Goal: Browse casually: Explore the website without a specific task or goal

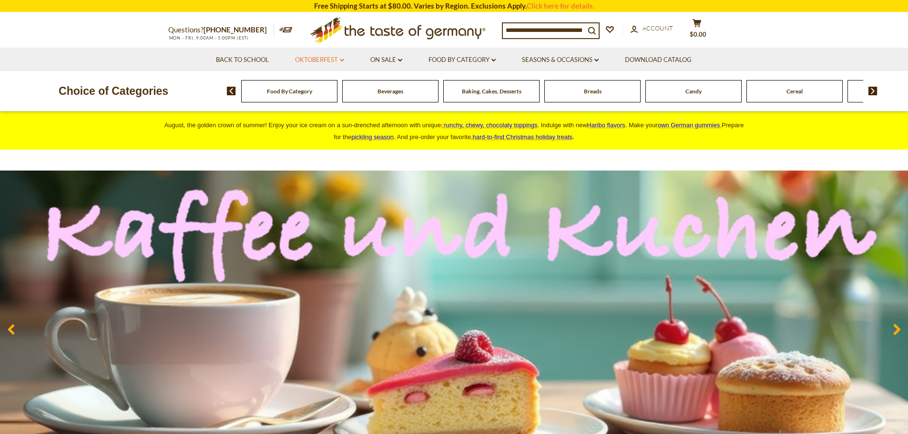
click at [341, 61] on icon at bounding box center [342, 60] width 4 height 3
click at [402, 60] on icon at bounding box center [400, 60] width 4 height 3
click at [402, 60] on icon "dropdown_arrow" at bounding box center [400, 60] width 4 height 3
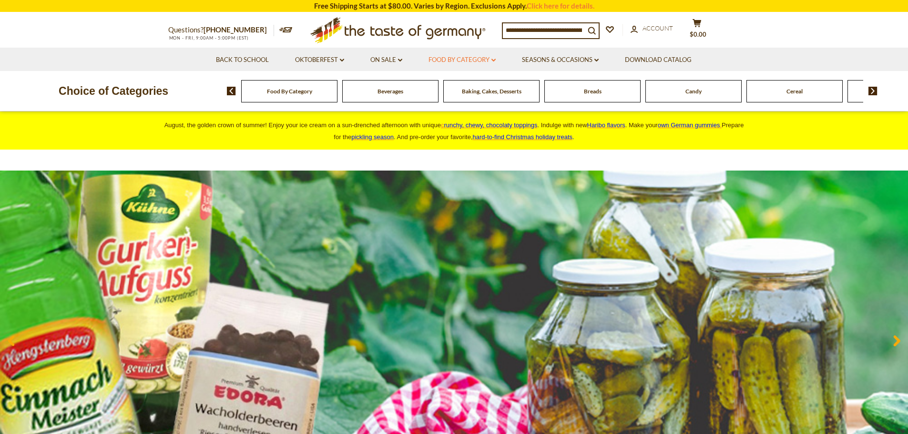
click at [495, 60] on icon at bounding box center [493, 60] width 4 height 3
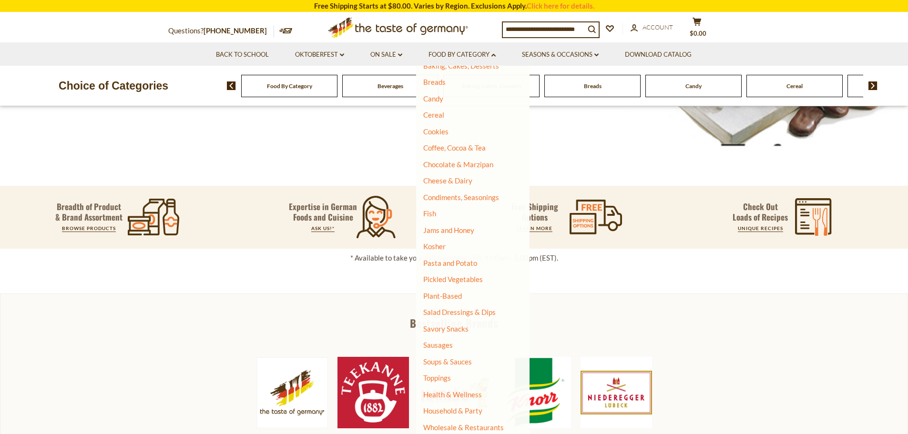
scroll to position [333, 0]
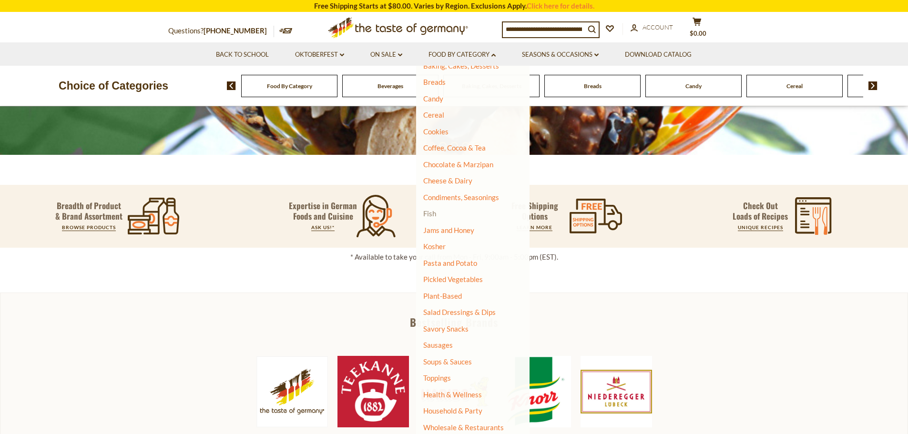
click at [428, 212] on link "Fish" at bounding box center [429, 213] width 13 height 9
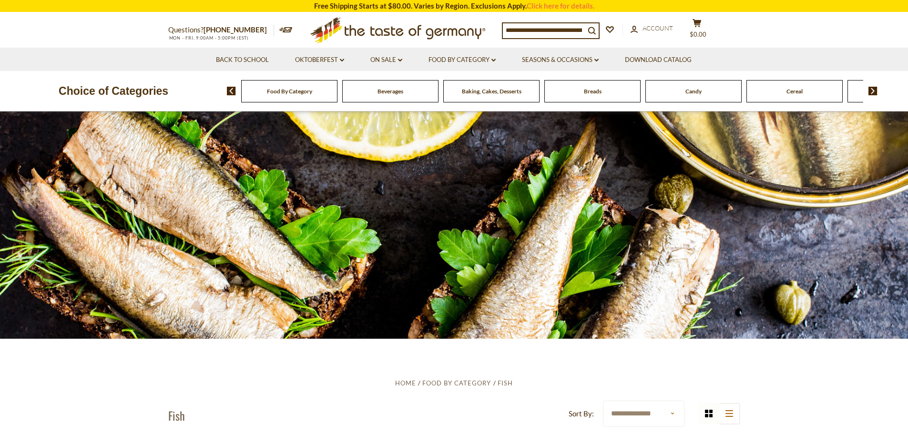
click at [229, 89] on img at bounding box center [231, 91] width 9 height 9
click at [279, 91] on span "Food By Category" at bounding box center [289, 91] width 45 height 7
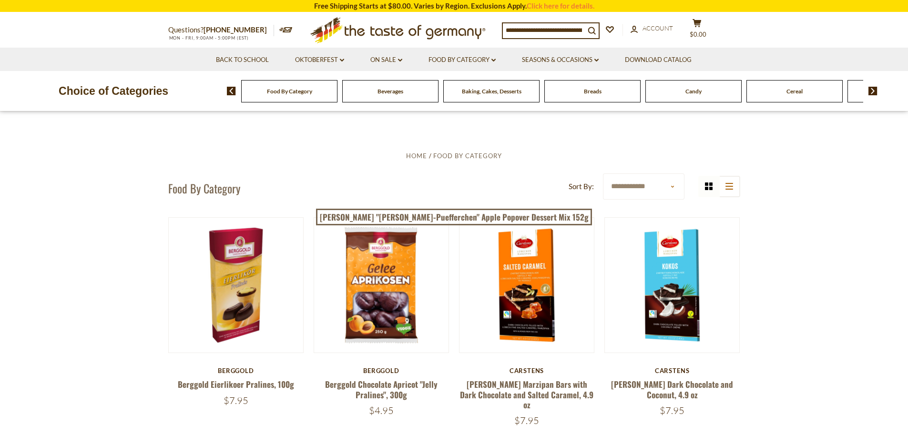
click at [872, 92] on img at bounding box center [872, 91] width 9 height 9
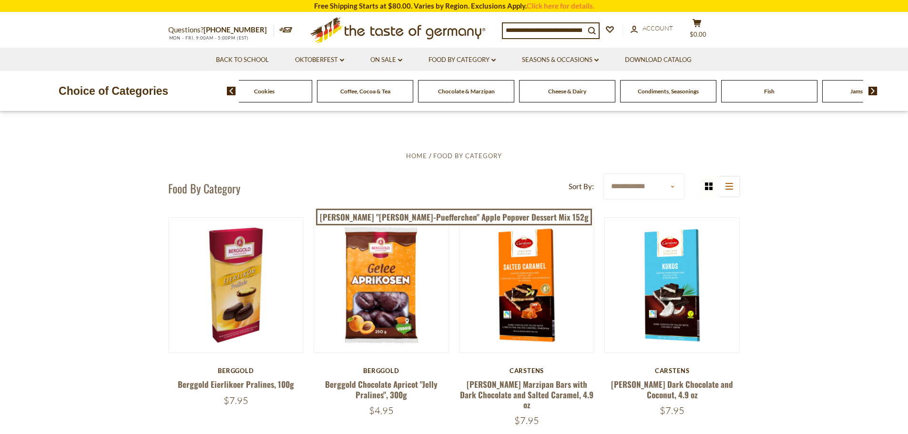
click at [872, 92] on img at bounding box center [872, 91] width 9 height 9
click at [642, 91] on span "Fish" at bounding box center [642, 91] width 10 height 7
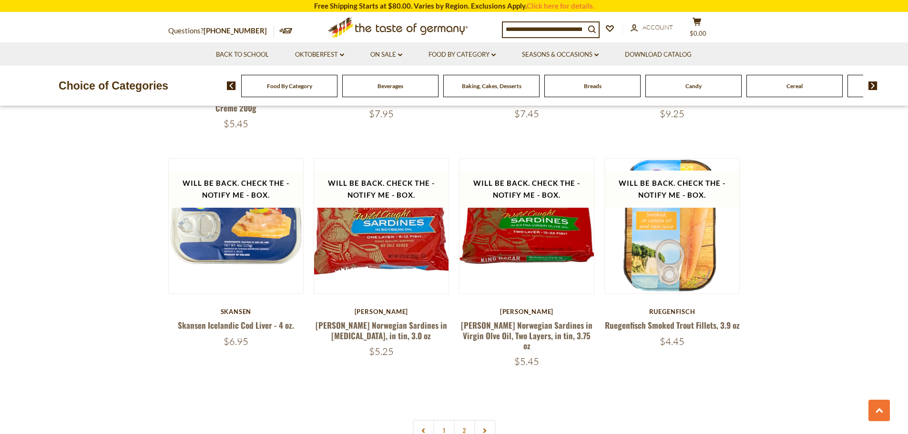
scroll to position [2144, 0]
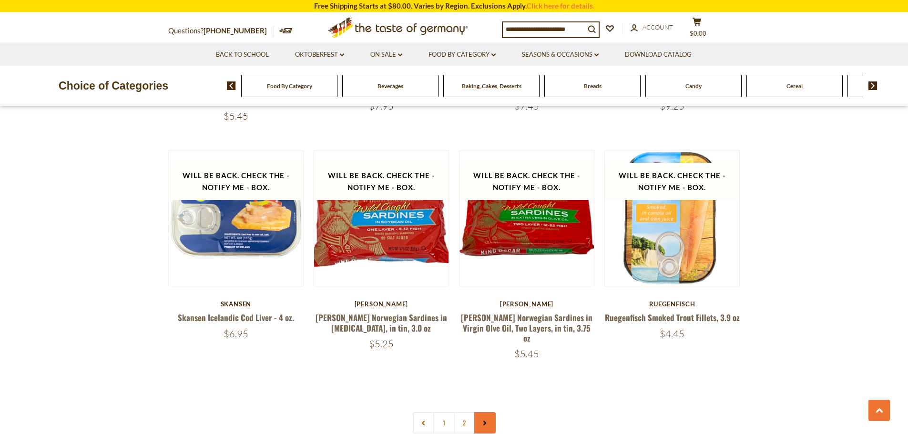
click at [481, 412] on link at bounding box center [484, 422] width 21 height 21
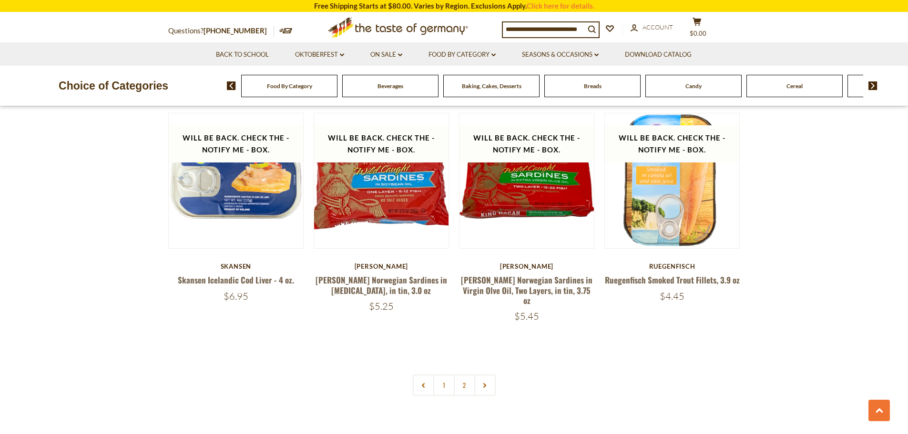
scroll to position [2191, 0]
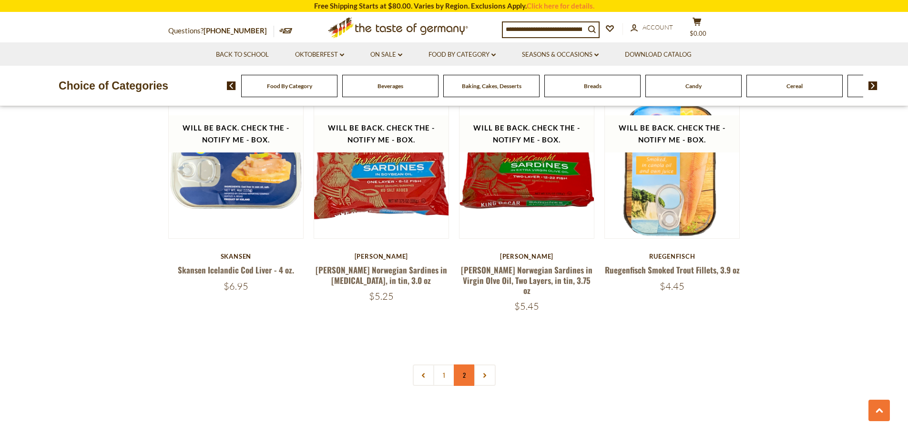
click at [461, 364] on link "2" at bounding box center [464, 374] width 21 height 21
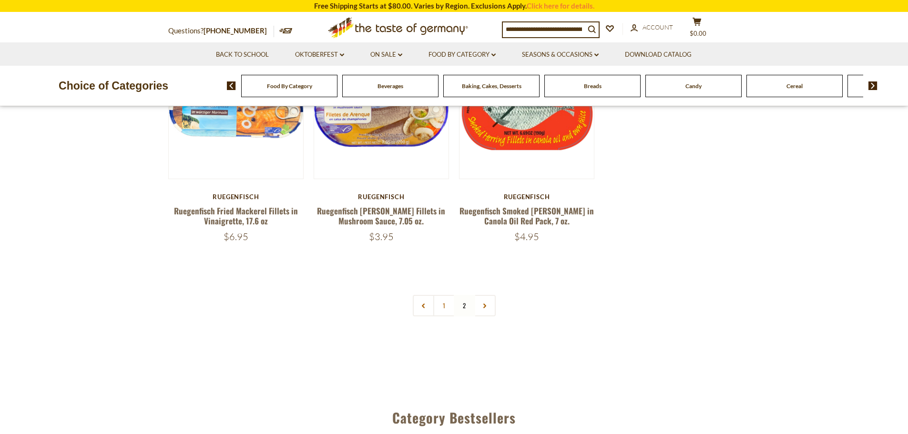
scroll to position [305, 0]
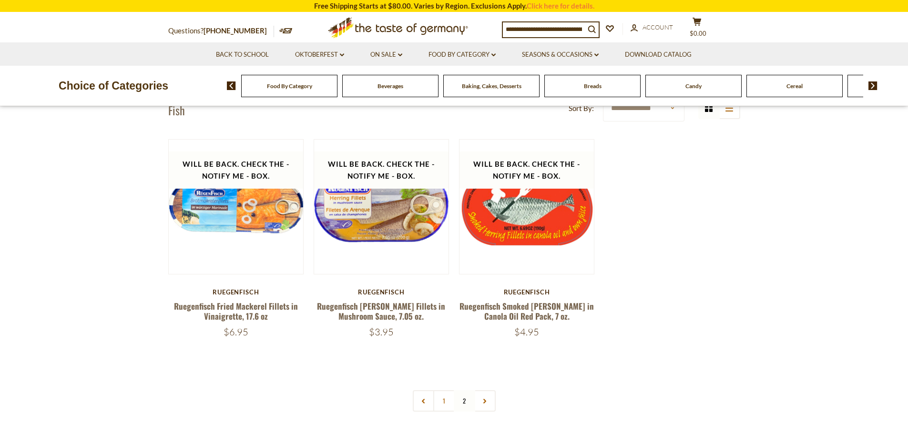
click at [873, 85] on img at bounding box center [872, 85] width 9 height 9
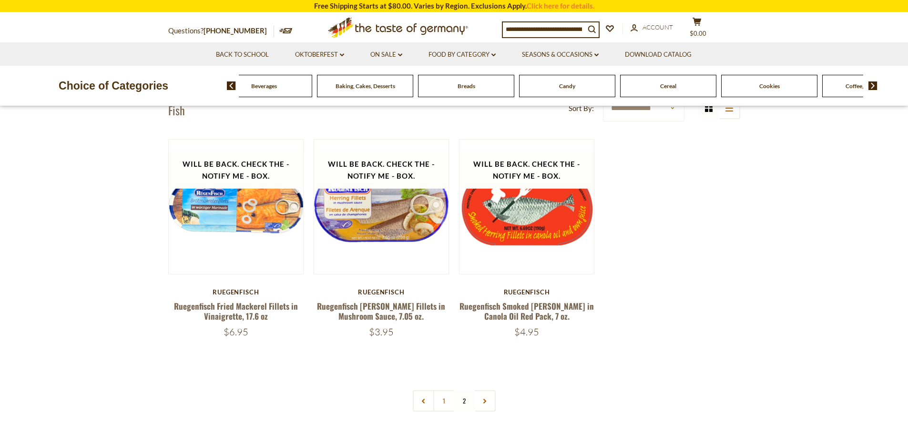
click at [873, 85] on img at bounding box center [872, 85] width 9 height 9
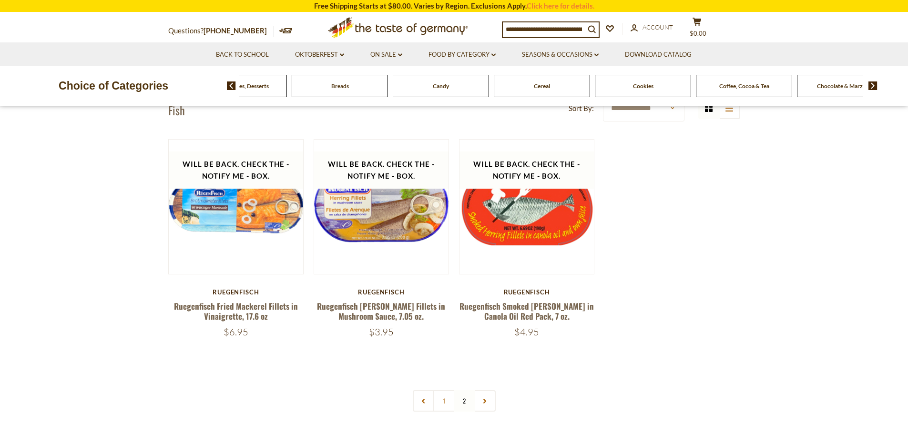
click at [873, 85] on img at bounding box center [872, 85] width 9 height 9
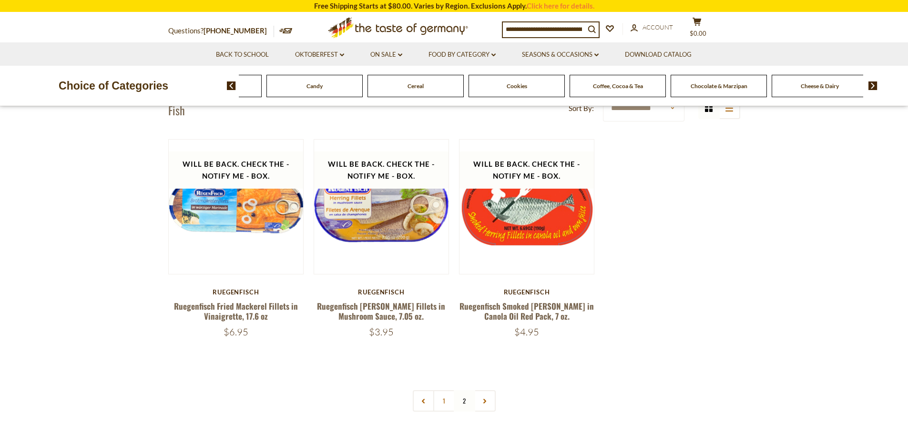
click at [873, 85] on img at bounding box center [872, 85] width 9 height 9
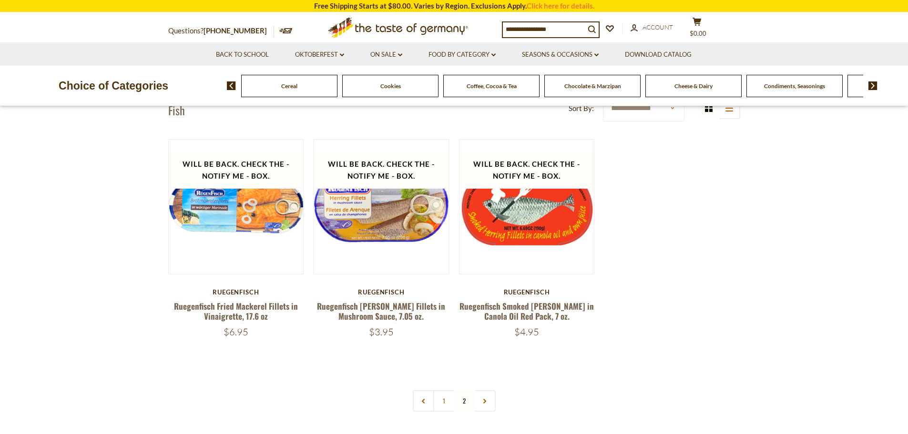
click at [873, 85] on img at bounding box center [872, 85] width 9 height 9
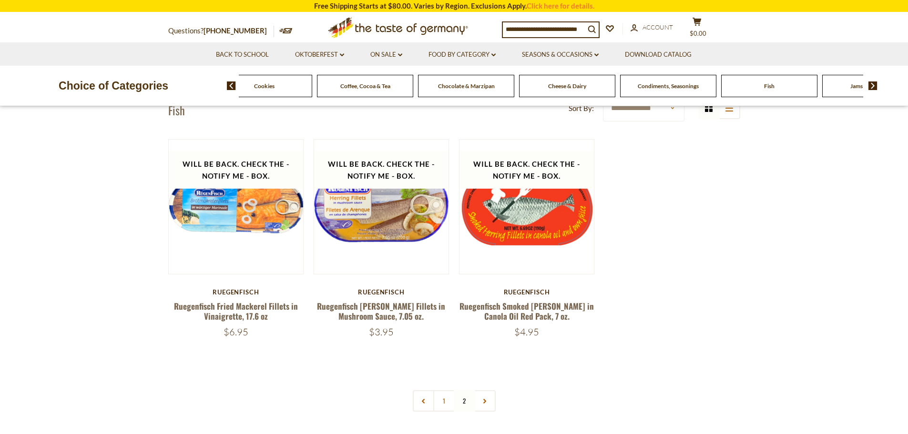
click at [873, 85] on img at bounding box center [872, 85] width 9 height 9
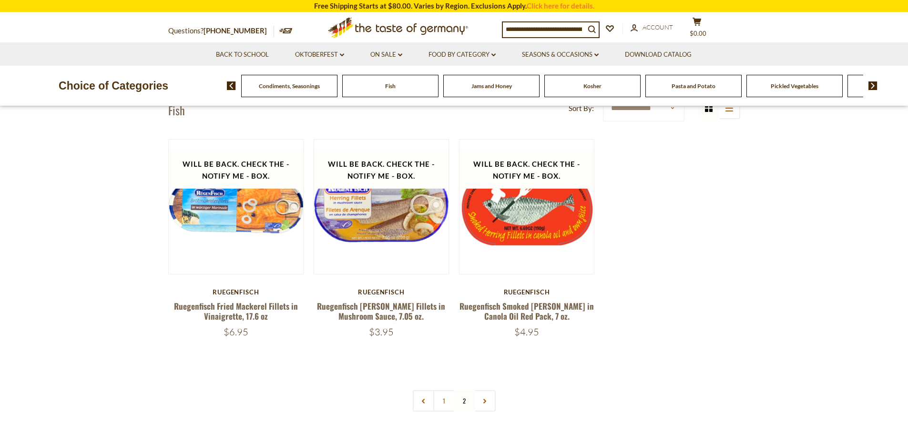
click at [873, 85] on img at bounding box center [872, 85] width 9 height 9
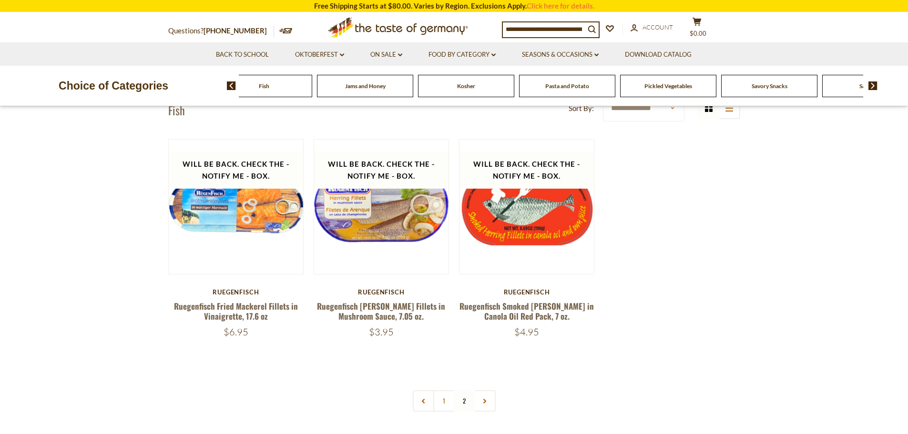
click at [873, 85] on img at bounding box center [872, 85] width 9 height 9
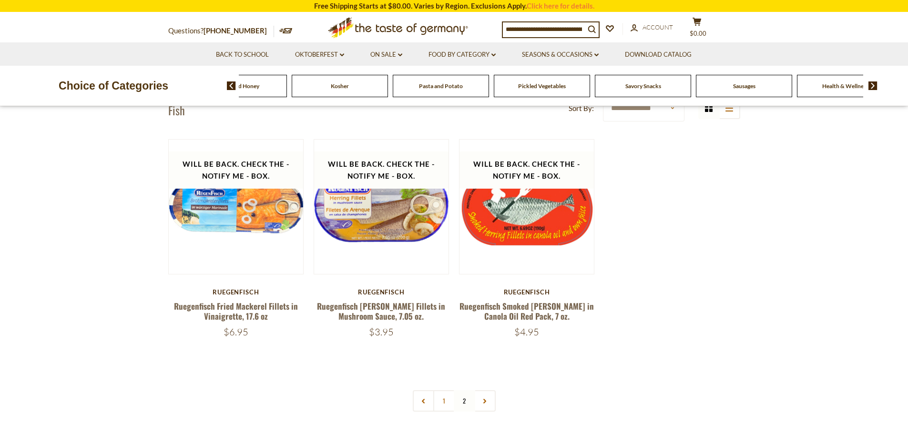
click at [740, 85] on span "Sausages" at bounding box center [744, 85] width 22 height 7
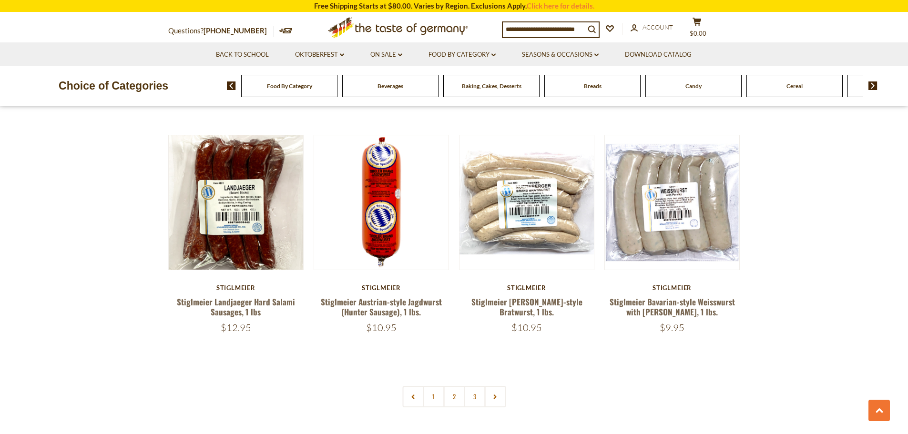
scroll to position [2191, 0]
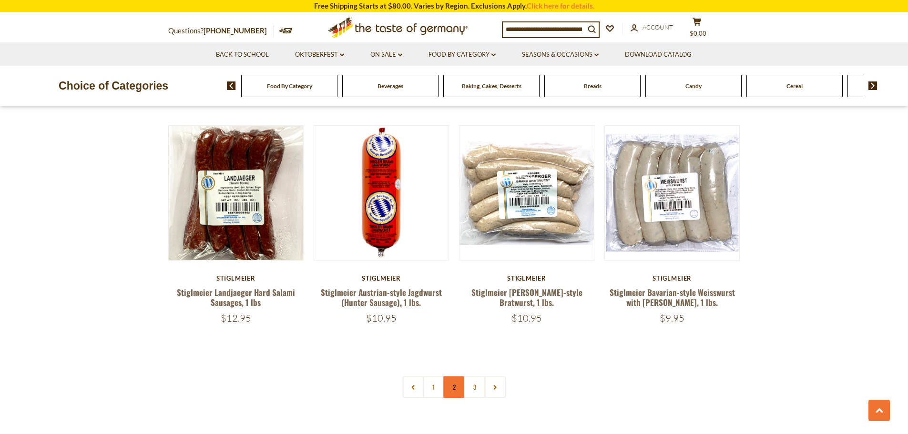
click at [454, 376] on link "2" at bounding box center [453, 386] width 21 height 21
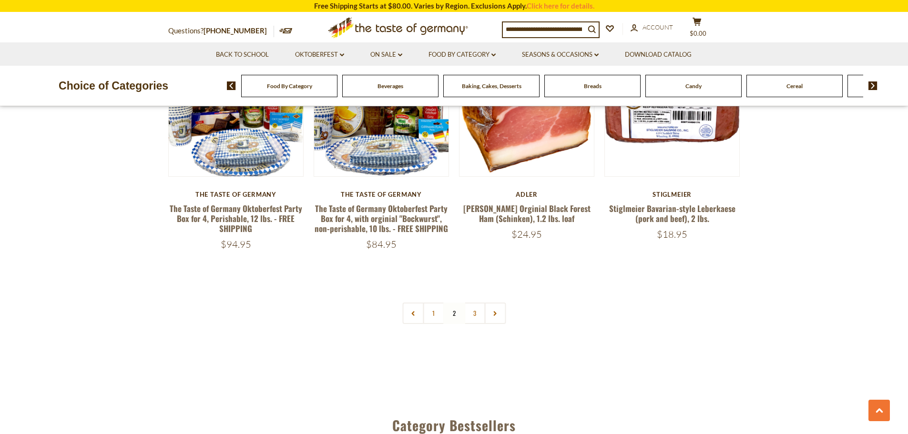
scroll to position [2306, 0]
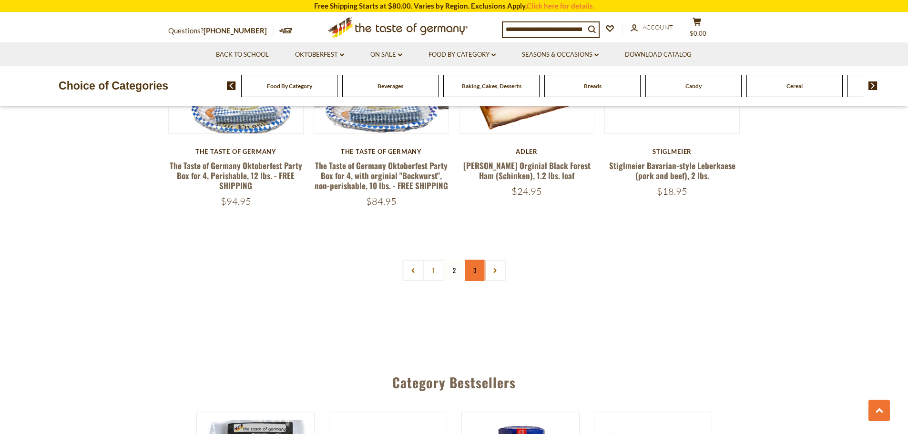
click at [475, 260] on link "3" at bounding box center [474, 270] width 21 height 21
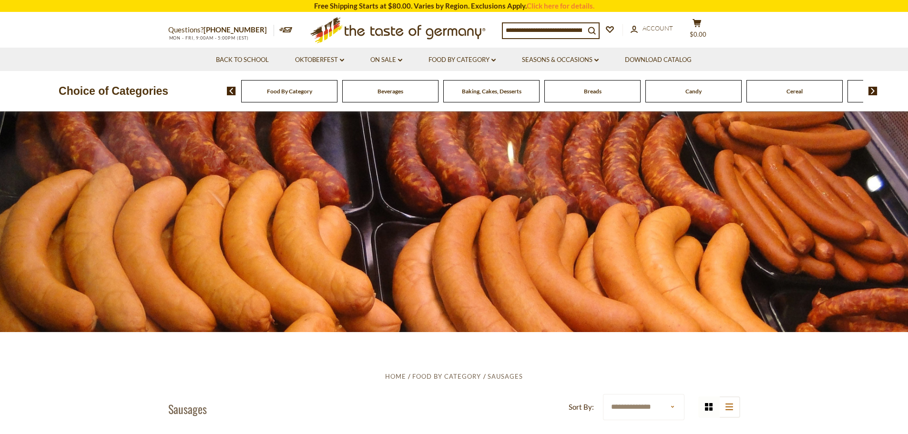
scroll to position [0, 0]
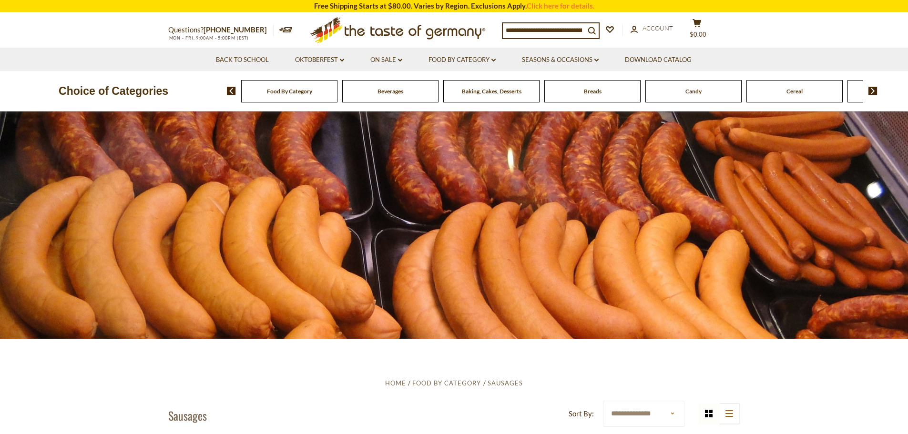
click at [504, 91] on span "Baking, Cakes, Desserts" at bounding box center [492, 91] width 60 height 7
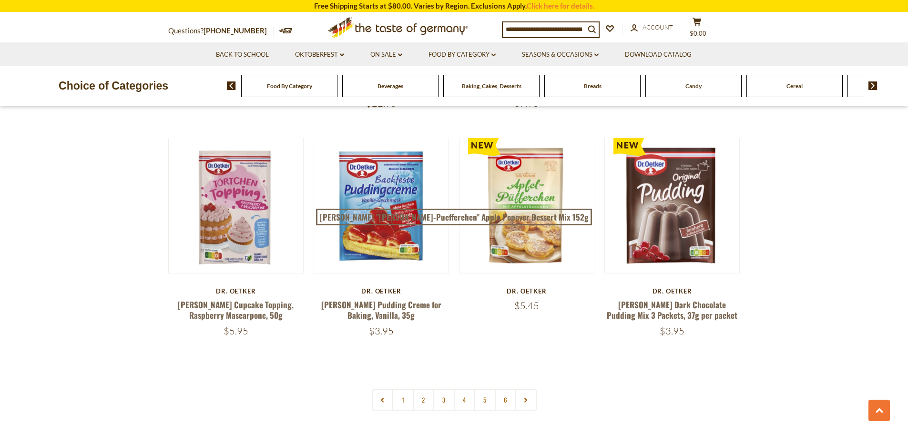
scroll to position [2191, 0]
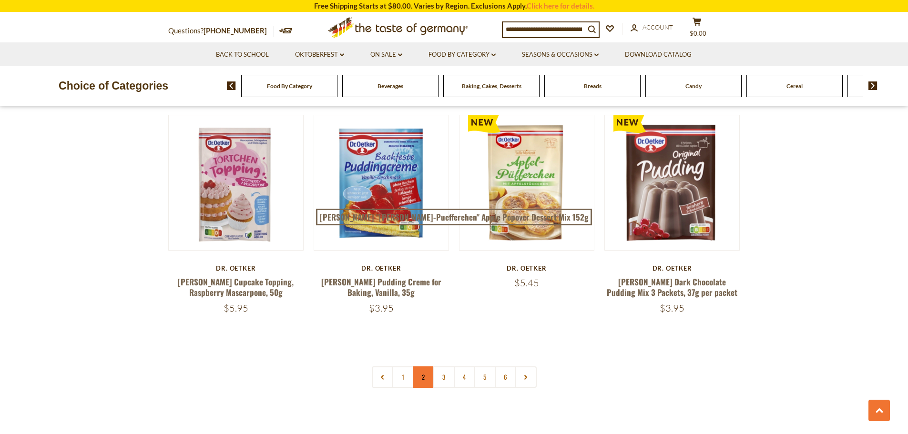
click at [421, 366] on link "2" at bounding box center [423, 376] width 21 height 21
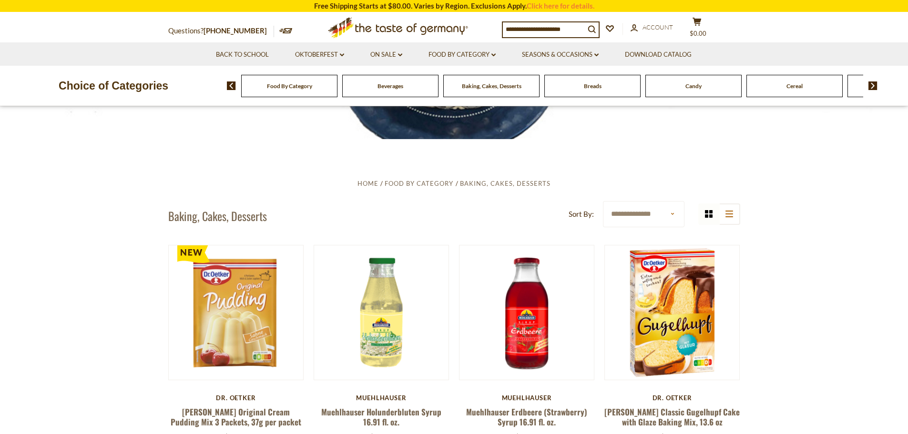
scroll to position [258, 0]
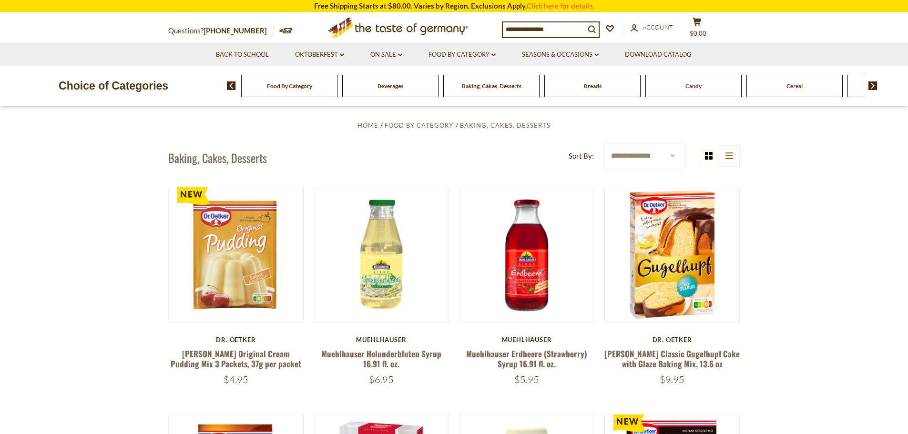
click at [673, 154] on select "**********" at bounding box center [643, 156] width 81 height 26
click at [732, 157] on button "list icon" at bounding box center [728, 155] width 21 height 21
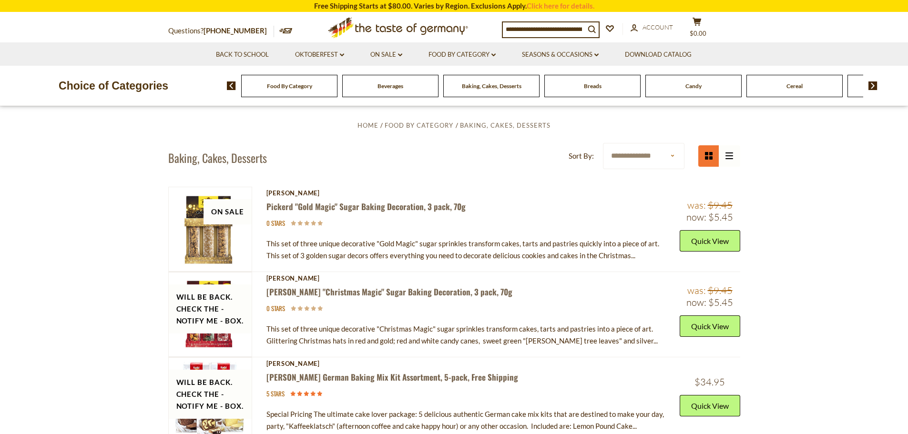
click at [708, 157] on icon "grid icon" at bounding box center [709, 156] width 8 height 8
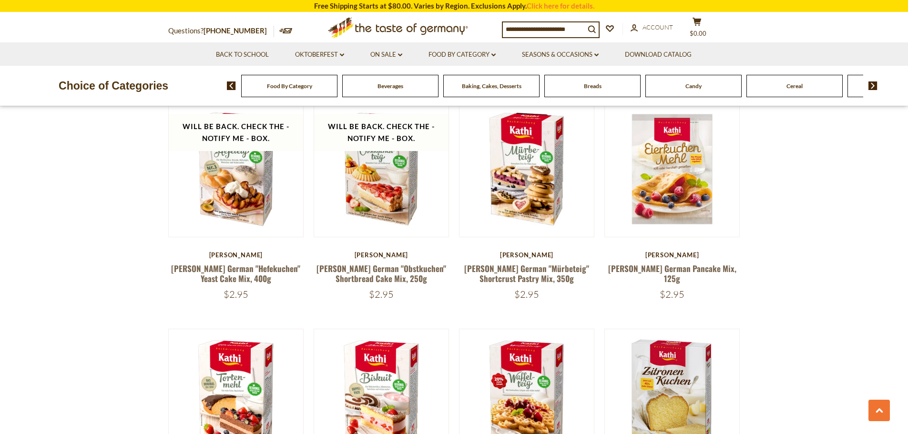
scroll to position [1258, 0]
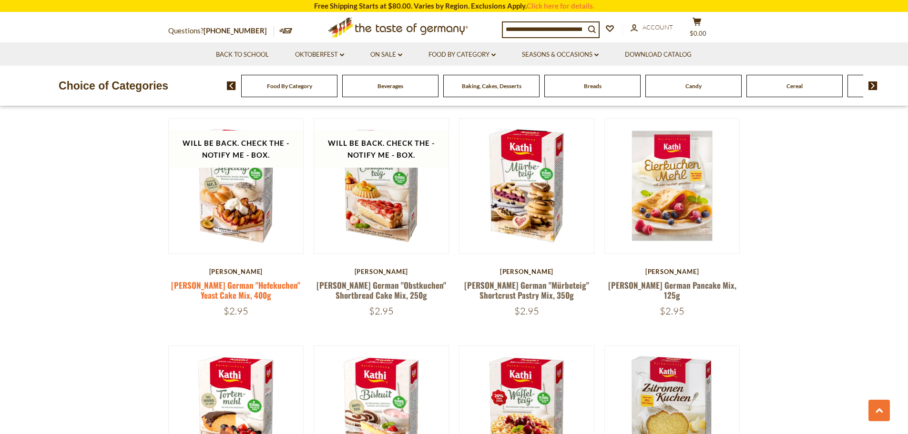
click at [242, 282] on link "[PERSON_NAME] German "Hefekuchen" Yeast Cake Mix, 400g" at bounding box center [235, 290] width 129 height 22
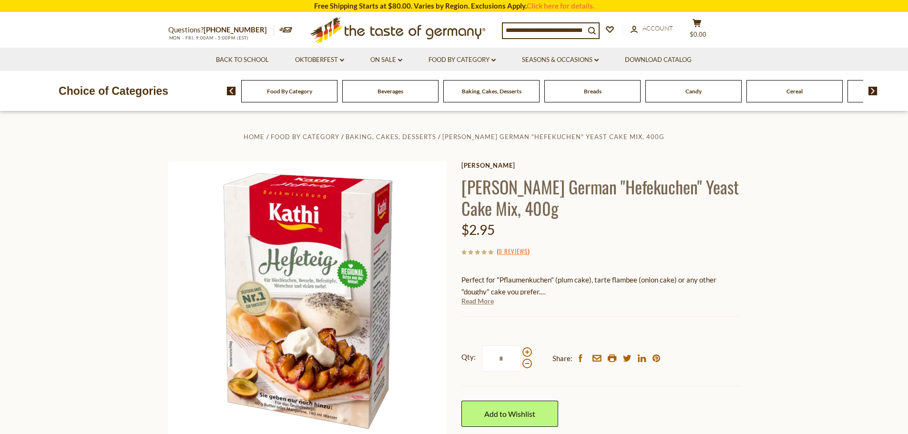
click at [485, 304] on link "Read More" at bounding box center [477, 301] width 32 height 10
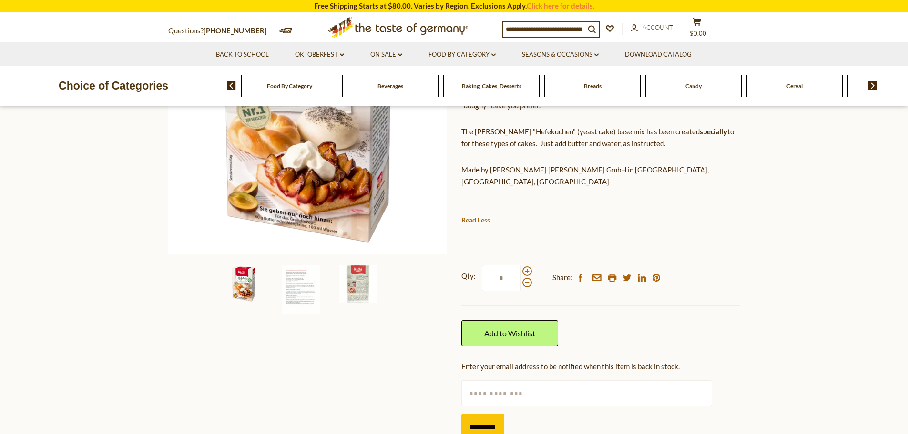
scroll to position [191, 0]
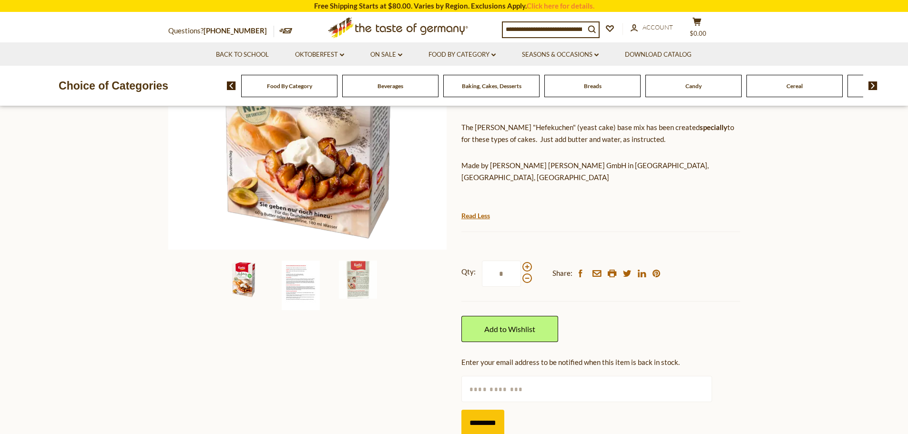
click at [296, 289] on img at bounding box center [301, 286] width 38 height 50
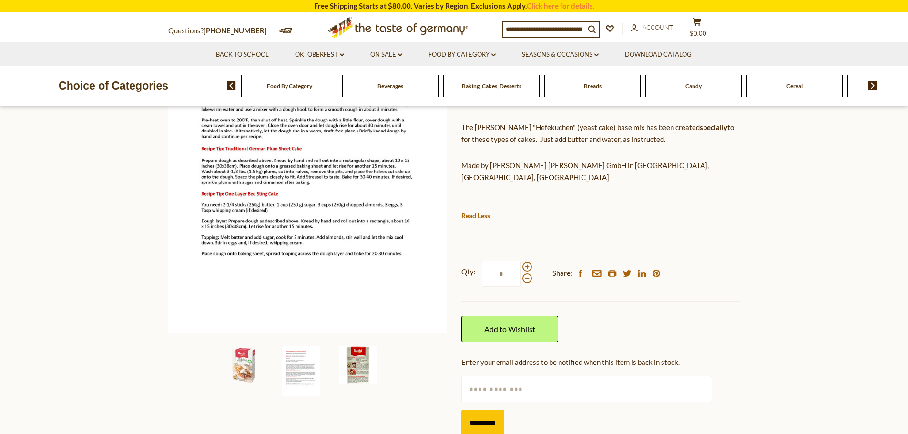
click at [355, 365] on img at bounding box center [358, 365] width 38 height 38
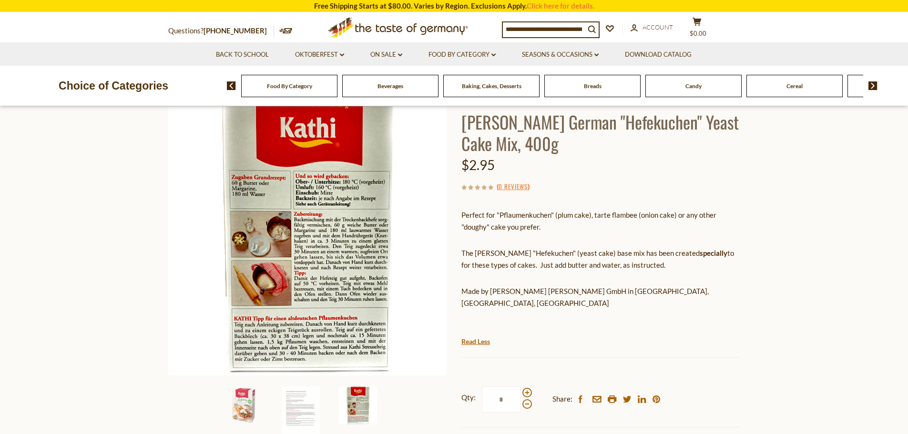
scroll to position [95, 0]
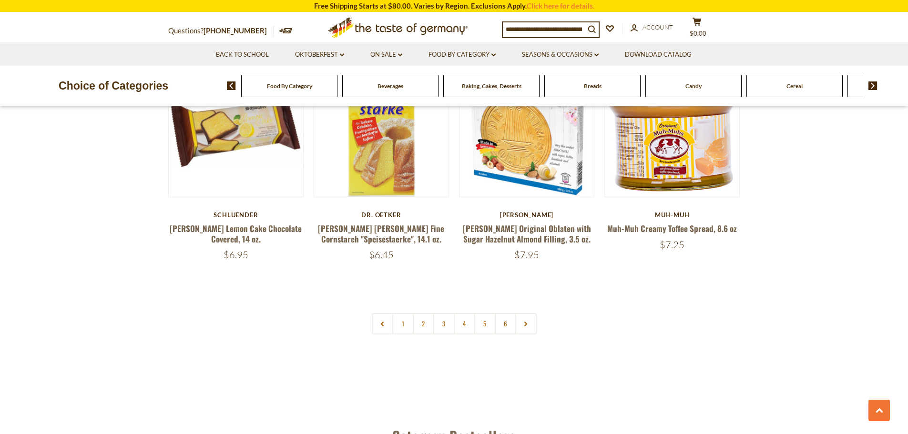
scroll to position [2259, 0]
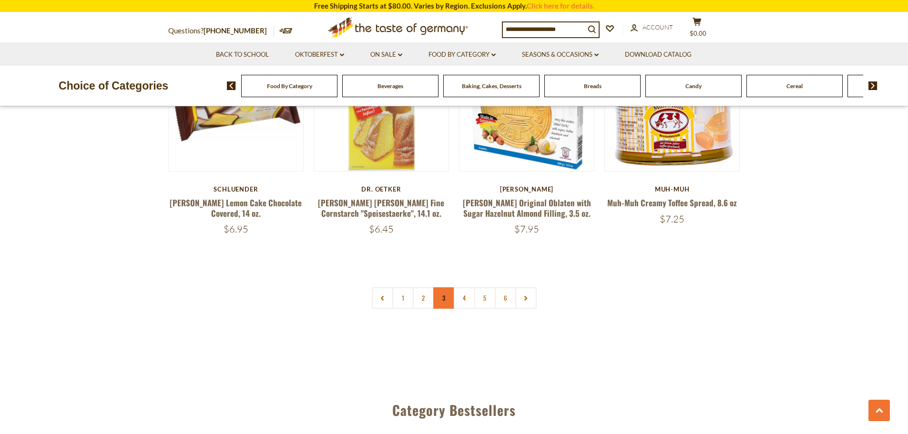
click at [446, 287] on link "3" at bounding box center [443, 297] width 21 height 21
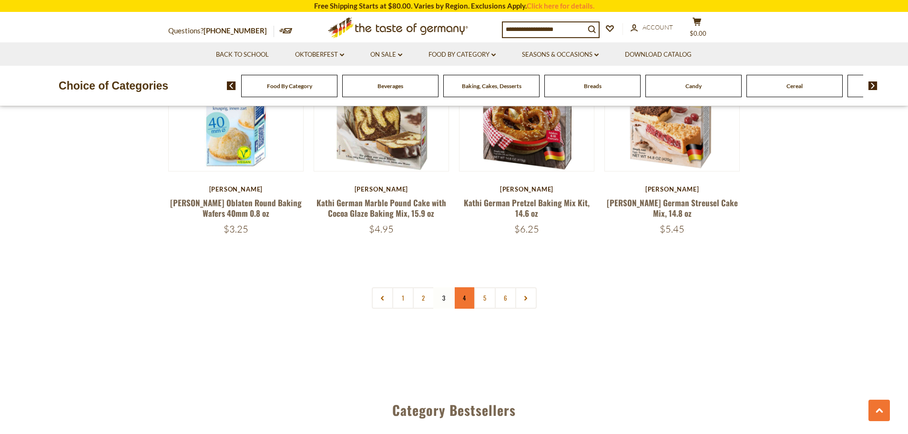
click at [465, 287] on link "4" at bounding box center [464, 297] width 21 height 21
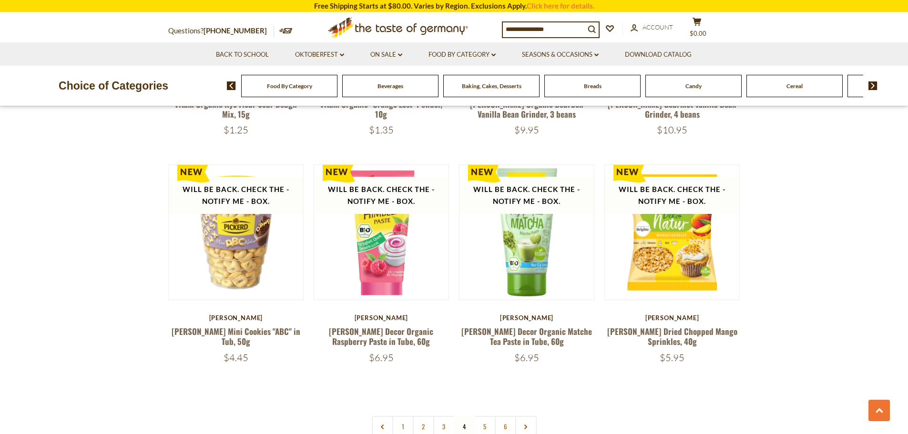
scroll to position [2163, 0]
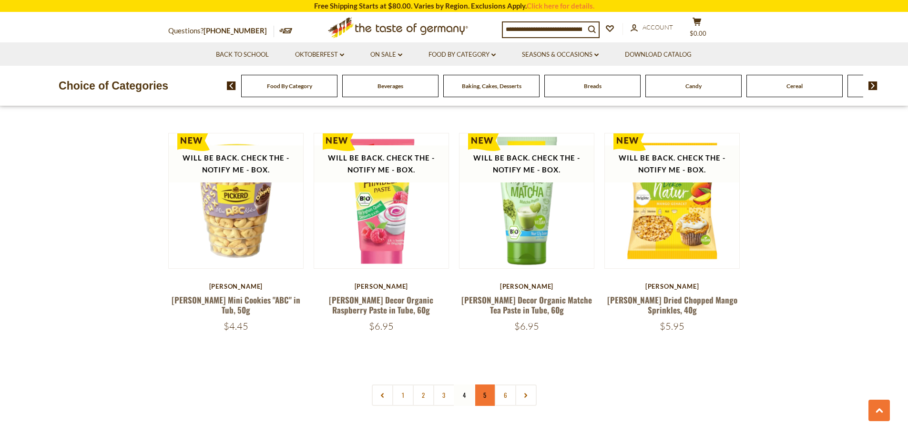
click at [485, 389] on link "5" at bounding box center [484, 394] width 21 height 21
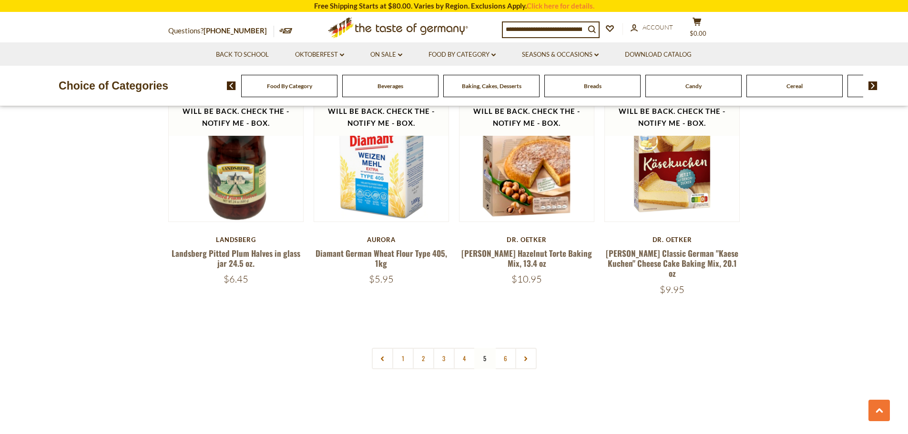
scroll to position [2211, 0]
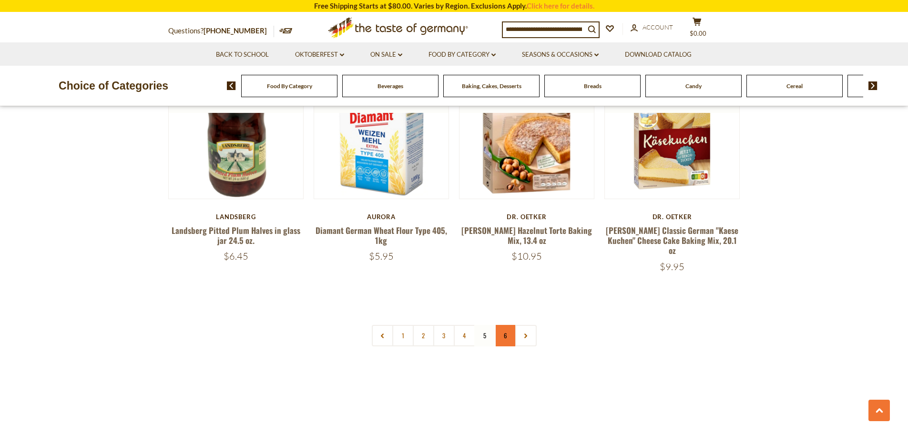
click at [508, 325] on link "6" at bounding box center [504, 335] width 21 height 21
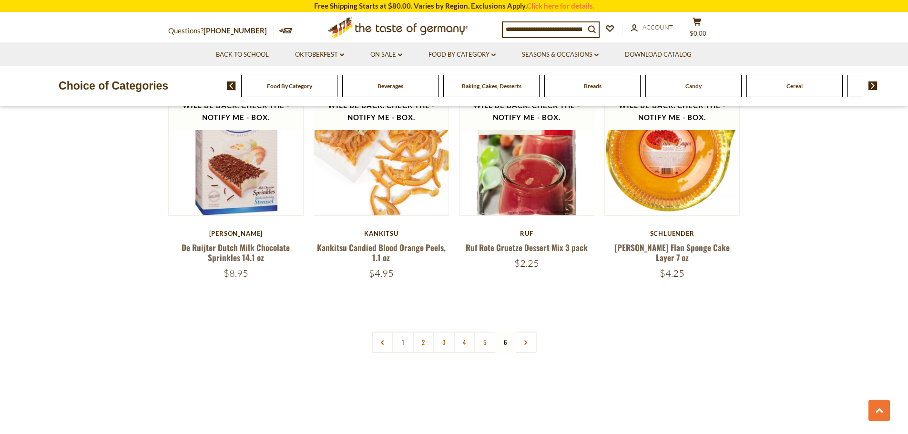
scroll to position [1068, 0]
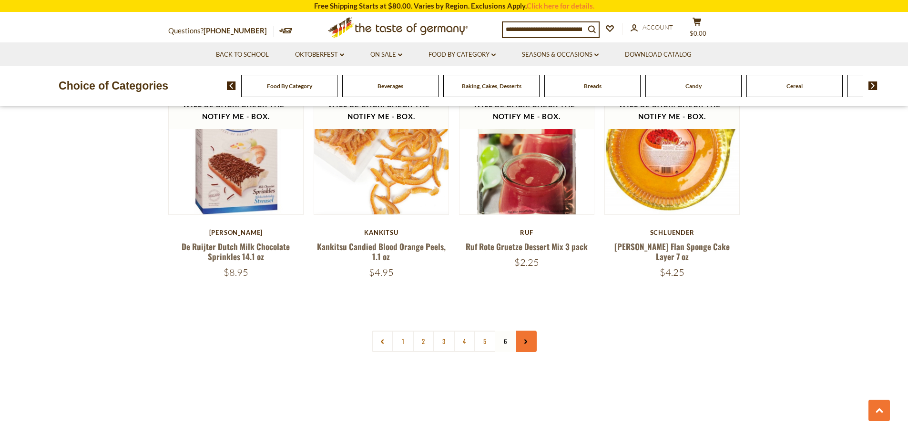
click at [525, 339] on use at bounding box center [525, 341] width 3 height 5
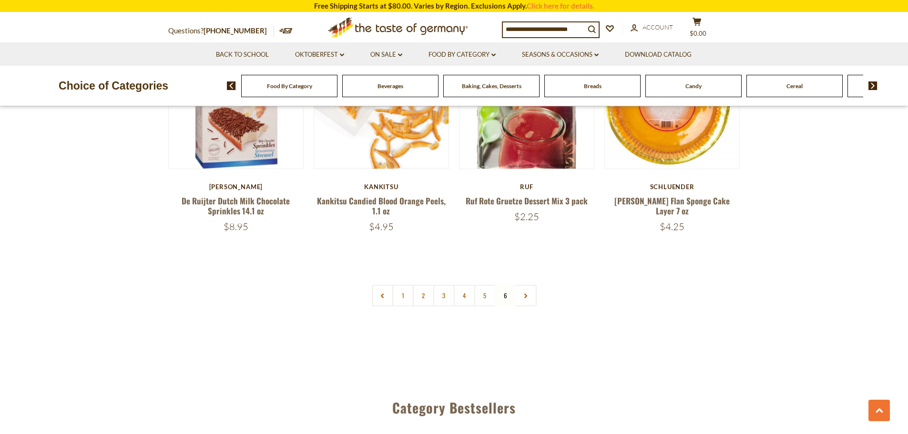
scroll to position [1143, 0]
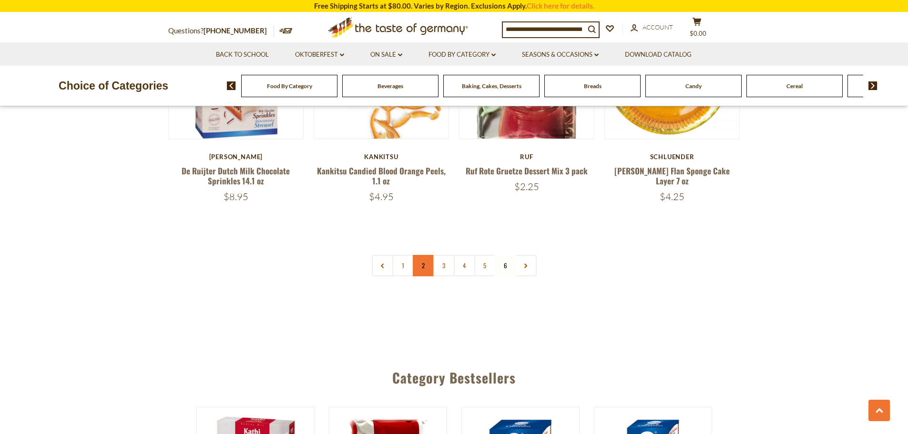
click at [422, 255] on link "2" at bounding box center [423, 265] width 21 height 21
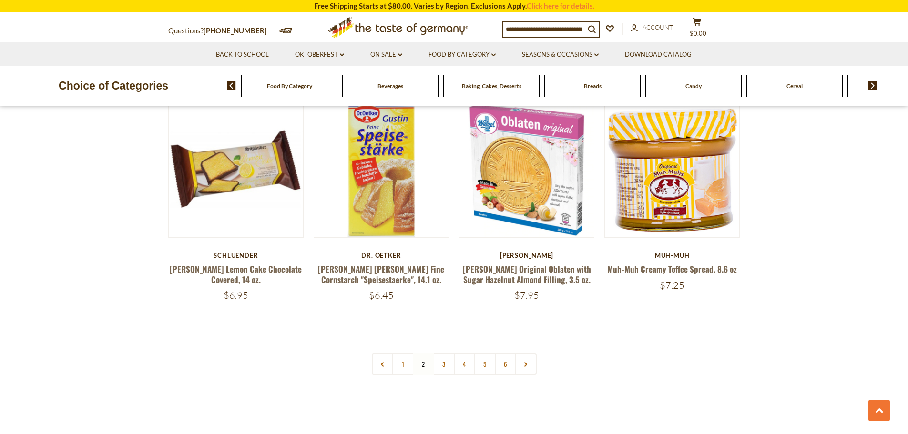
scroll to position [2211, 0]
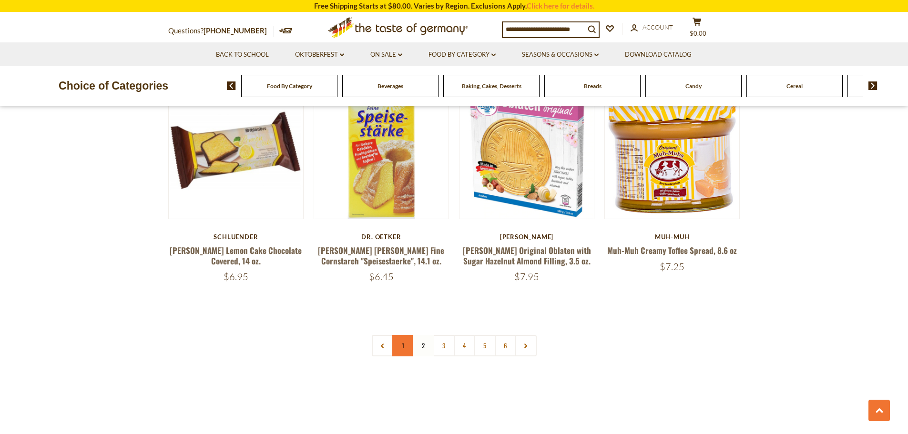
click at [402, 335] on link "1" at bounding box center [402, 345] width 21 height 21
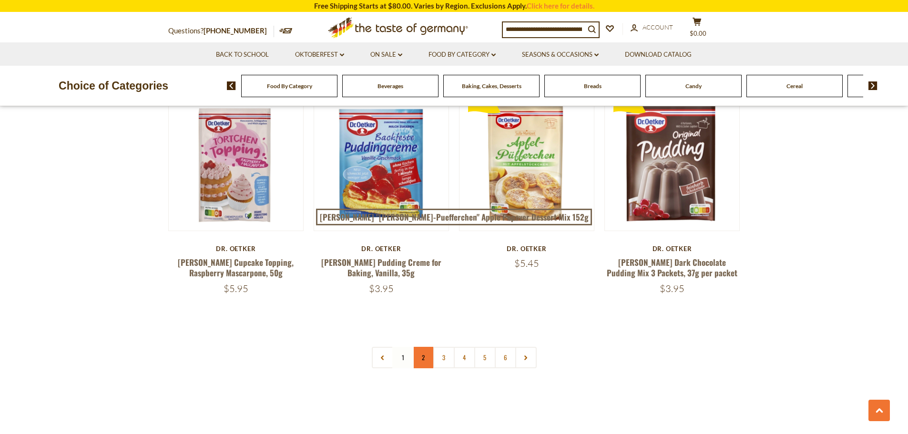
click at [428, 347] on link "2" at bounding box center [423, 357] width 21 height 21
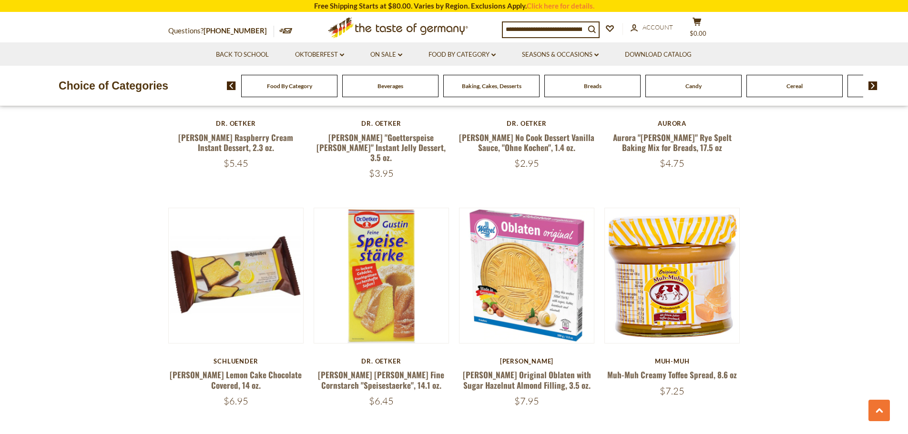
scroll to position [2163, 0]
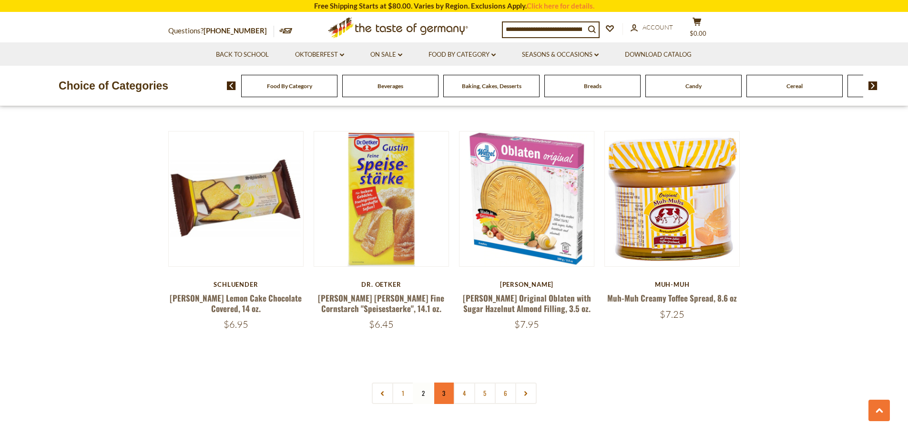
click at [443, 383] on link "3" at bounding box center [443, 393] width 21 height 21
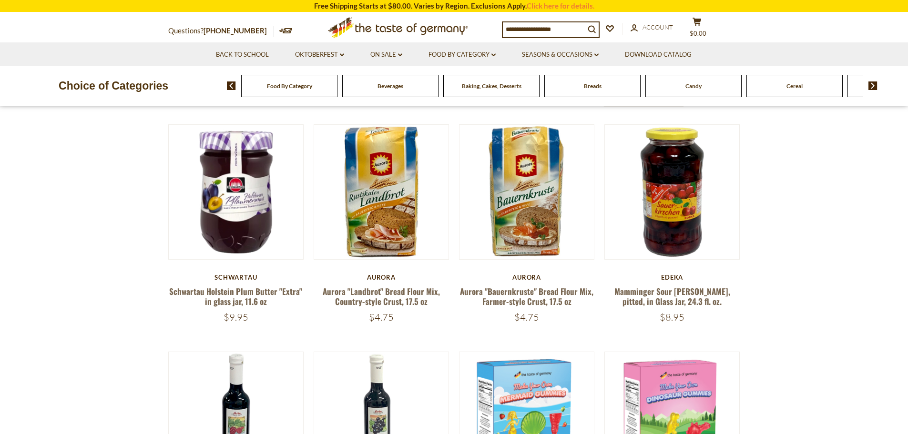
scroll to position [305, 0]
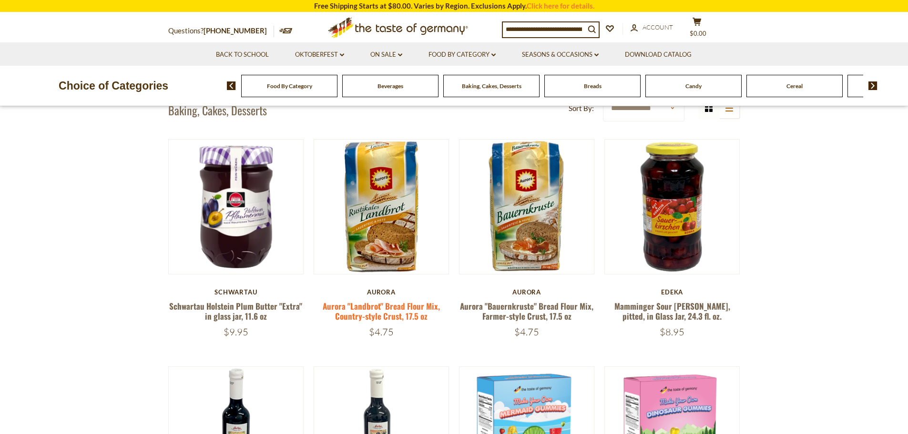
click at [390, 307] on link "Aurora "Landbrot" Bread Flour Mix, Country-style Crust, 17.5 oz" at bounding box center [381, 311] width 117 height 22
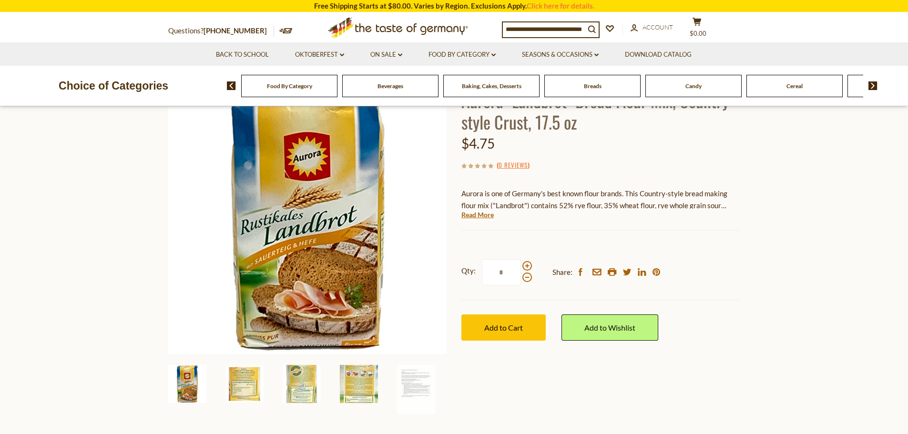
scroll to position [95, 0]
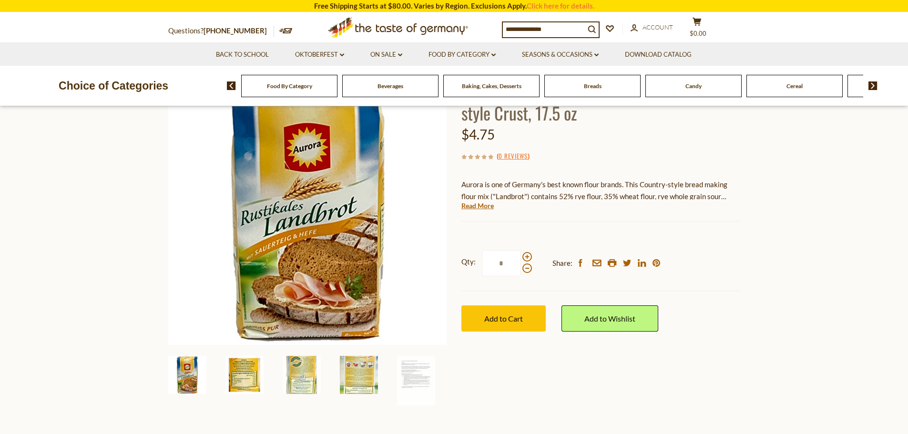
click at [242, 370] on img at bounding box center [244, 375] width 38 height 38
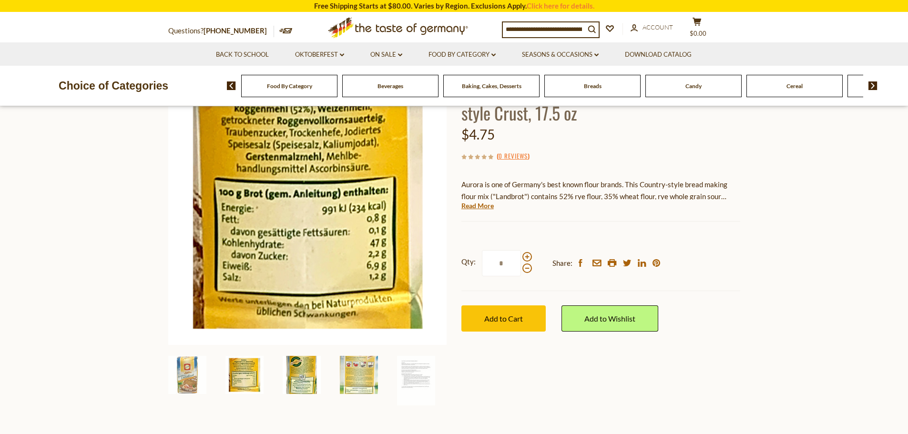
click at [297, 373] on img at bounding box center [301, 375] width 38 height 38
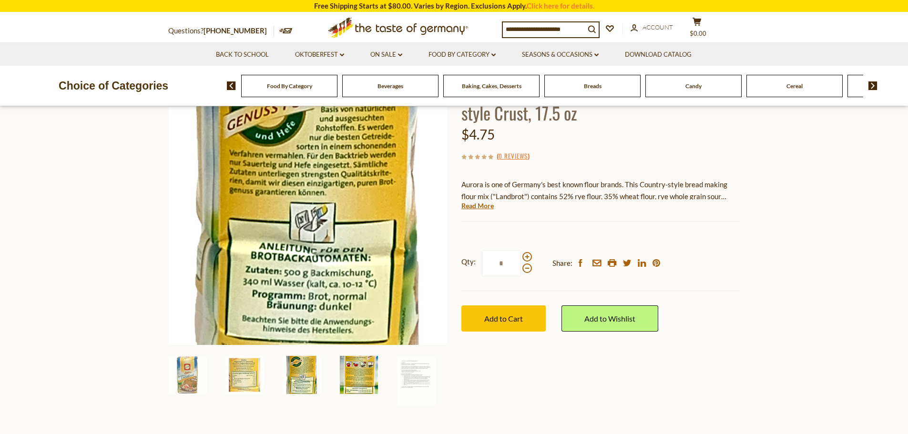
click at [356, 370] on img at bounding box center [359, 375] width 38 height 38
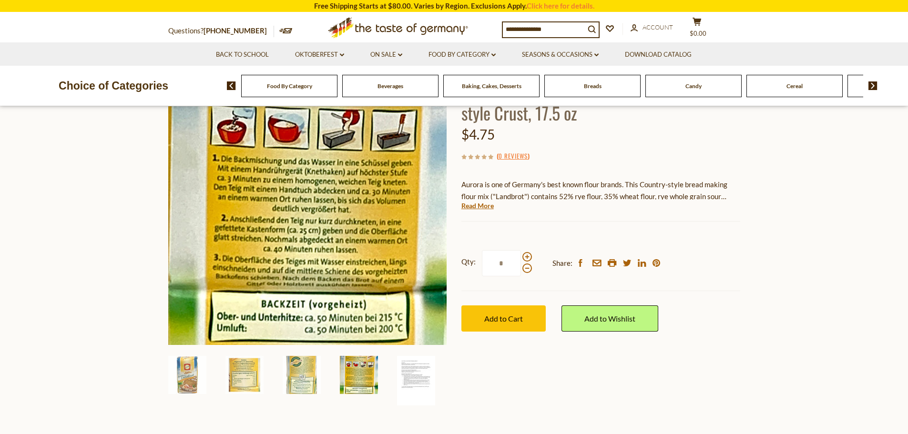
click at [409, 373] on img at bounding box center [416, 381] width 38 height 50
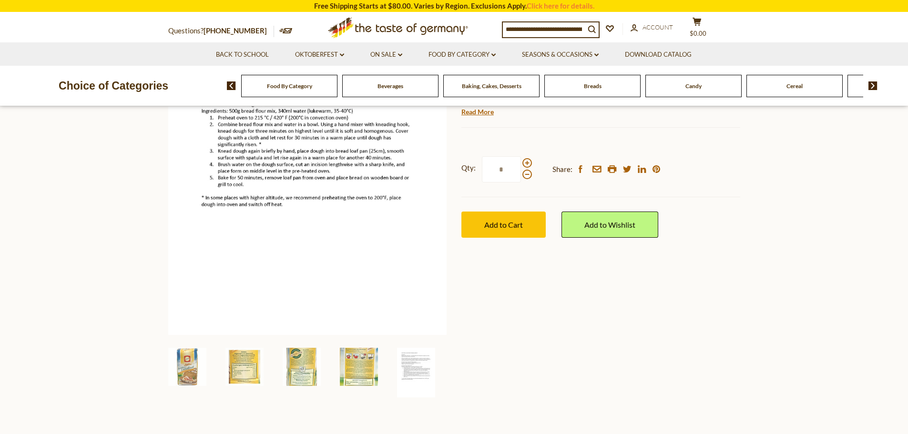
scroll to position [191, 0]
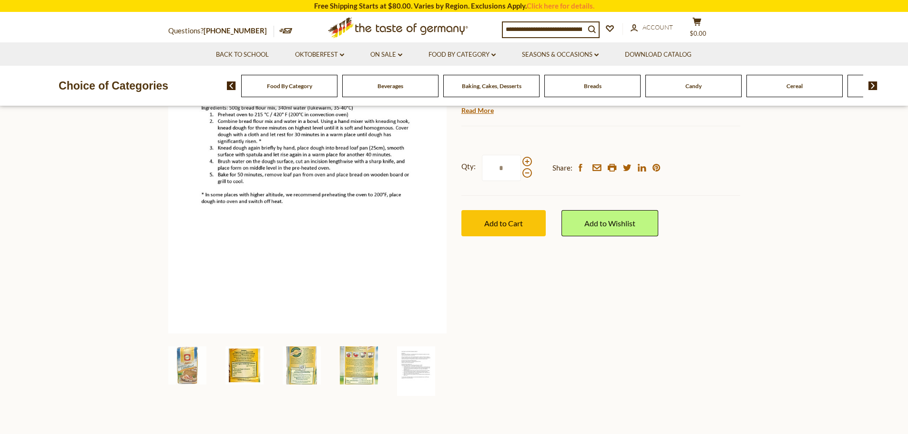
click at [244, 365] on img at bounding box center [244, 365] width 38 height 38
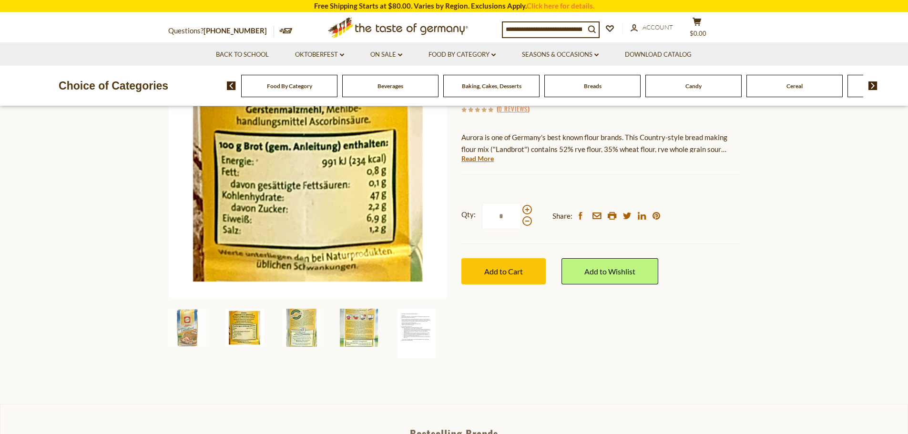
scroll to position [143, 0]
click at [292, 330] on img at bounding box center [301, 327] width 38 height 38
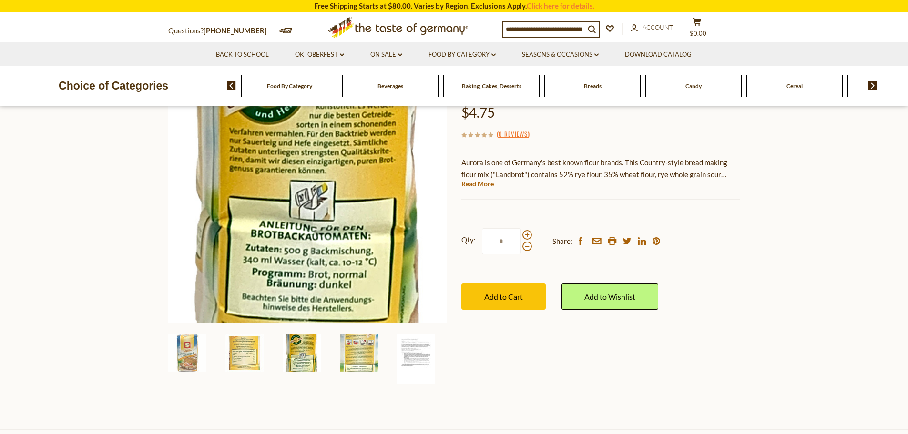
scroll to position [95, 0]
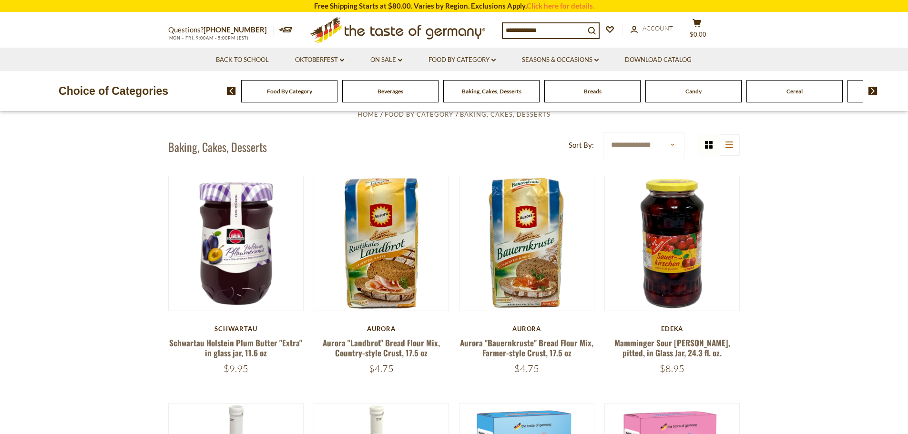
scroll to position [305, 0]
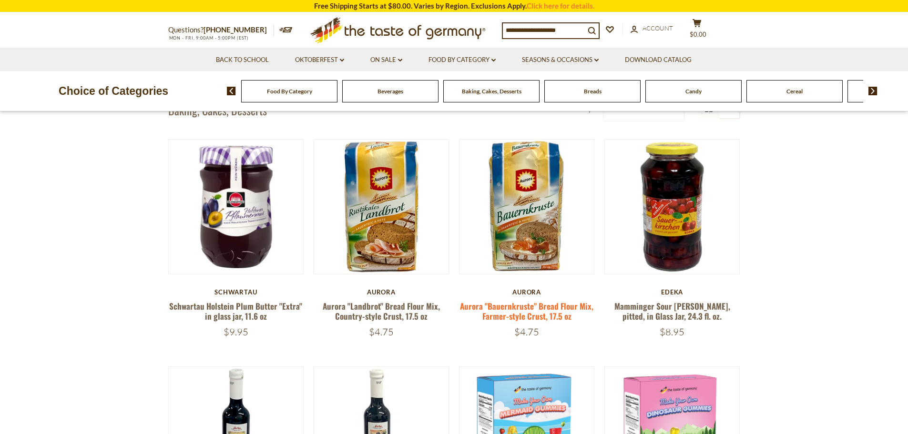
click at [517, 303] on link "Aurora "Bauernkruste" Bread Flour Mix, Farmer-style Crust, 17.5 oz" at bounding box center [526, 311] width 133 height 22
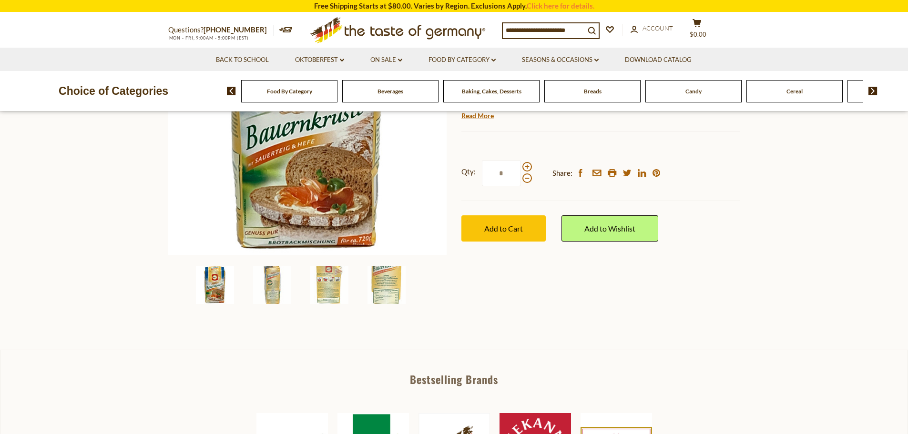
scroll to position [191, 0]
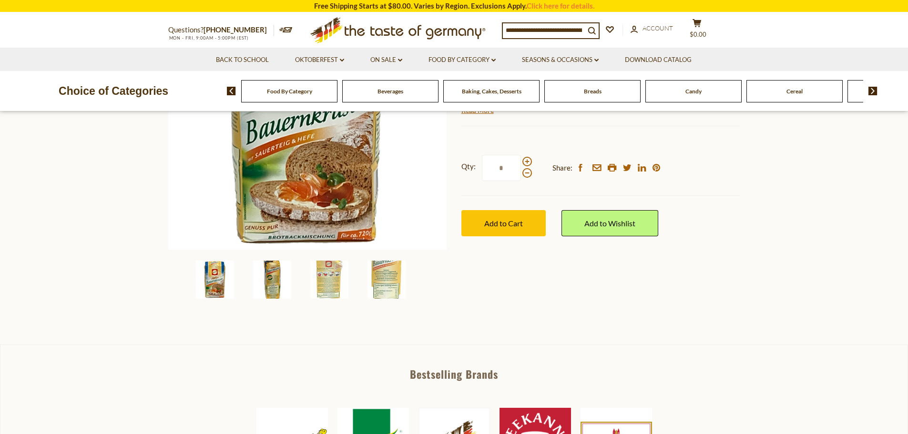
click at [273, 274] on img at bounding box center [272, 280] width 38 height 38
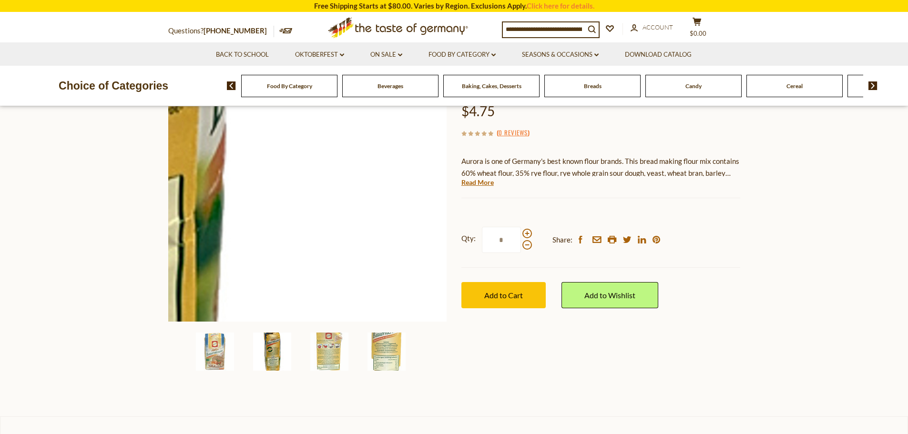
scroll to position [95, 0]
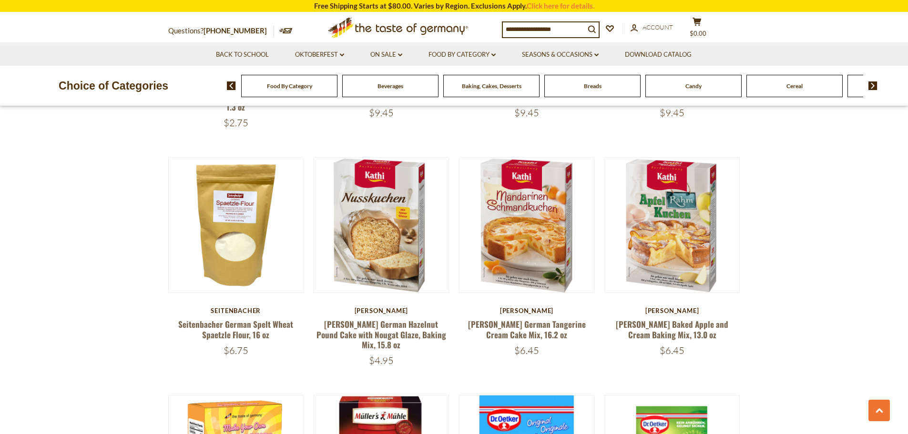
scroll to position [1449, 0]
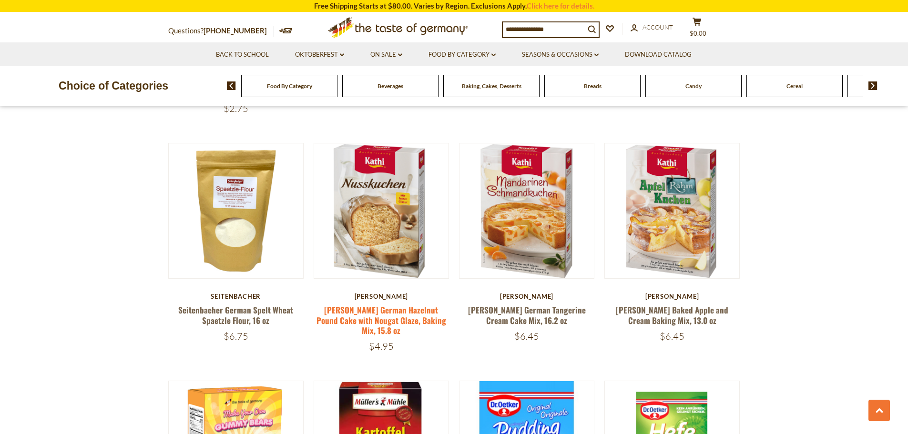
click at [408, 313] on link "[PERSON_NAME] German Hazelnut Pound Cake with Nougat Glaze, Baking Mix, 15.8 oz" at bounding box center [381, 320] width 130 height 32
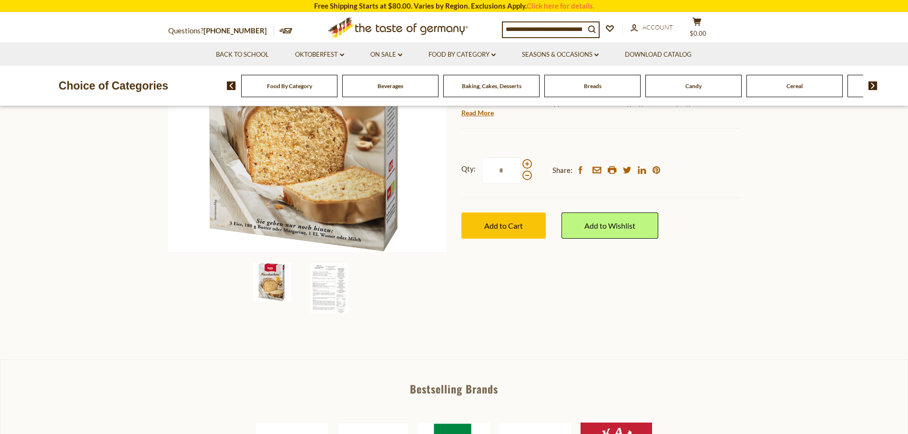
scroll to position [191, 0]
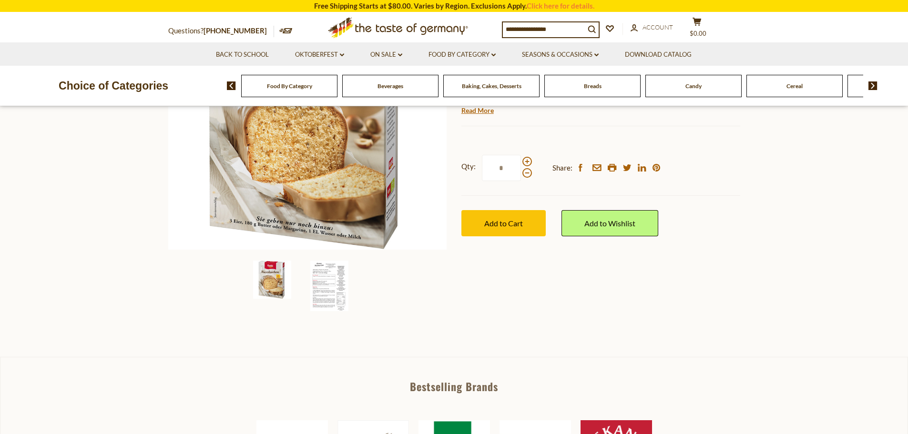
click at [332, 287] on img at bounding box center [329, 286] width 38 height 50
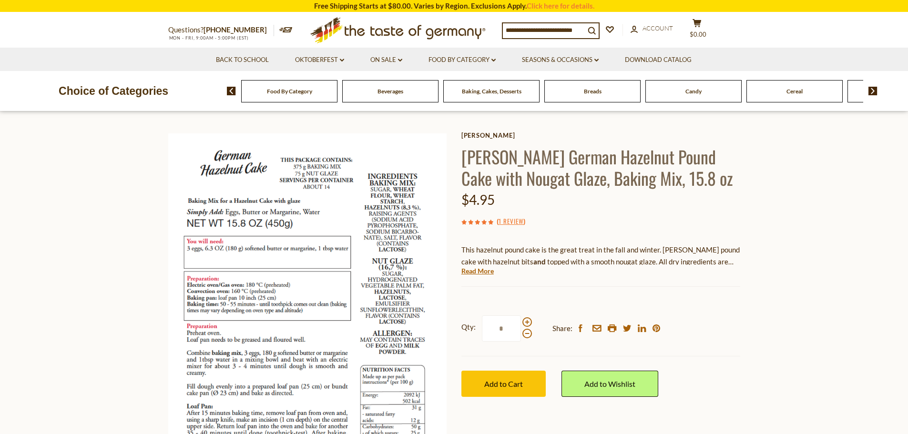
scroll to position [0, 0]
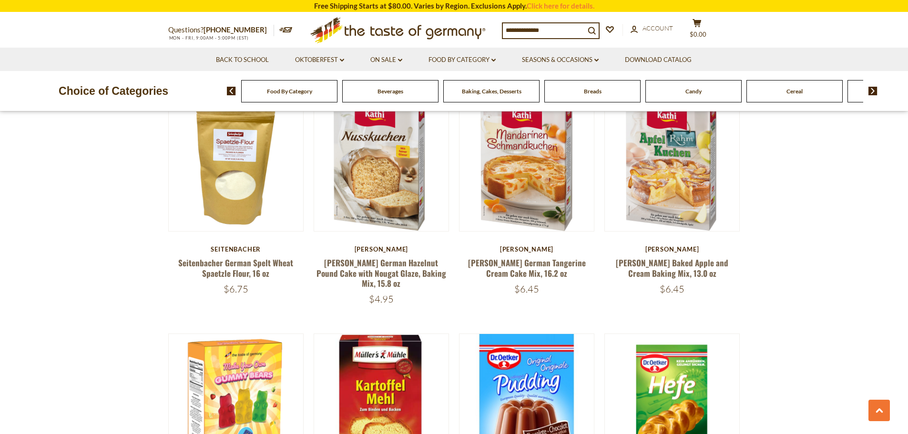
scroll to position [1449, 0]
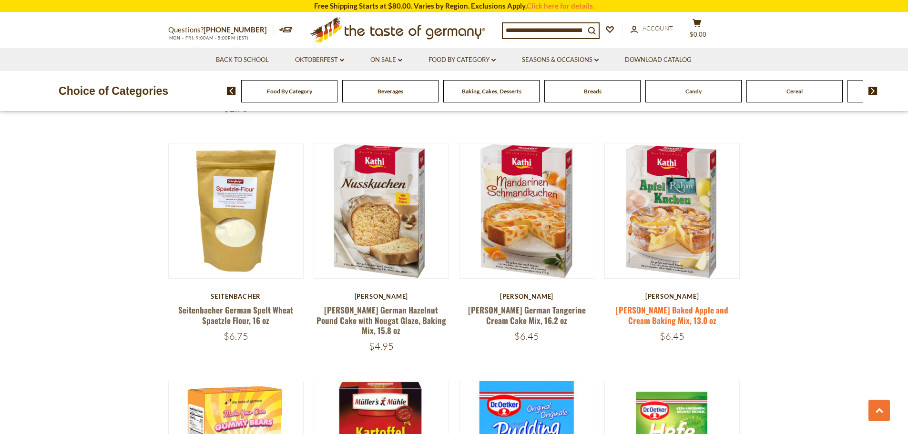
click at [654, 310] on link "[PERSON_NAME] Baked Apple and Cream Baking Mix, 13.0 oz" at bounding box center [671, 315] width 112 height 22
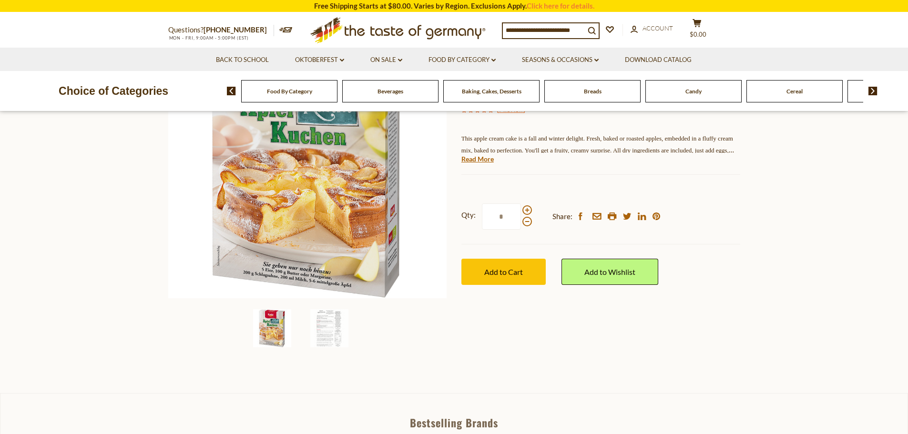
scroll to position [143, 0]
click at [330, 323] on img at bounding box center [329, 327] width 38 height 38
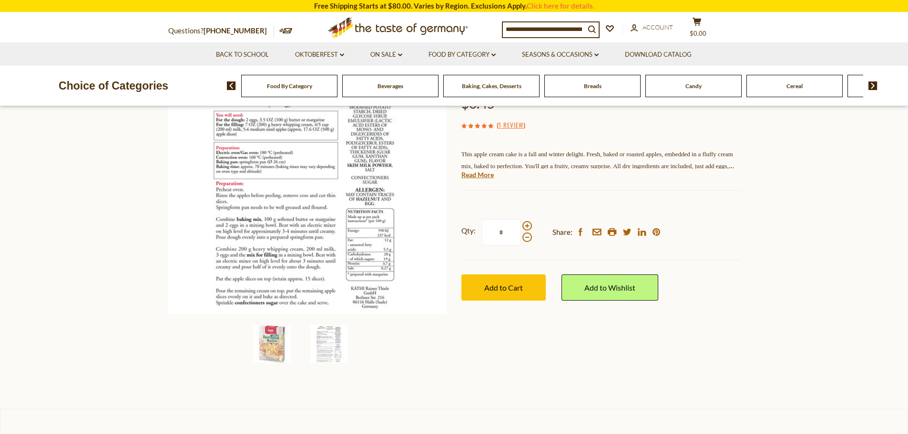
scroll to position [191, 0]
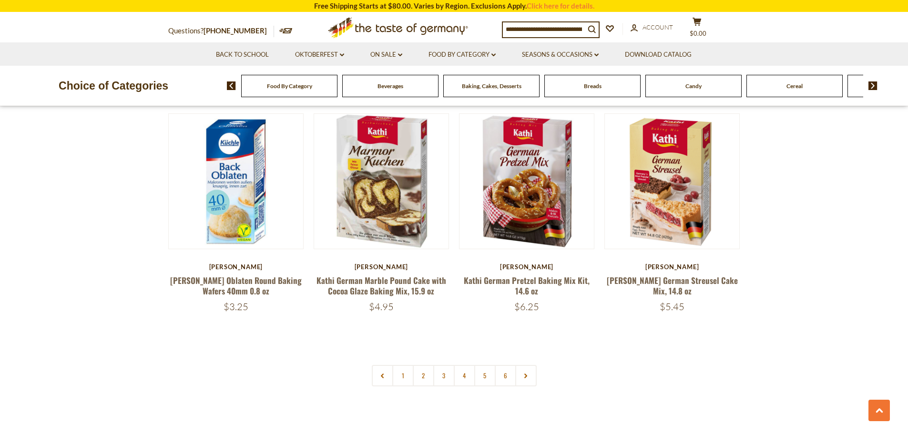
scroll to position [2211, 0]
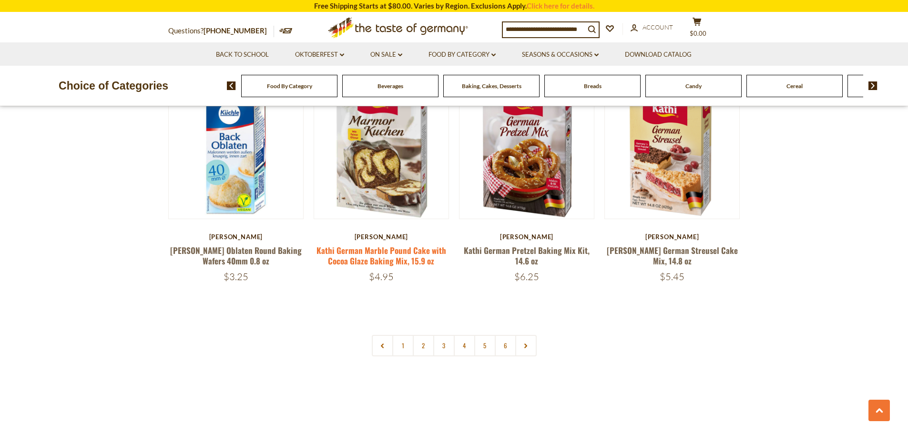
click at [396, 244] on link "Kathi German Marble Pound Cake with Cocoa Glaze Baking Mix, 15.9 oz" at bounding box center [381, 255] width 130 height 22
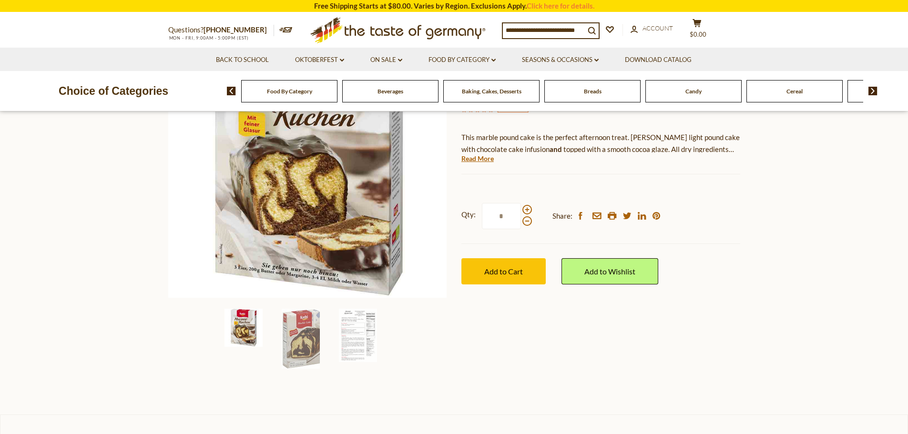
scroll to position [143, 0]
click at [349, 341] on img at bounding box center [358, 334] width 38 height 53
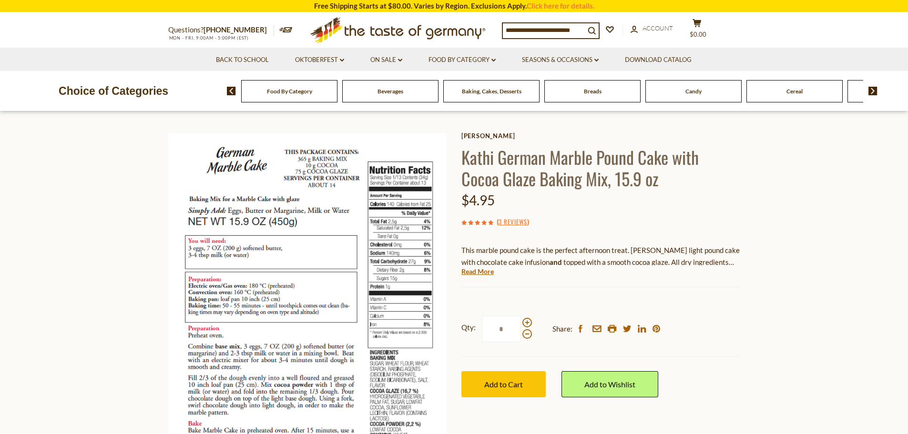
scroll to position [0, 0]
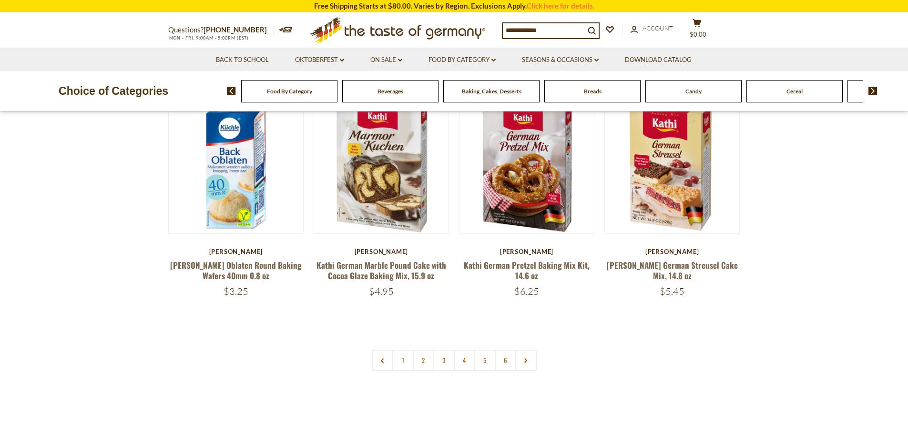
scroll to position [2211, 0]
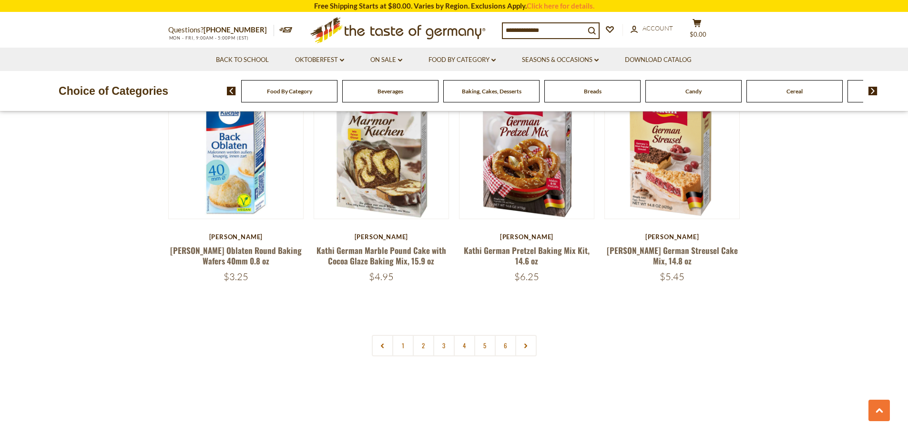
click at [337, 96] on div "Breads" at bounding box center [289, 91] width 96 height 22
click at [591, 93] on span "Breads" at bounding box center [593, 91] width 18 height 7
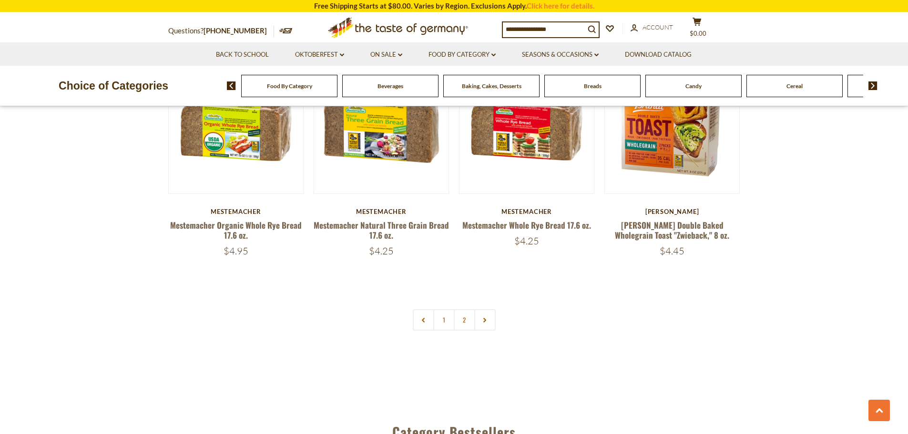
scroll to position [2287, 0]
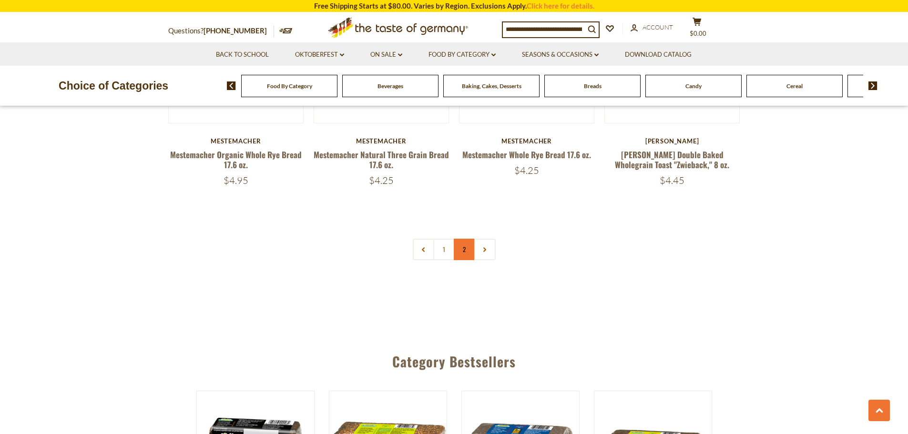
click at [464, 249] on link "2" at bounding box center [464, 249] width 21 height 21
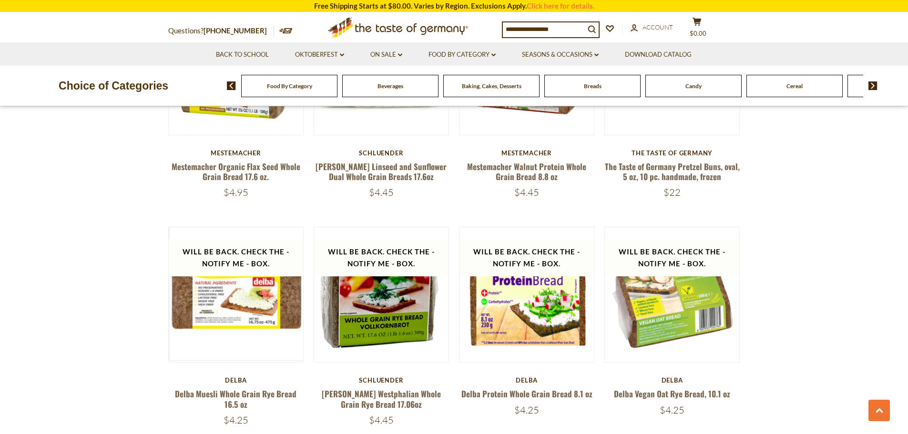
scroll to position [734, 0]
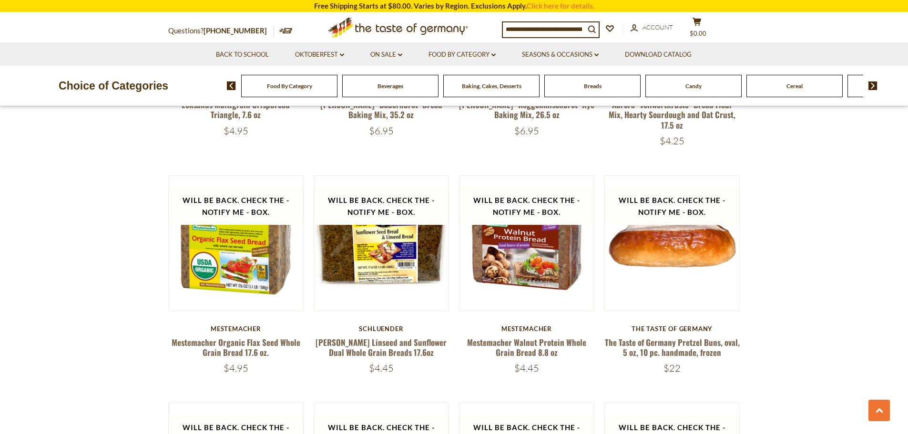
click at [693, 86] on span "Candy" at bounding box center [693, 85] width 16 height 7
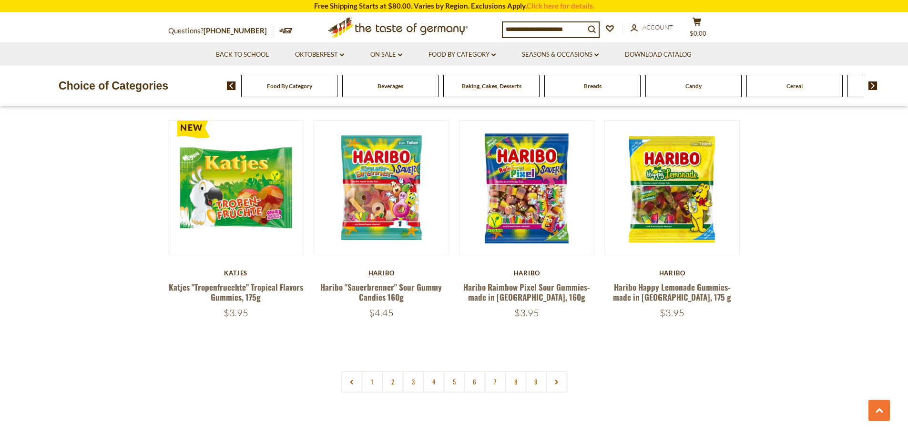
scroll to position [2239, 0]
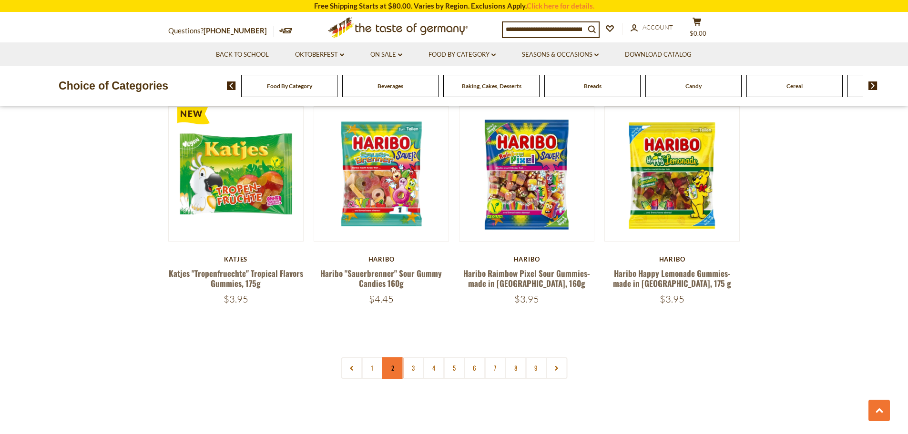
click at [390, 357] on link "2" at bounding box center [392, 367] width 21 height 21
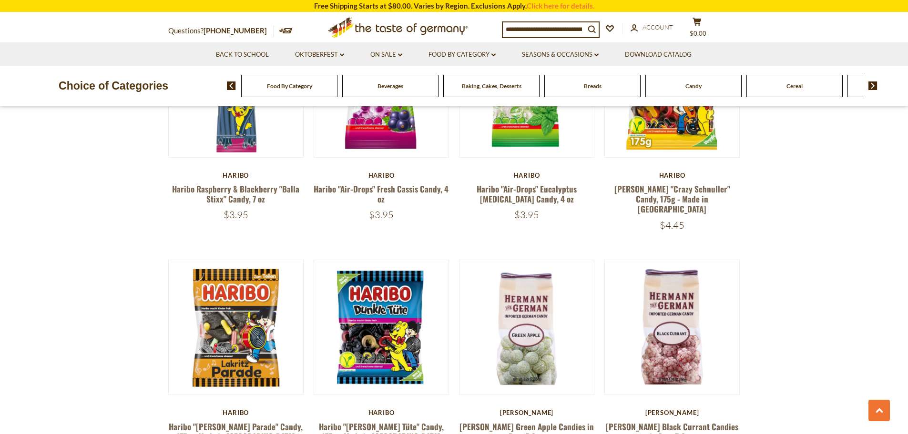
scroll to position [2163, 0]
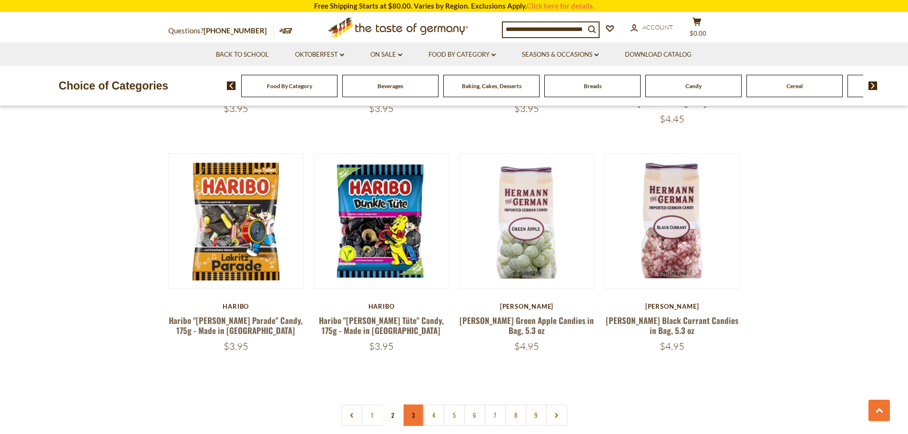
click at [413, 404] on link "3" at bounding box center [412, 414] width 21 height 21
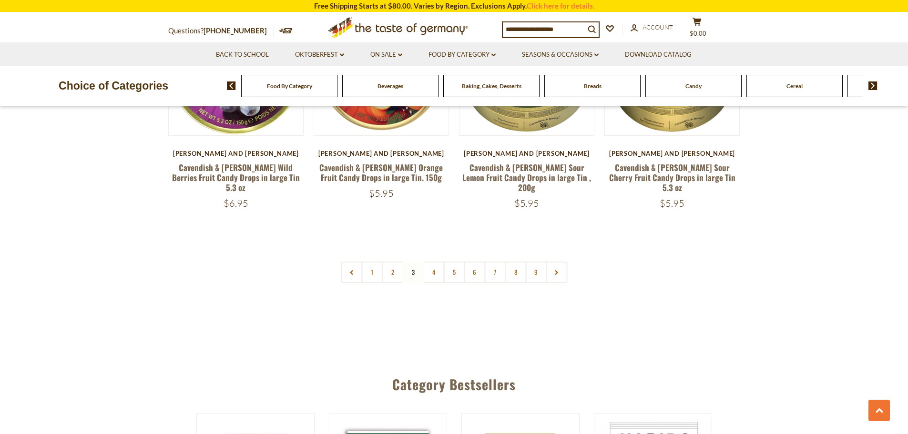
scroll to position [2306, 0]
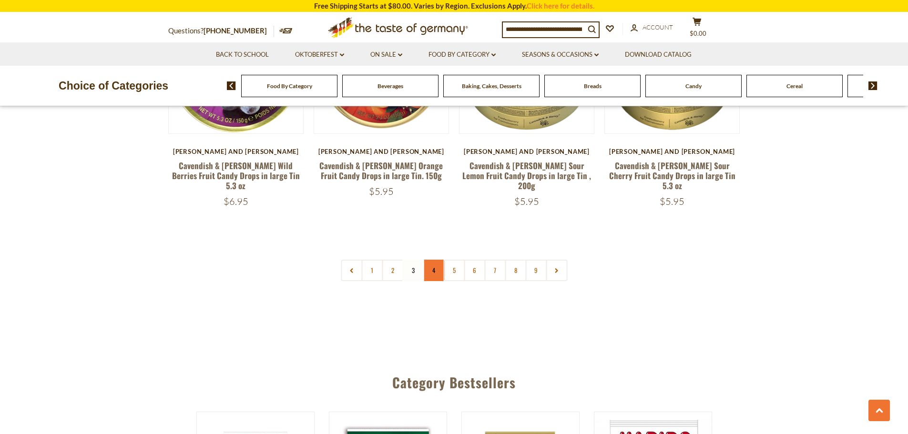
click at [430, 260] on link "4" at bounding box center [433, 270] width 21 height 21
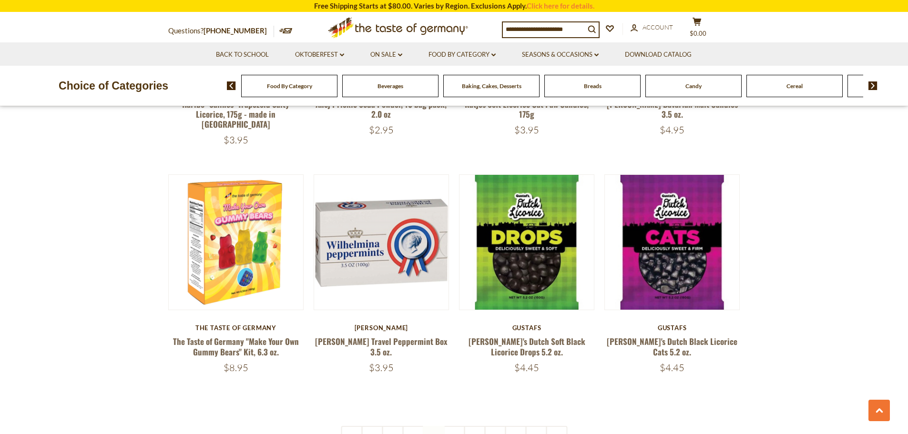
scroll to position [2163, 0]
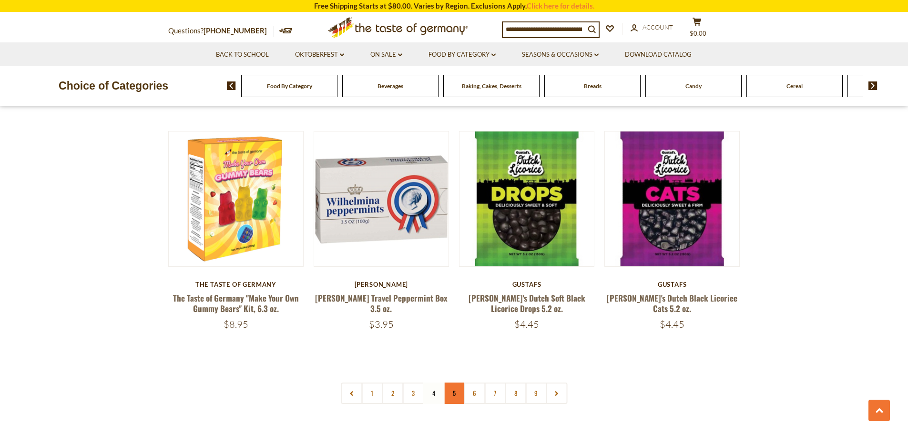
click at [452, 387] on link "5" at bounding box center [453, 393] width 21 height 21
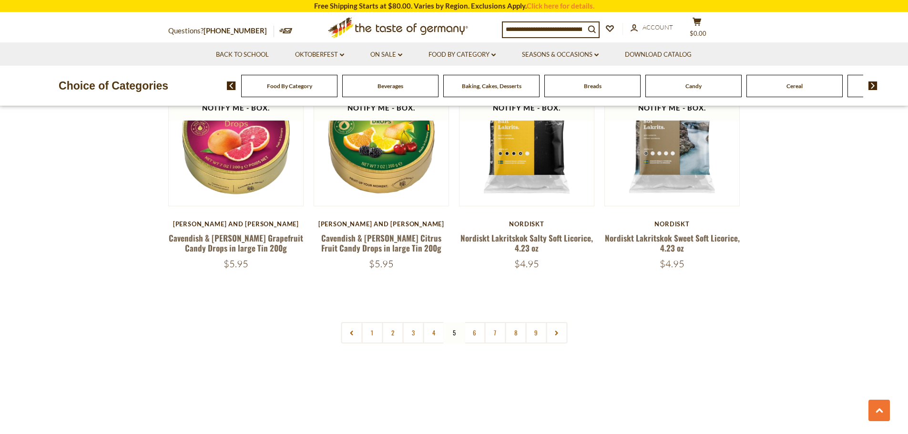
scroll to position [2259, 0]
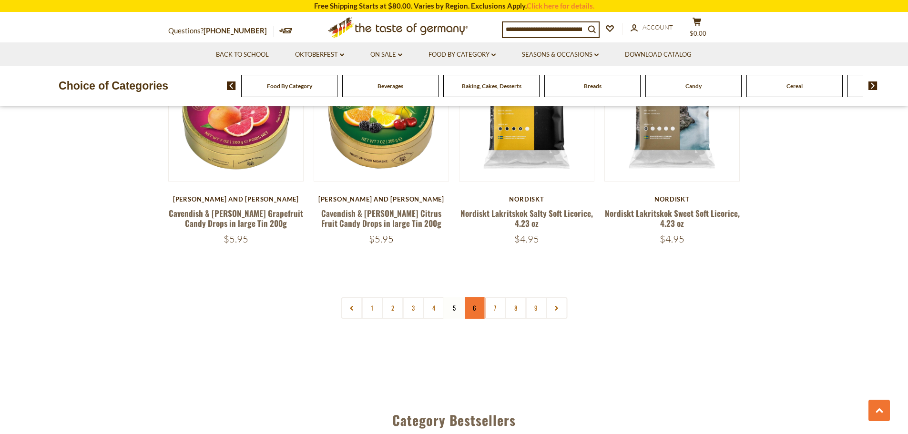
click at [475, 297] on link "6" at bounding box center [474, 307] width 21 height 21
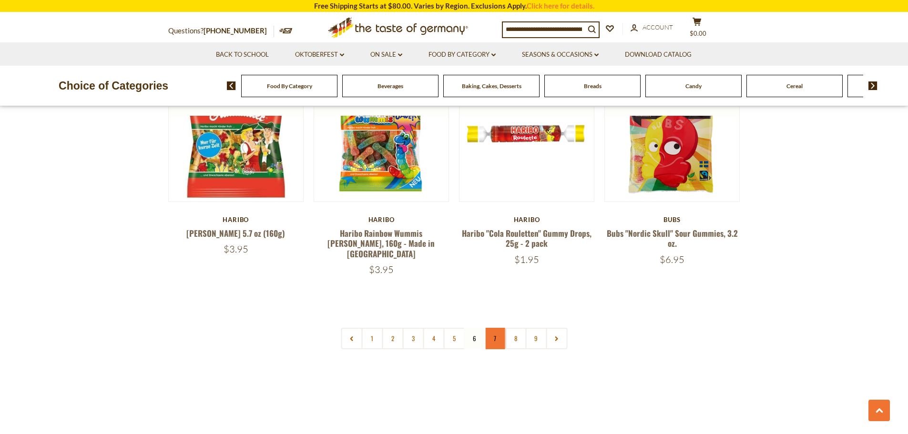
click at [488, 328] on link "7" at bounding box center [494, 338] width 21 height 21
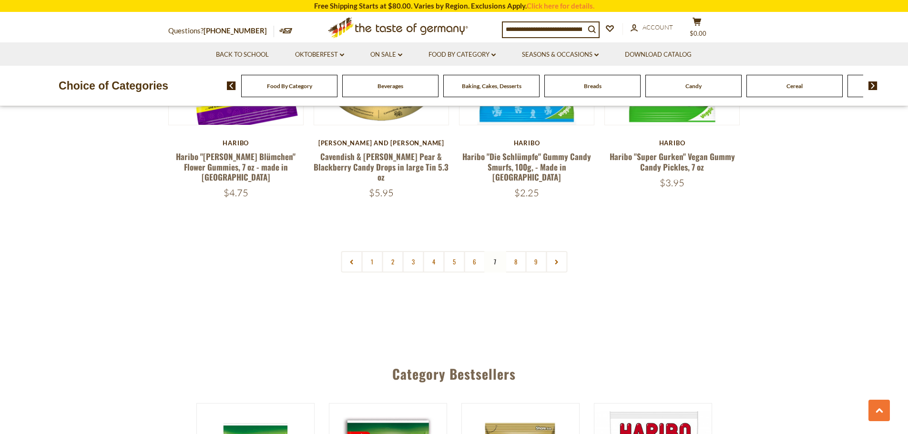
scroll to position [2306, 0]
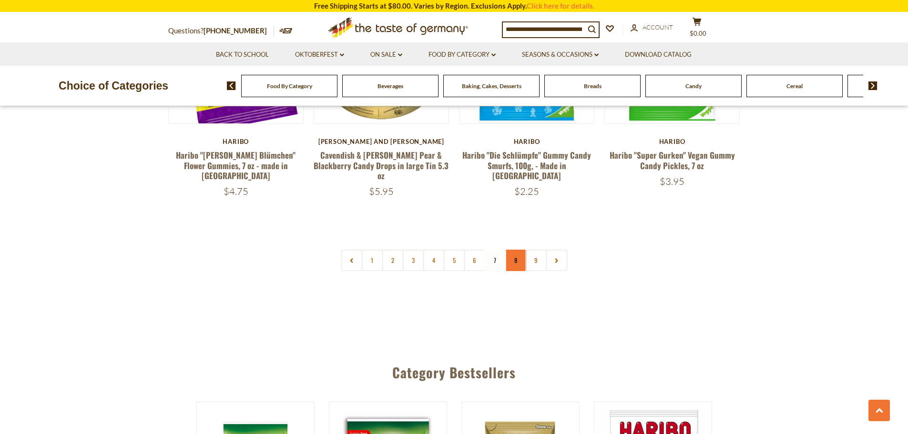
click at [514, 250] on link "8" at bounding box center [514, 260] width 21 height 21
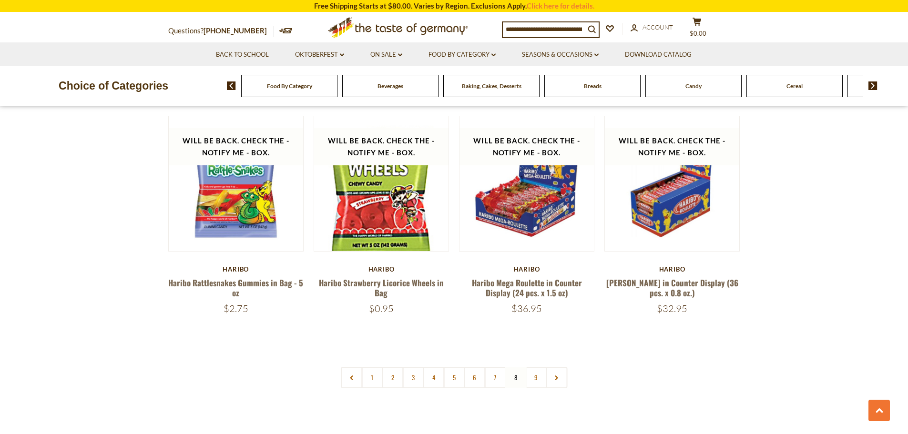
scroll to position [2259, 0]
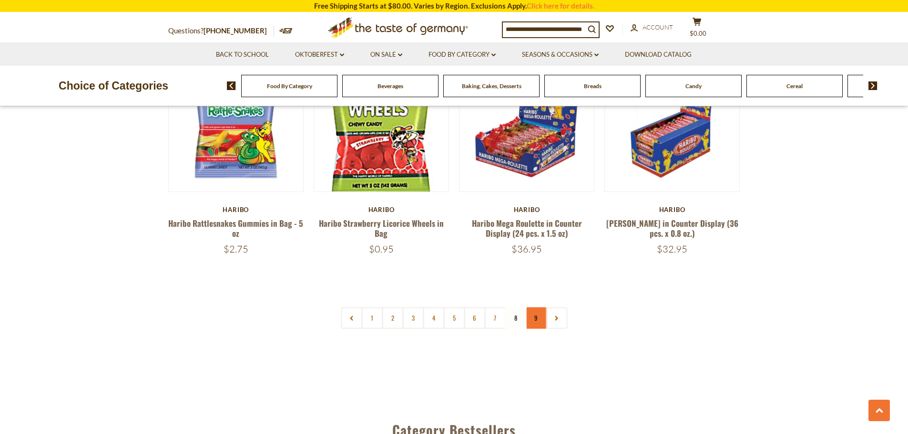
click at [537, 307] on link "9" at bounding box center [535, 317] width 21 height 21
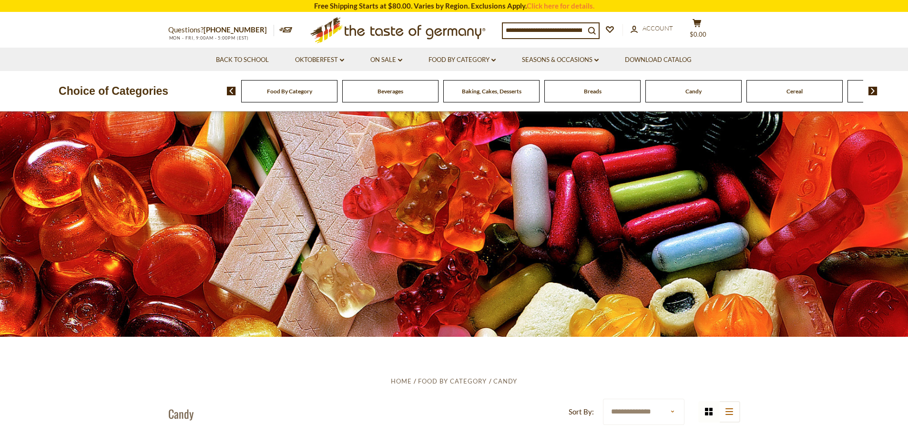
scroll to position [0, 0]
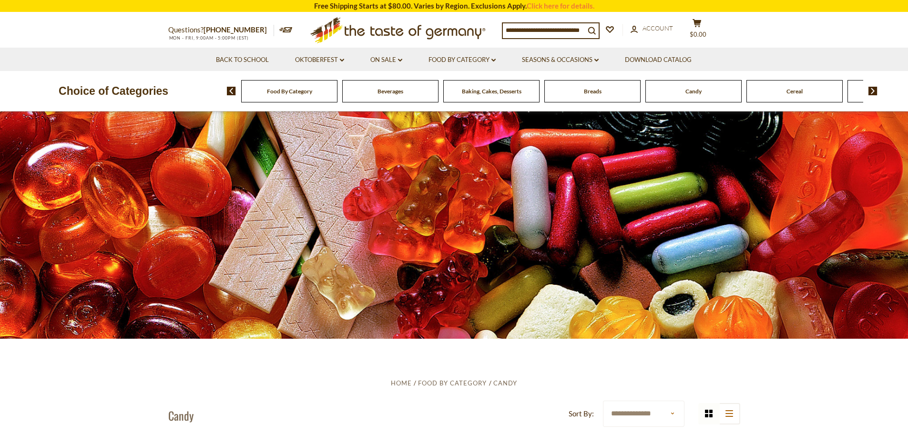
click at [801, 91] on span "Cereal" at bounding box center [794, 91] width 16 height 7
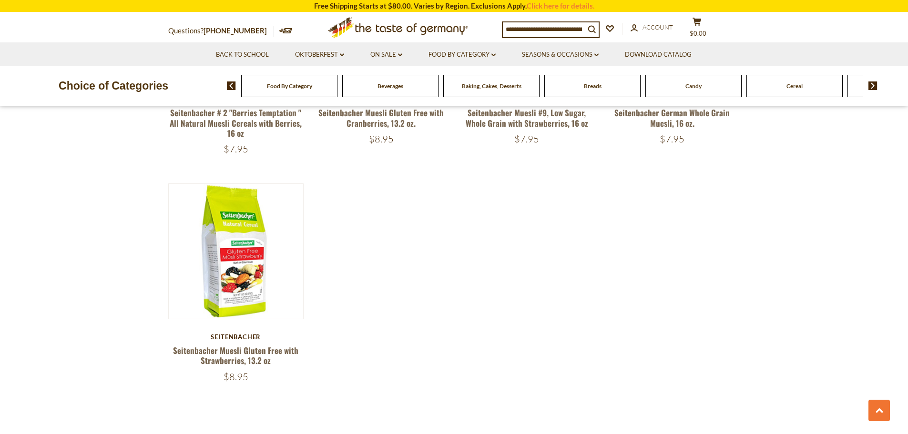
scroll to position [905, 0]
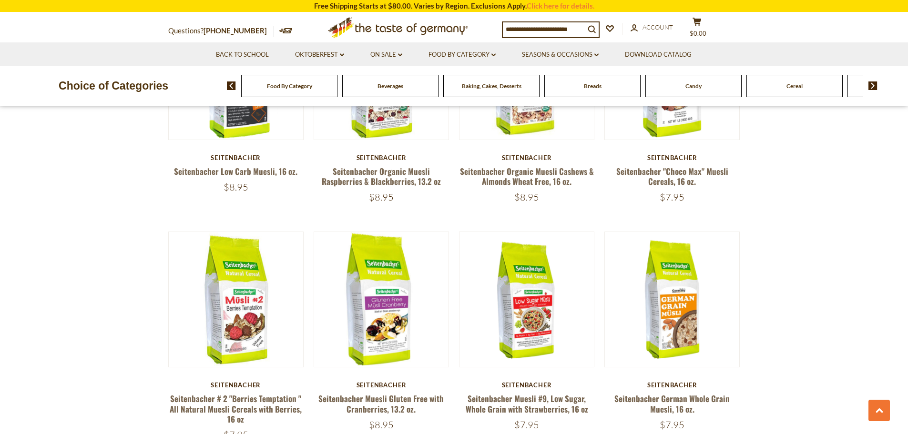
click at [871, 84] on img at bounding box center [872, 85] width 9 height 9
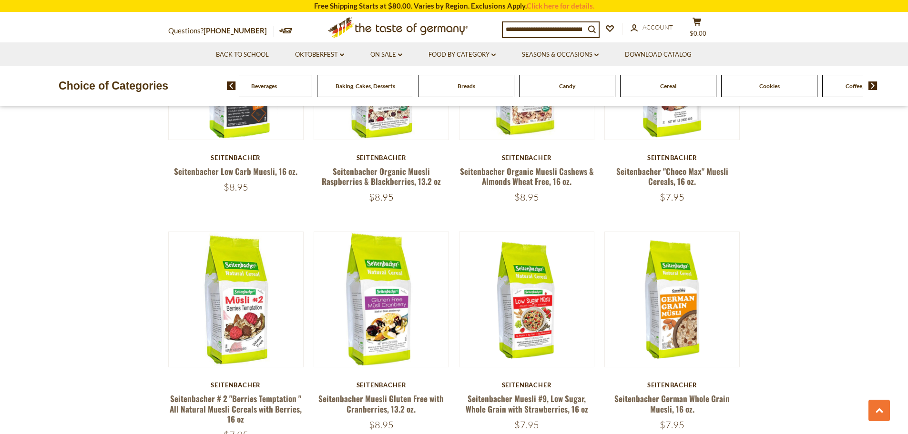
click at [771, 86] on span "Cookies" at bounding box center [769, 85] width 20 height 7
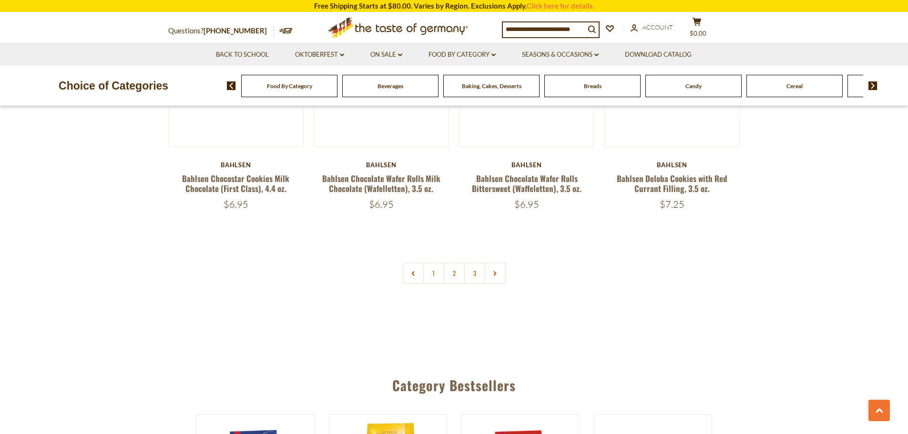
scroll to position [2287, 0]
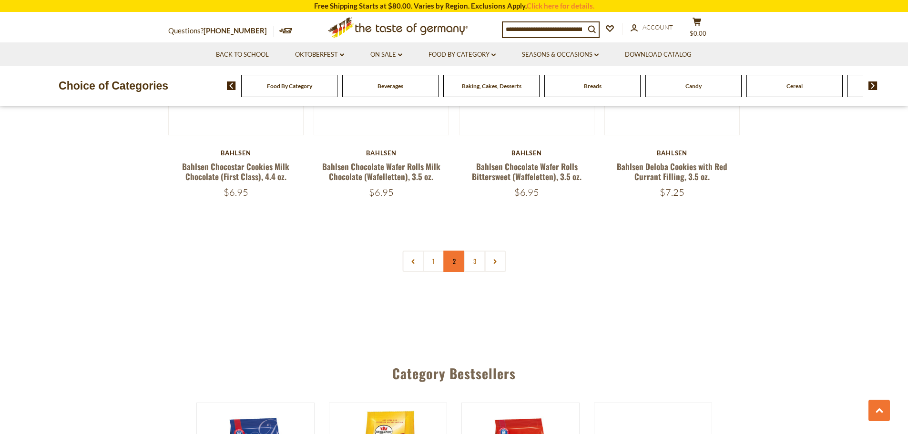
click at [447, 261] on link "2" at bounding box center [453, 261] width 21 height 21
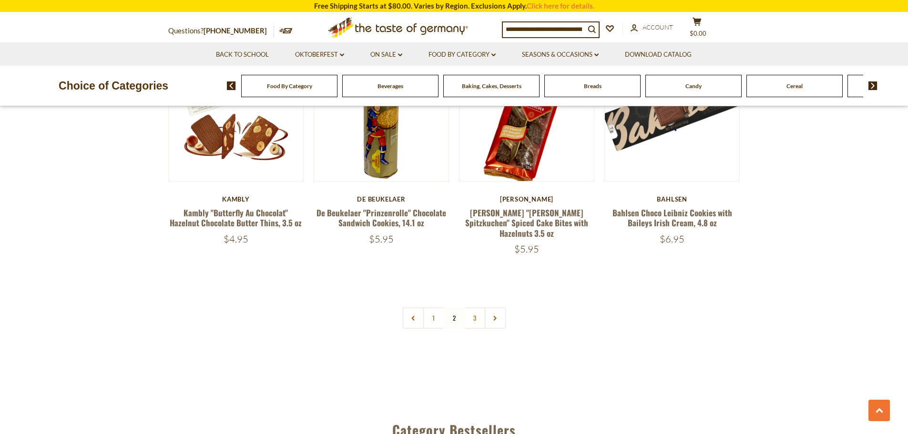
scroll to position [2259, 0]
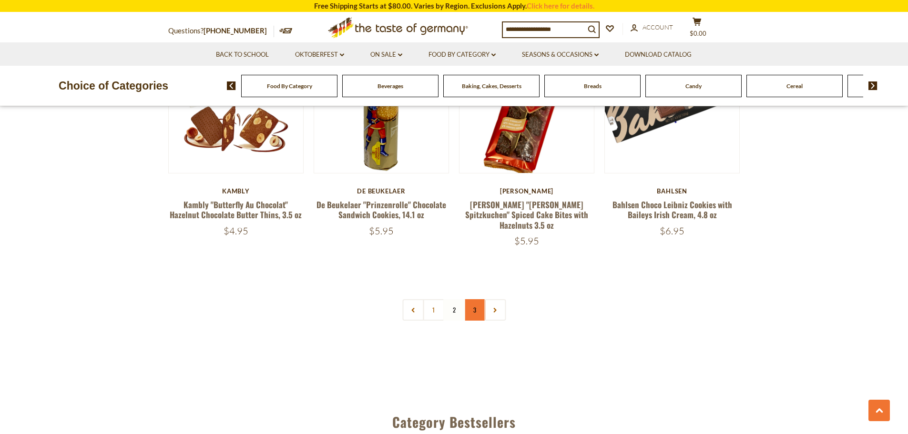
click at [471, 299] on link "3" at bounding box center [474, 309] width 21 height 21
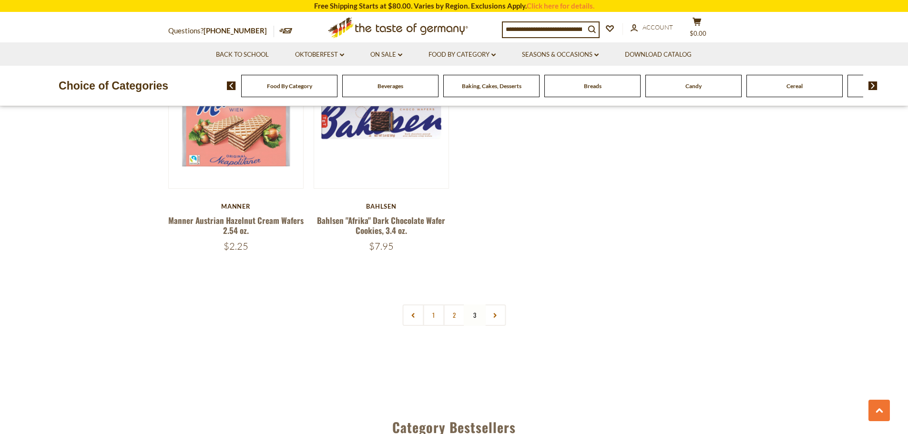
scroll to position [877, 0]
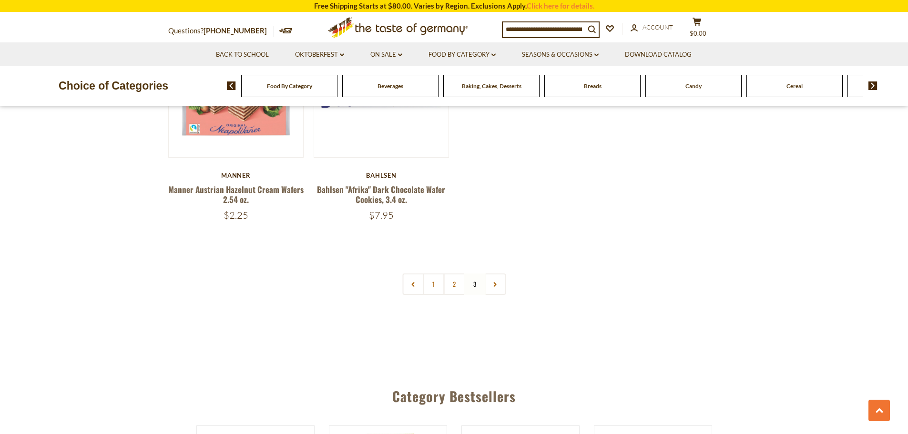
click at [870, 82] on img at bounding box center [872, 85] width 9 height 9
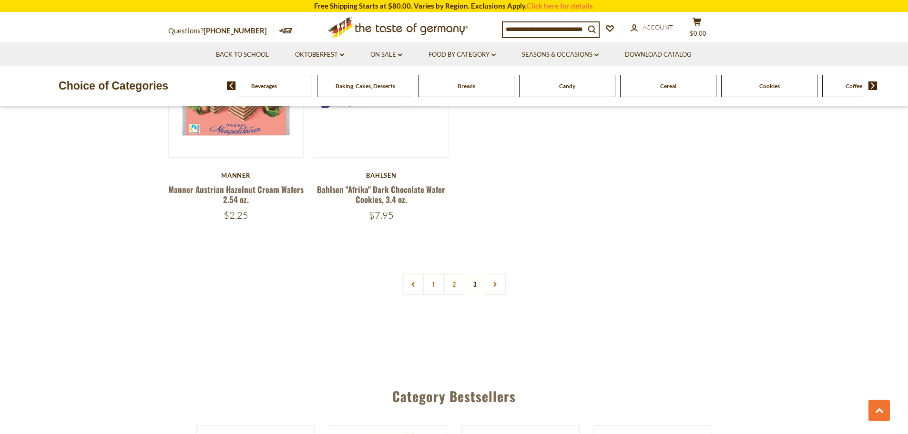
click at [870, 82] on img at bounding box center [872, 85] width 9 height 9
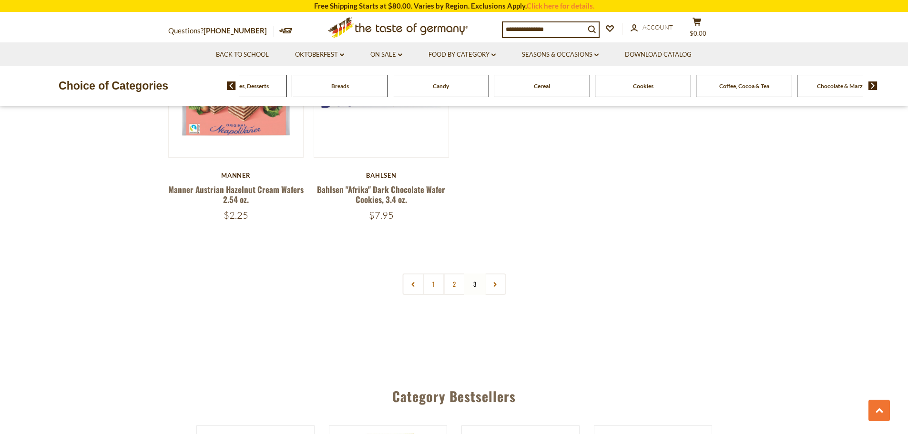
click at [85, 91] on div "Coffee, Cocoa & Tea" at bounding box center [37, 86] width 96 height 22
click at [737, 86] on span "Coffee, Cocoa & Tea" at bounding box center [744, 85] width 50 height 7
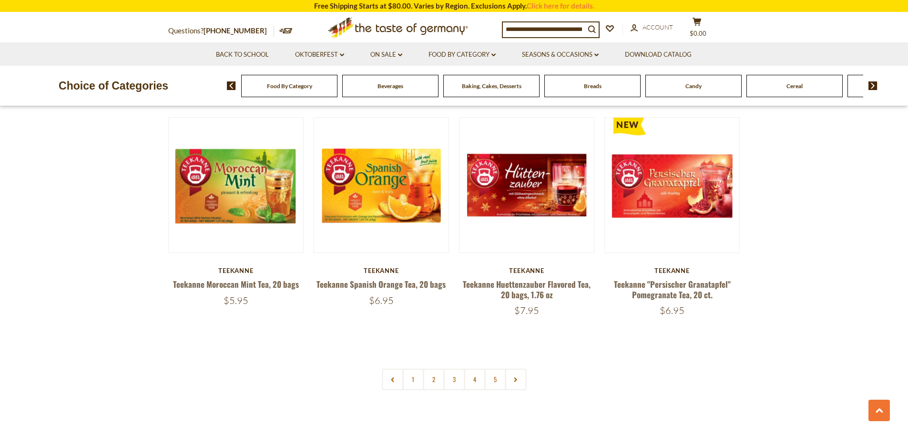
scroll to position [2191, 0]
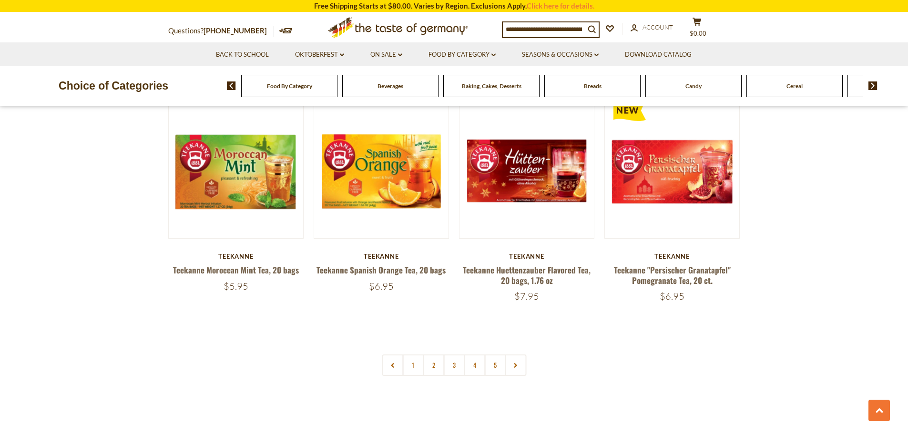
click at [871, 83] on img at bounding box center [872, 85] width 9 height 9
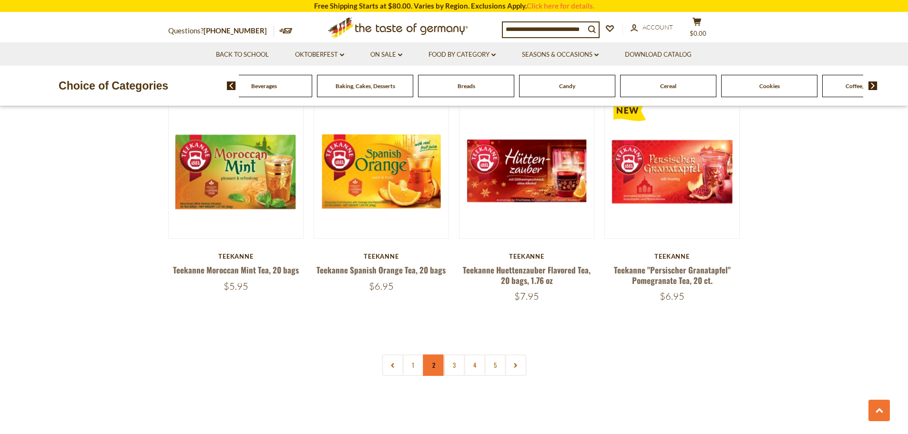
click at [436, 354] on link "2" at bounding box center [433, 364] width 21 height 21
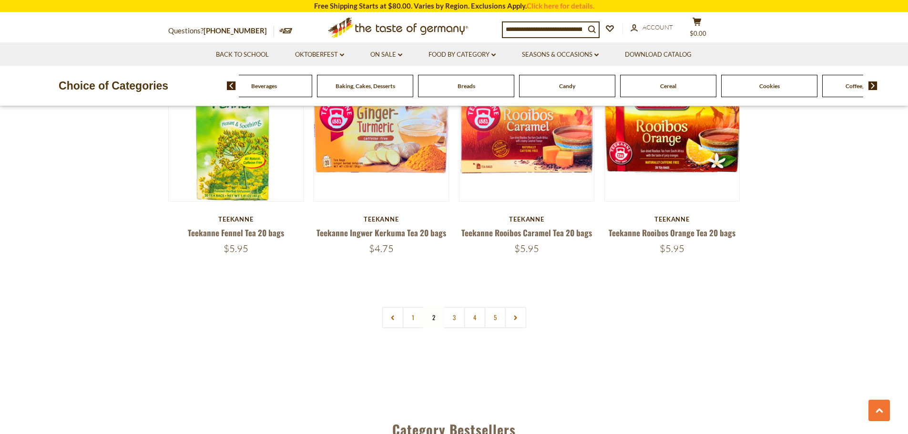
scroll to position [2211, 0]
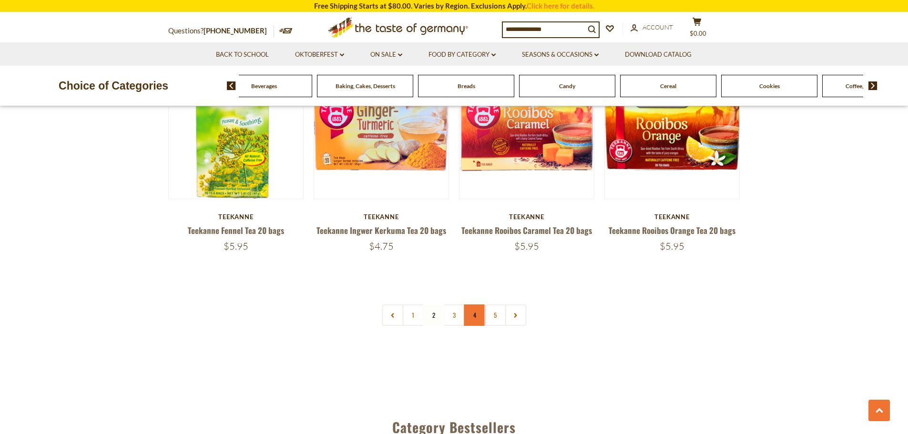
click at [471, 304] on link "4" at bounding box center [474, 314] width 21 height 21
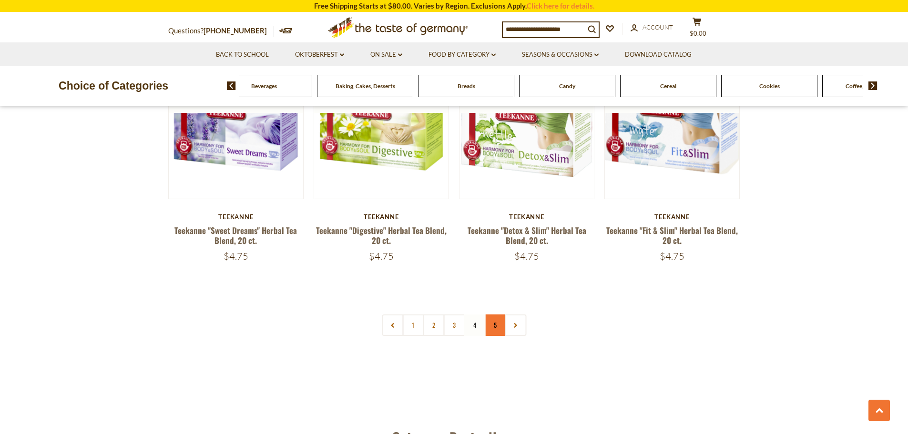
click at [494, 317] on link "5" at bounding box center [494, 324] width 21 height 21
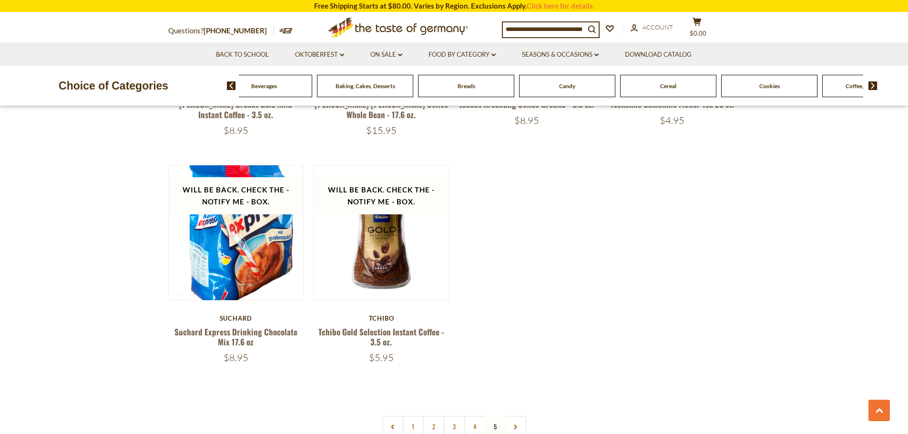
scroll to position [1496, 0]
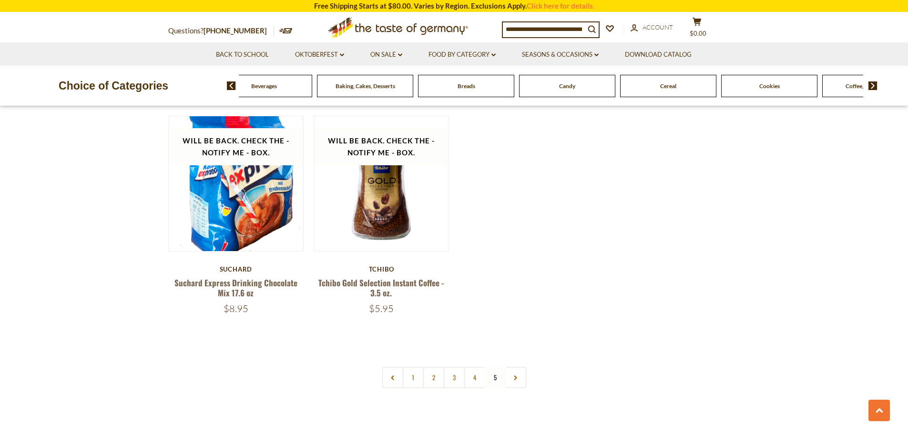
click at [875, 83] on img at bounding box center [872, 85] width 9 height 9
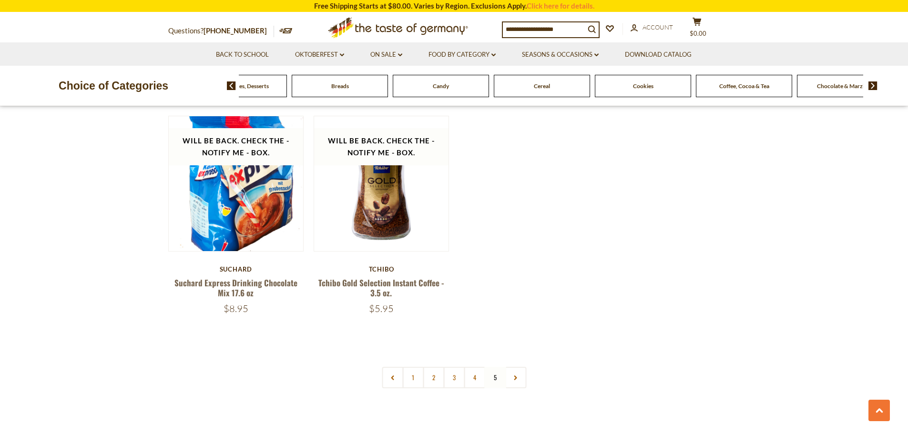
click at [874, 83] on img at bounding box center [872, 85] width 9 height 9
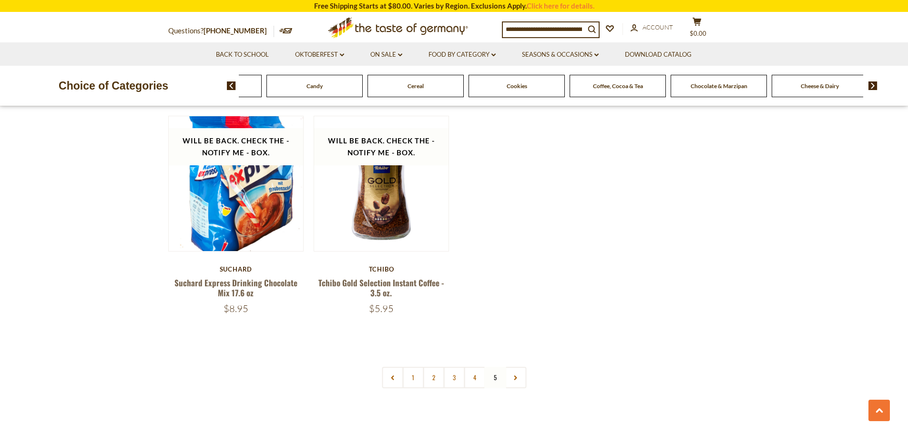
click at [724, 87] on span "Chocolate & Marzipan" at bounding box center [718, 85] width 57 height 7
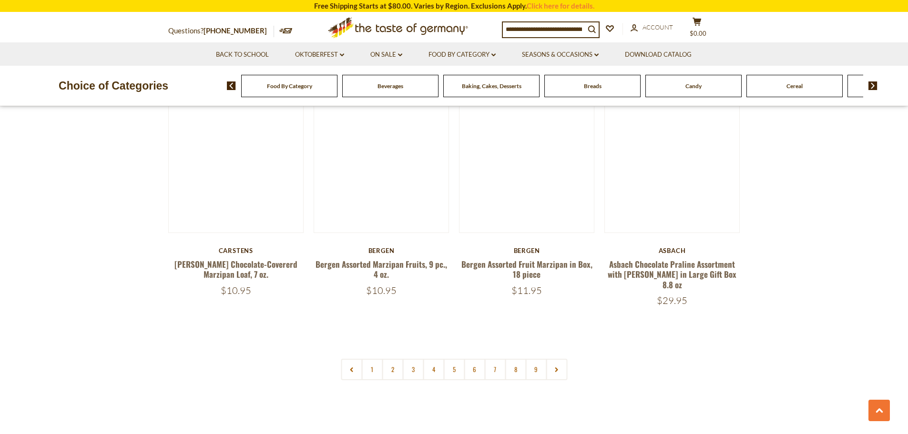
scroll to position [2287, 0]
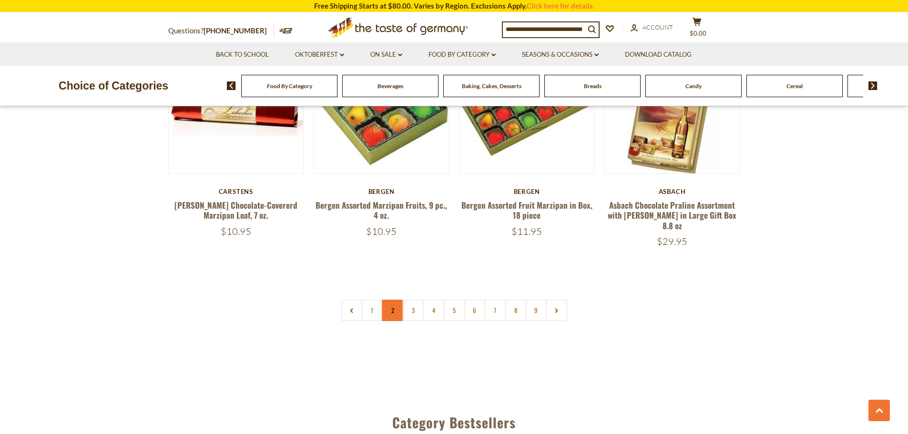
click at [395, 300] on link "2" at bounding box center [392, 310] width 21 height 21
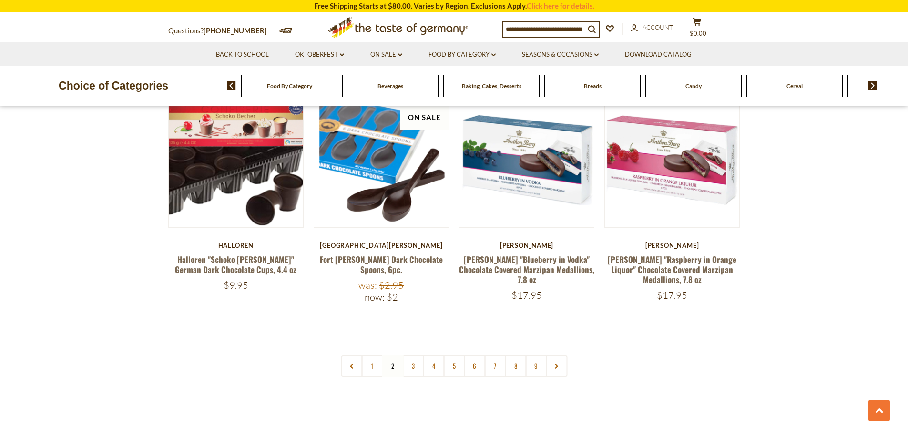
scroll to position [2306, 0]
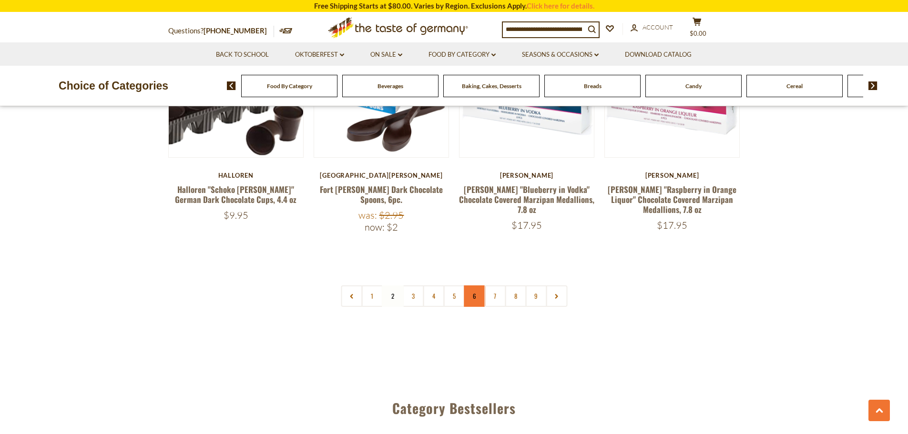
click at [469, 285] on link "6" at bounding box center [474, 295] width 21 height 21
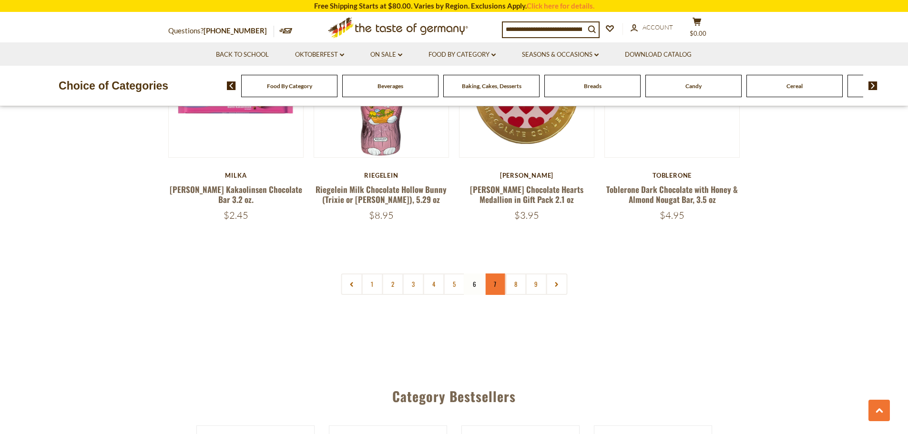
click at [497, 273] on link "7" at bounding box center [494, 283] width 21 height 21
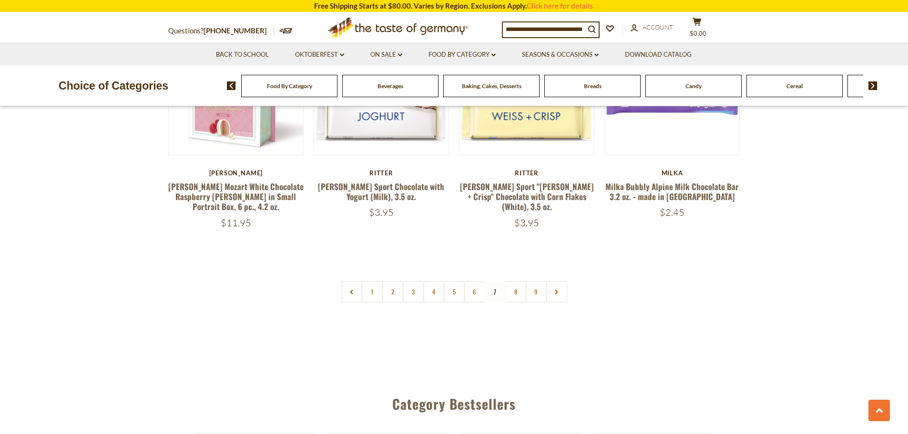
scroll to position [2259, 0]
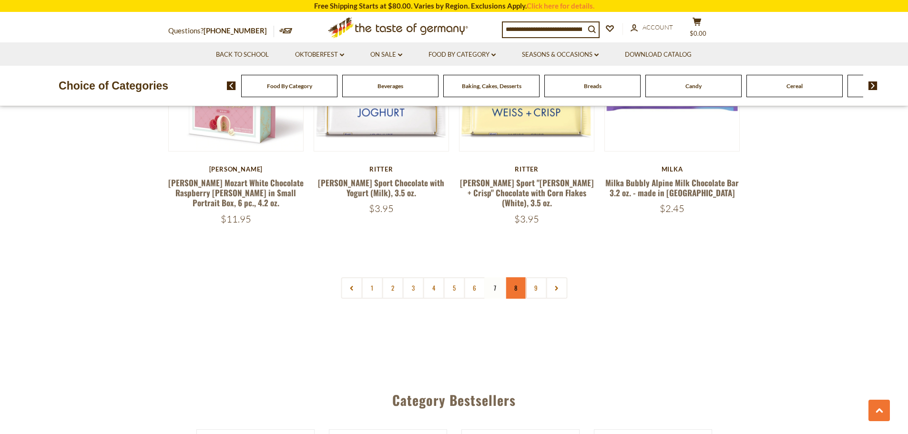
click at [514, 288] on link "8" at bounding box center [514, 287] width 21 height 21
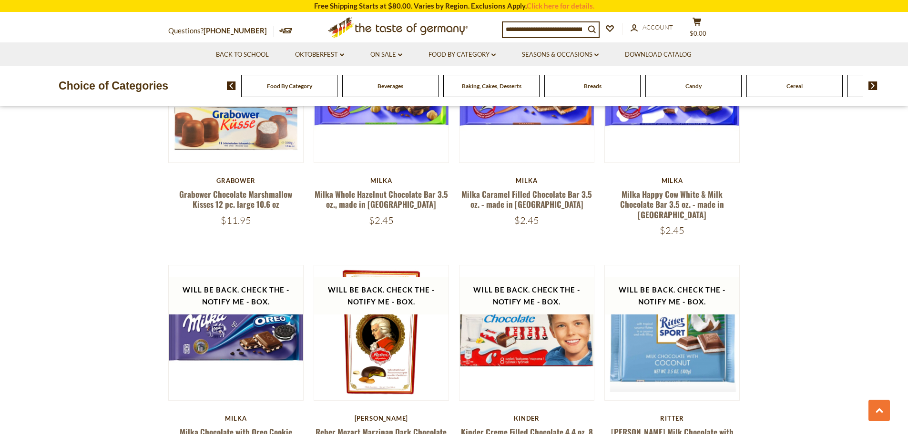
scroll to position [2163, 0]
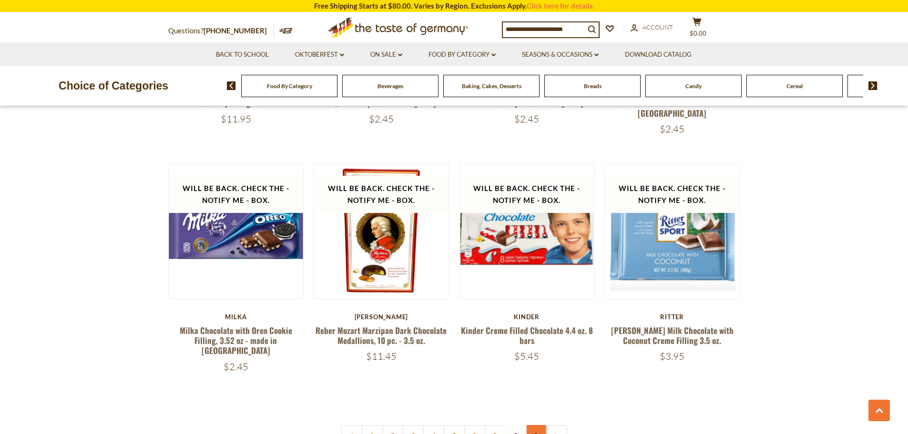
click at [539, 425] on link "9" at bounding box center [535, 435] width 21 height 21
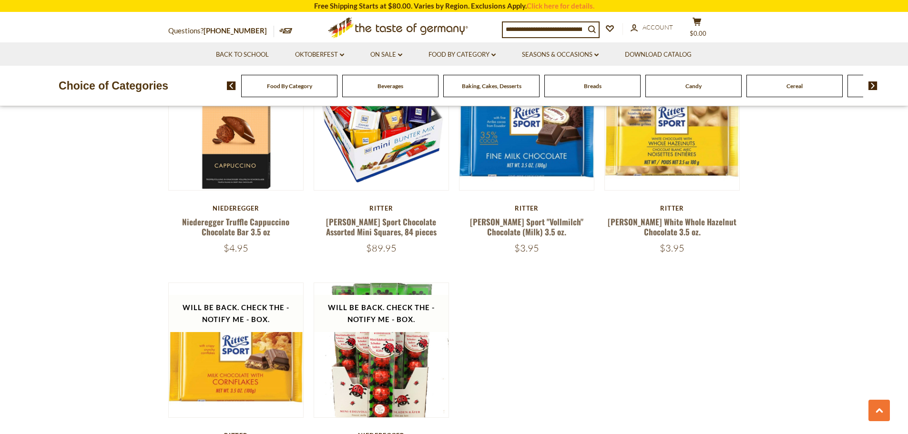
scroll to position [1877, 0]
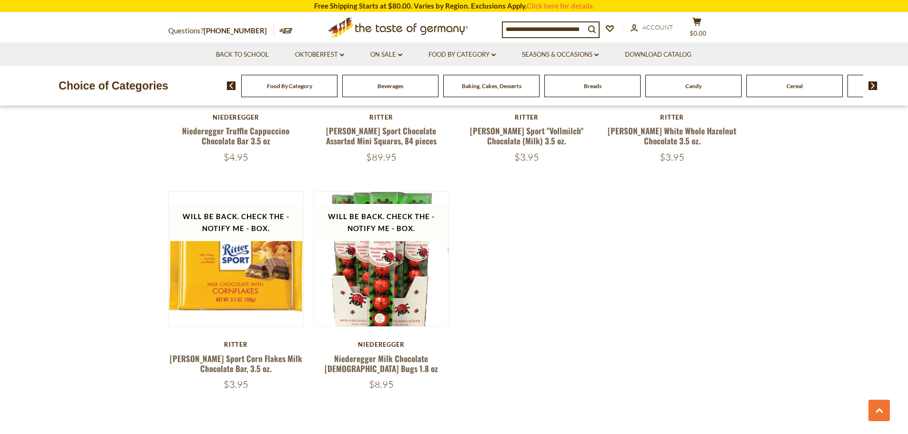
click at [869, 83] on img at bounding box center [872, 85] width 9 height 9
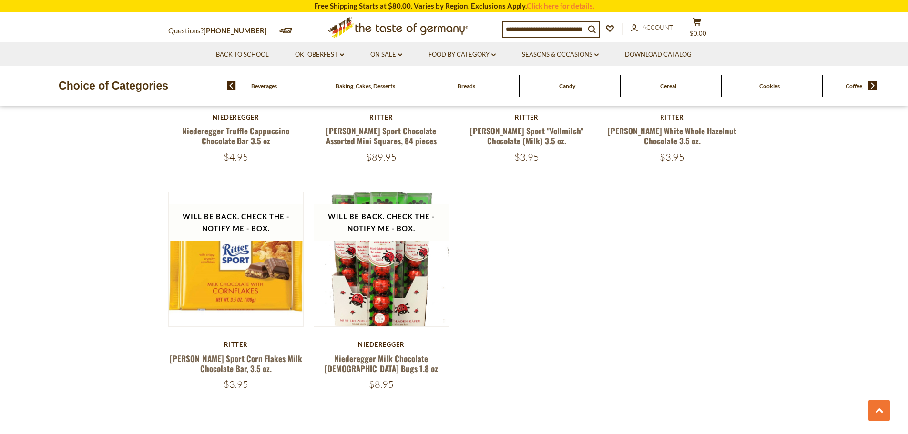
click at [869, 83] on img at bounding box center [872, 85] width 9 height 9
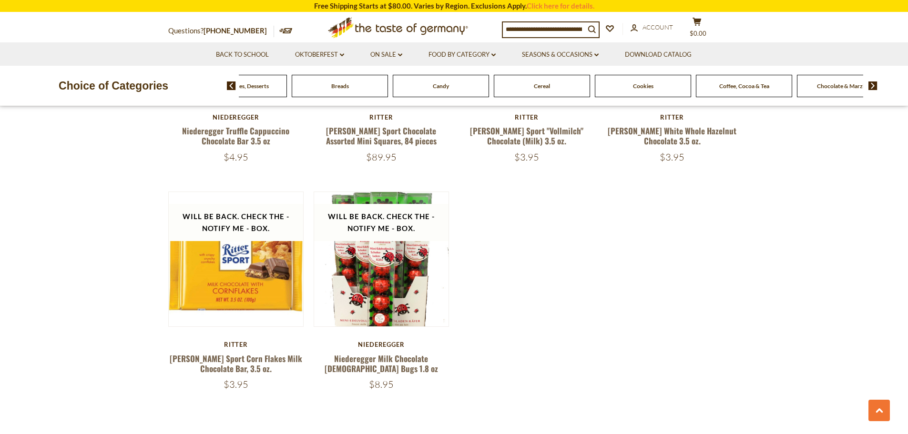
click at [869, 83] on img at bounding box center [872, 85] width 9 height 9
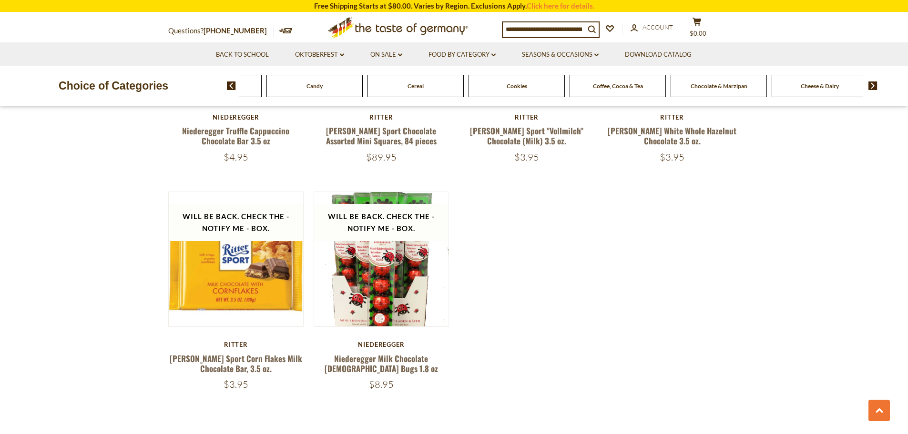
click at [816, 87] on span "Cheese & Dairy" at bounding box center [819, 85] width 38 height 7
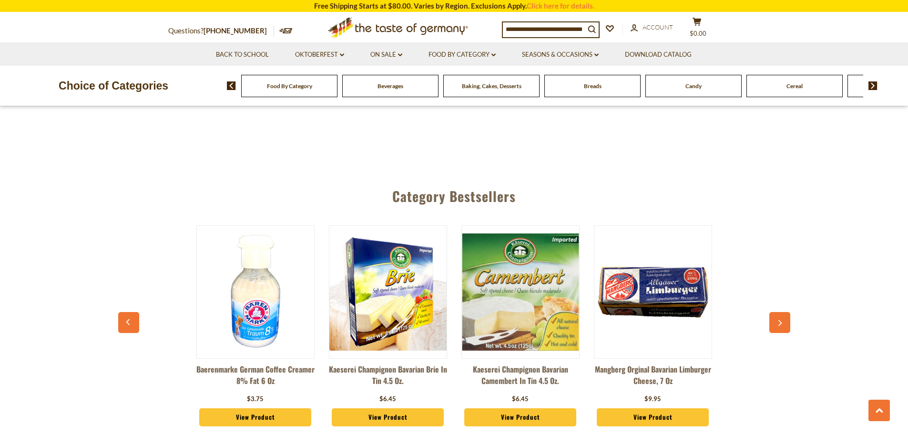
scroll to position [1477, 0]
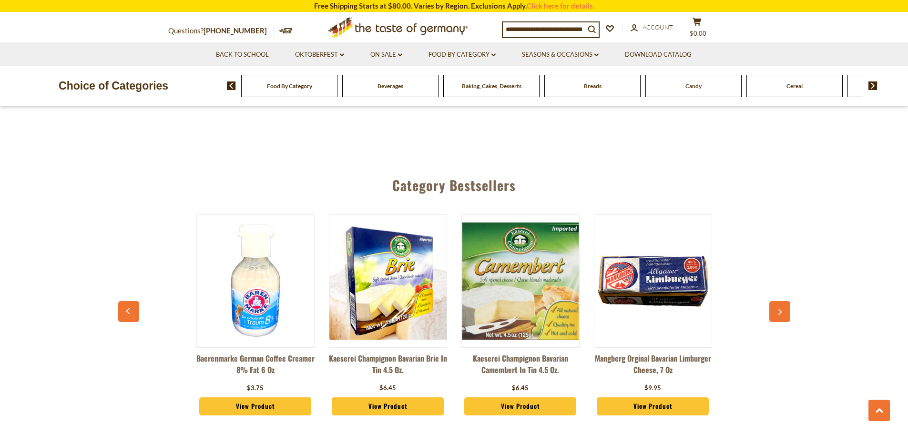
click at [780, 311] on icon "button" at bounding box center [780, 312] width 4 height 6
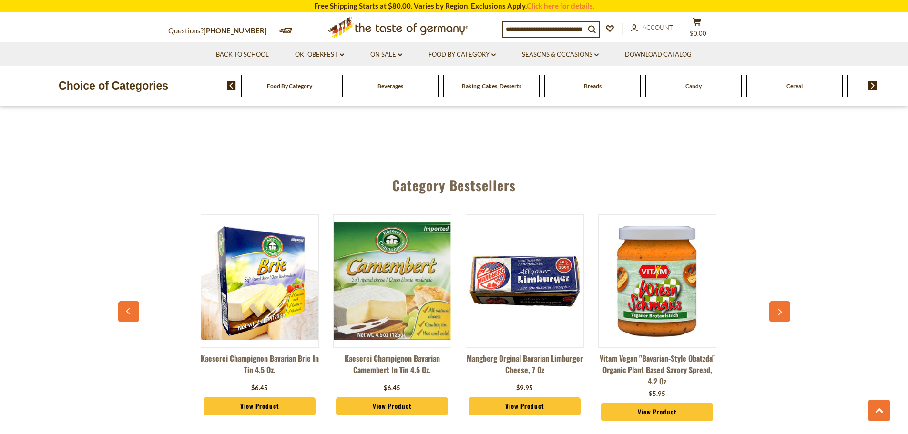
scroll to position [0, 132]
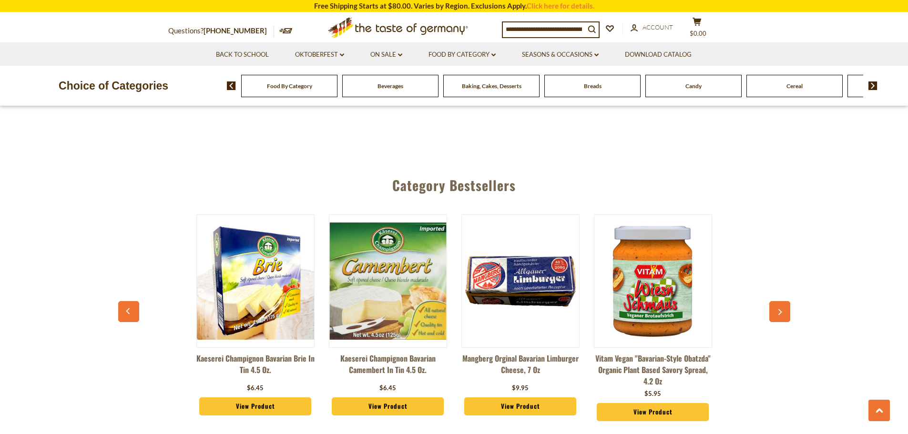
click at [780, 311] on icon "button" at bounding box center [780, 312] width 4 height 6
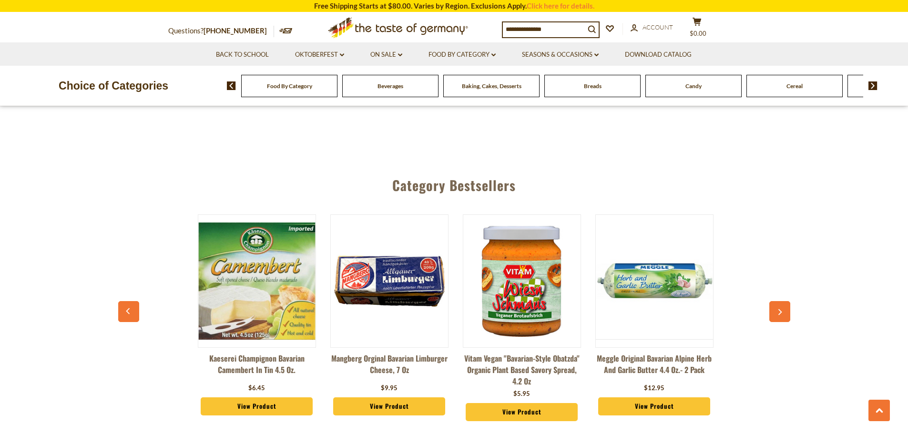
scroll to position [0, 265]
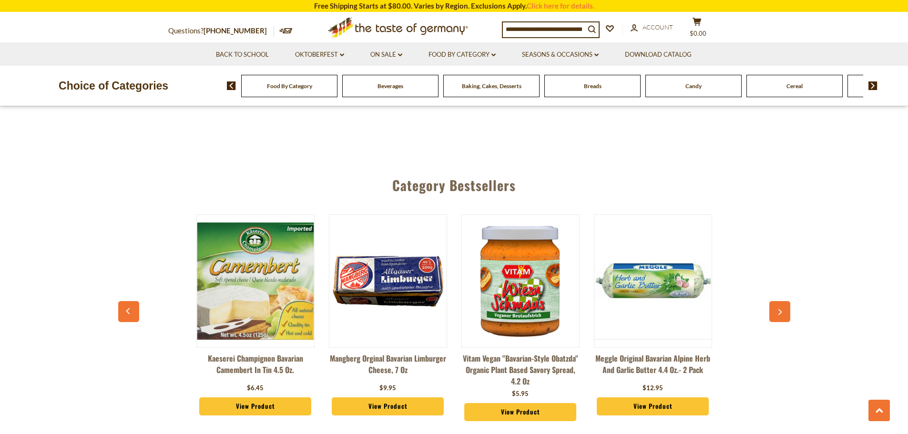
click at [780, 311] on icon "button" at bounding box center [780, 312] width 4 height 6
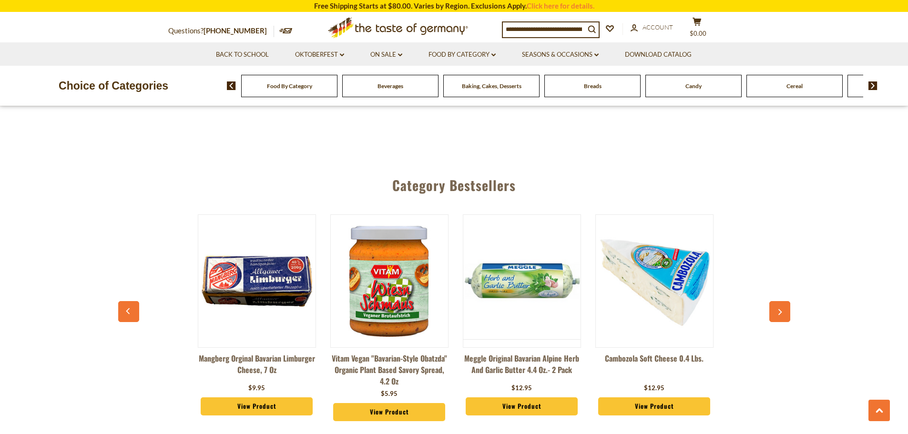
scroll to position [0, 397]
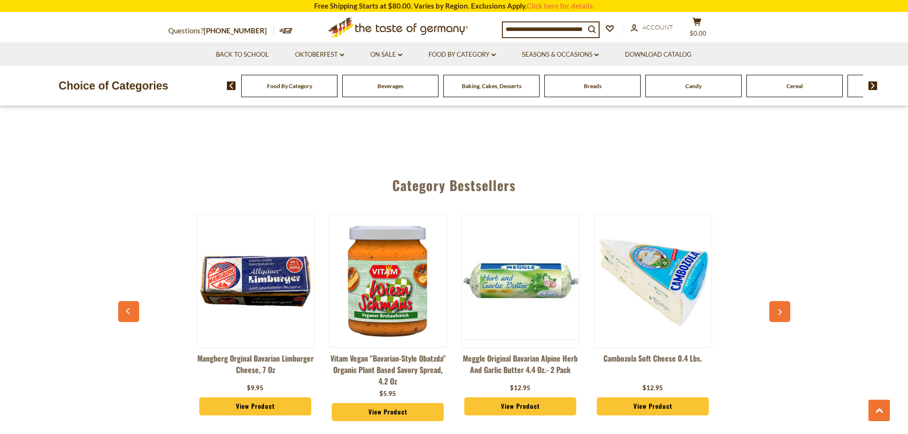
click at [780, 311] on icon "button" at bounding box center [780, 312] width 4 height 6
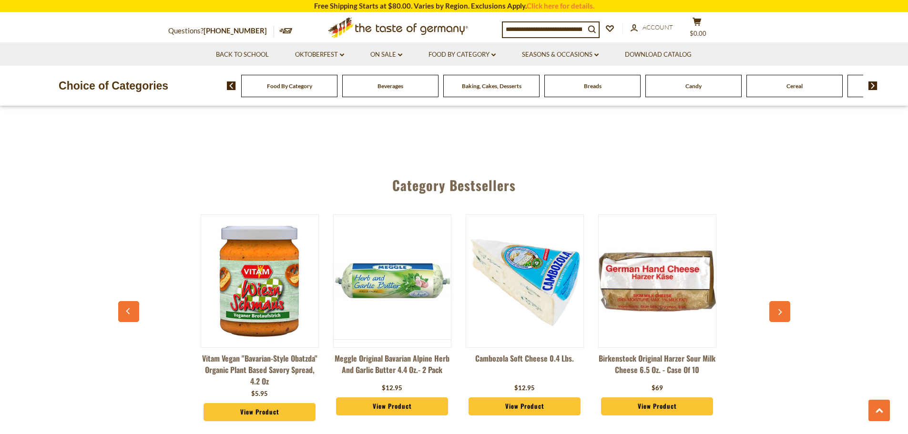
scroll to position [0, 530]
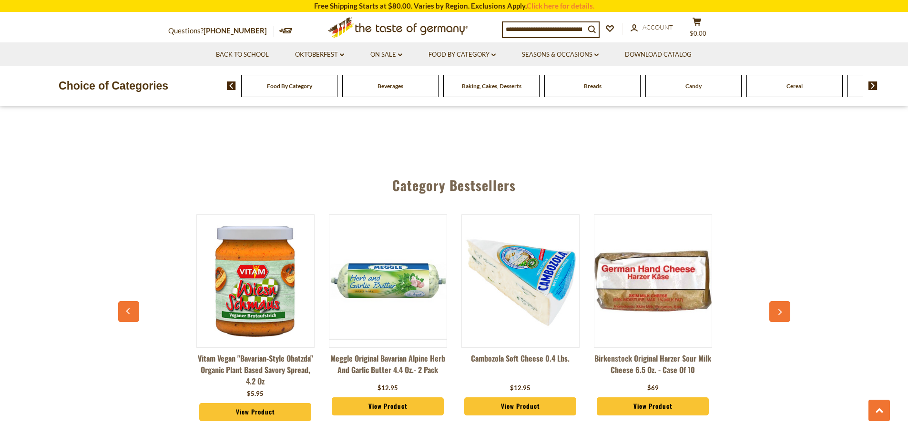
click at [780, 311] on icon "button" at bounding box center [780, 312] width 4 height 6
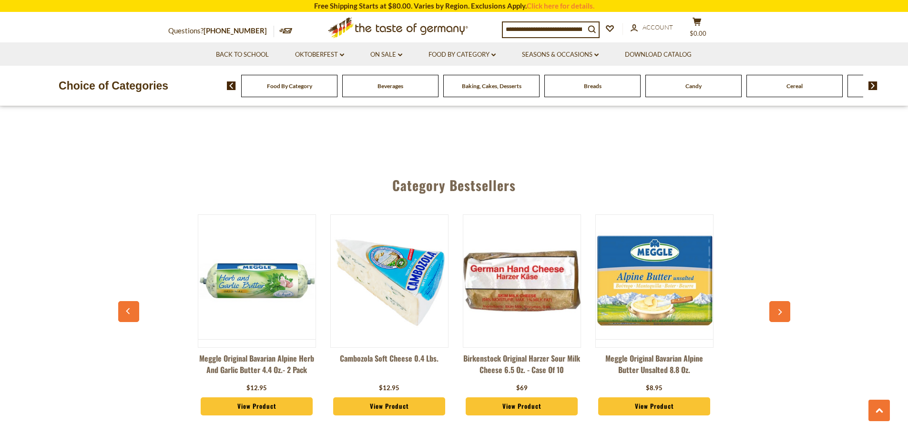
scroll to position [0, 662]
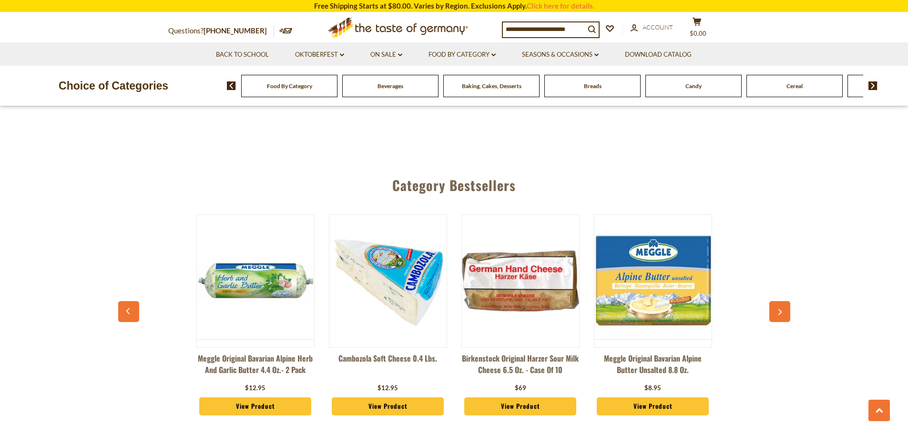
click at [780, 311] on icon "button" at bounding box center [780, 312] width 4 height 6
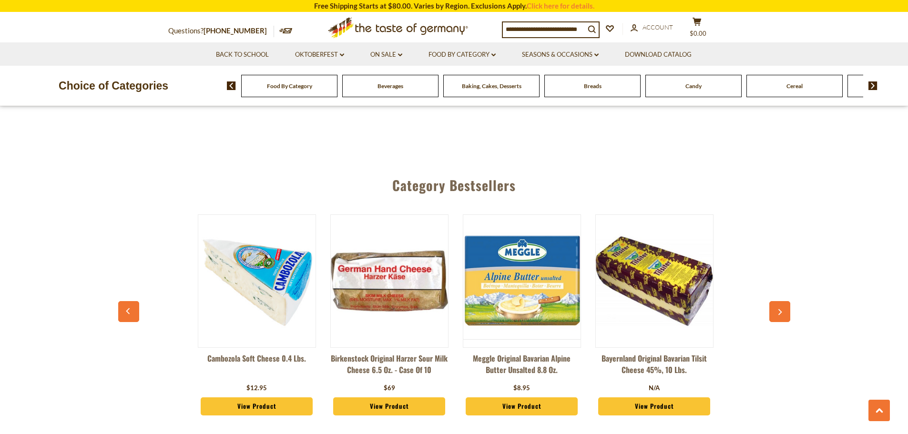
scroll to position [0, 795]
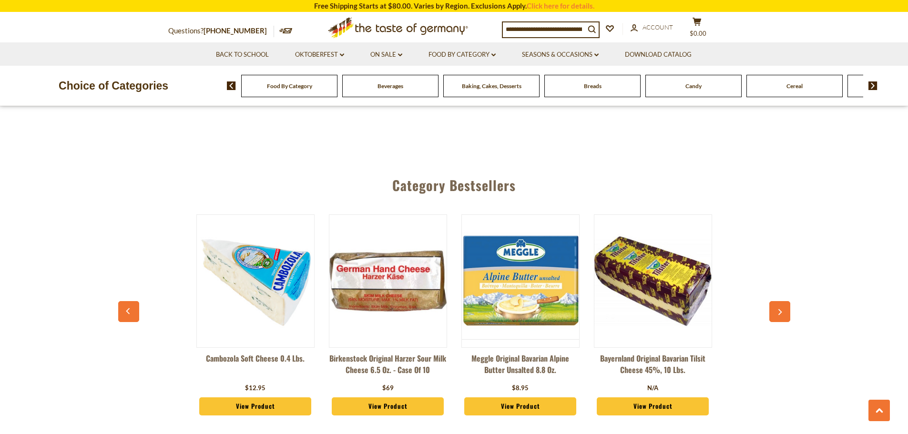
click at [780, 311] on icon "button" at bounding box center [780, 312] width 4 height 6
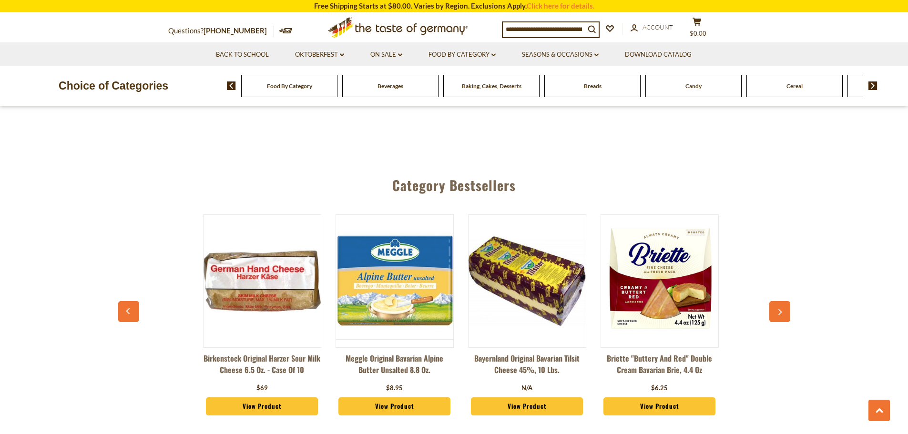
scroll to position [0, 927]
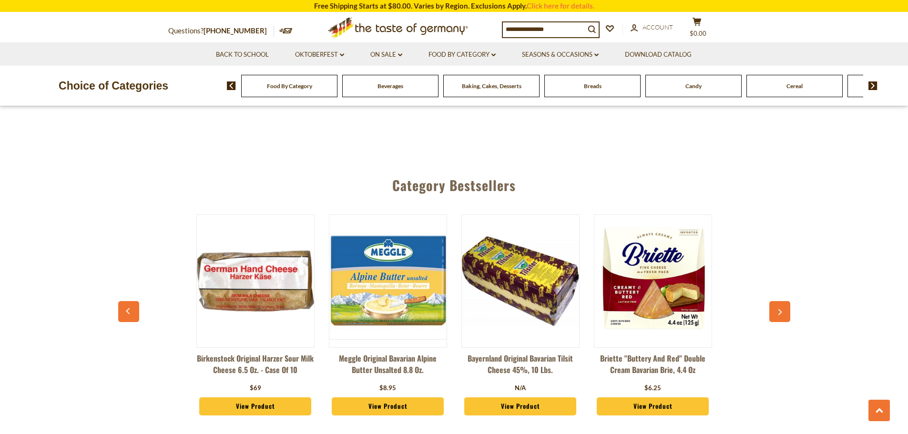
click at [780, 311] on icon "button" at bounding box center [780, 312] width 4 height 6
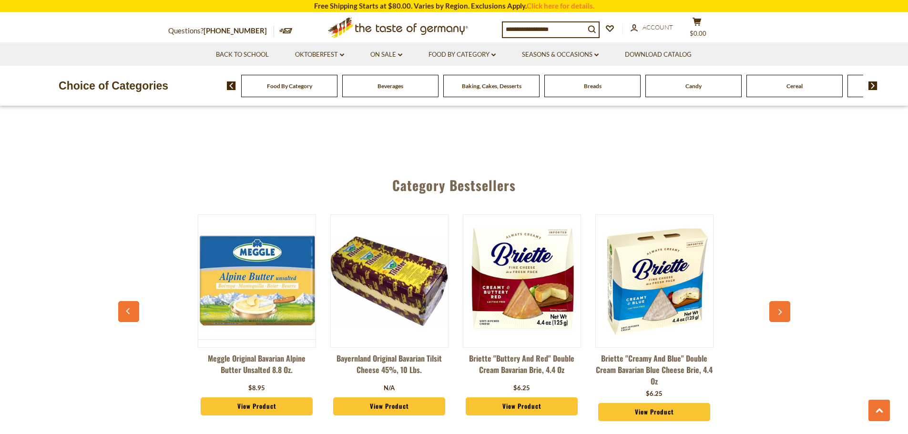
scroll to position [0, 1059]
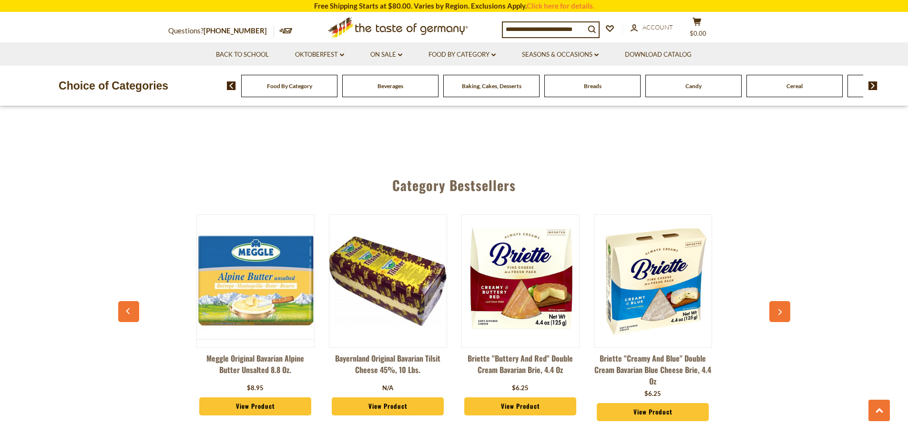
click at [780, 311] on icon "button" at bounding box center [780, 312] width 4 height 6
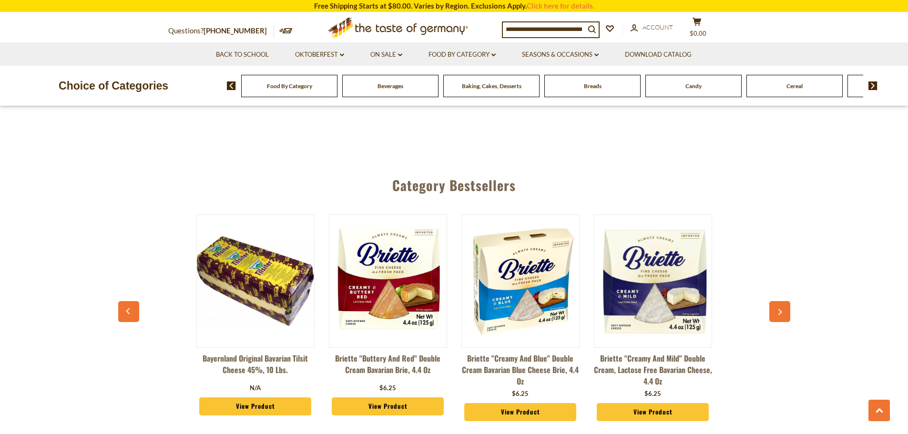
click at [780, 311] on icon "button" at bounding box center [780, 312] width 4 height 6
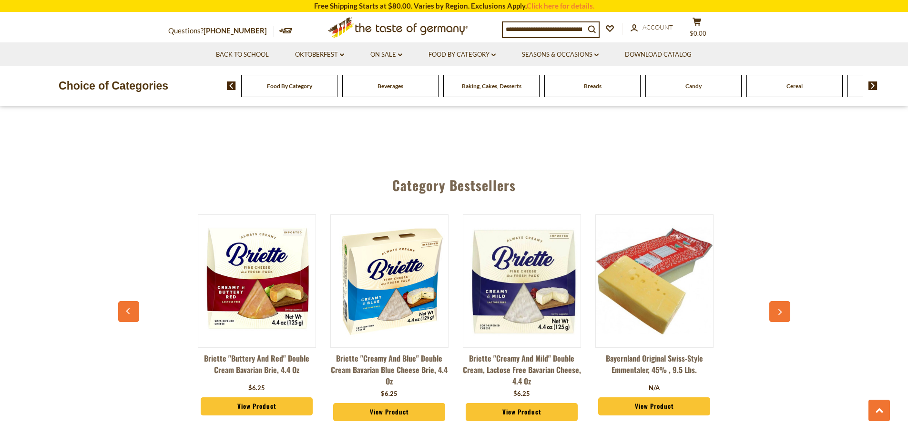
scroll to position [0, 1324]
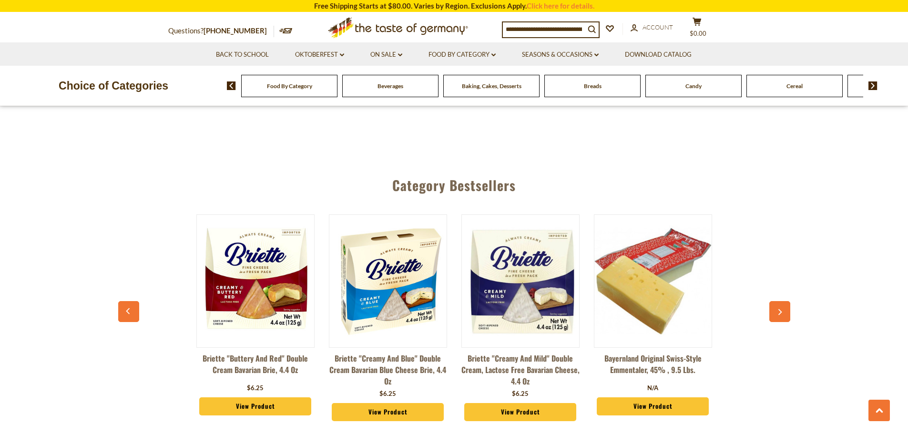
click at [780, 311] on icon "button" at bounding box center [780, 312] width 4 height 6
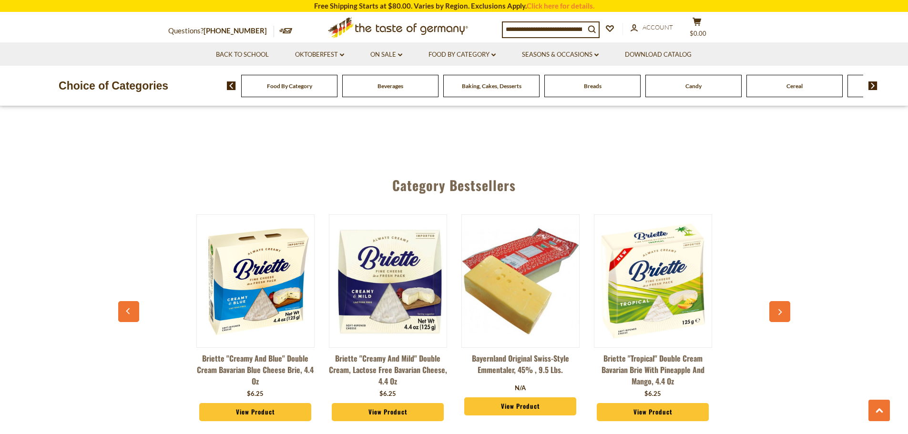
click at [780, 311] on icon "button" at bounding box center [780, 312] width 4 height 6
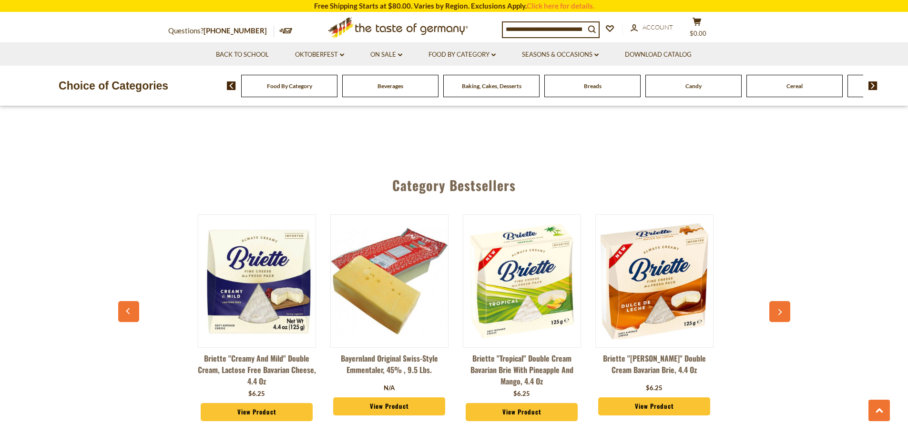
scroll to position [0, 1589]
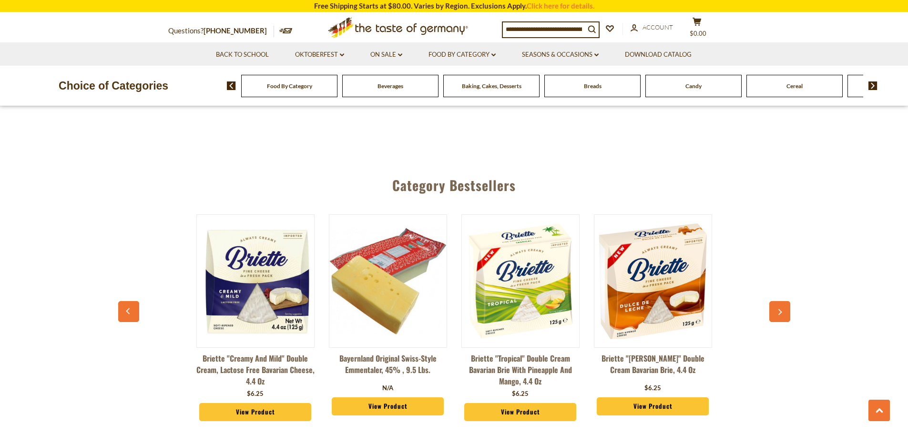
click at [780, 311] on icon "button" at bounding box center [780, 312] width 4 height 6
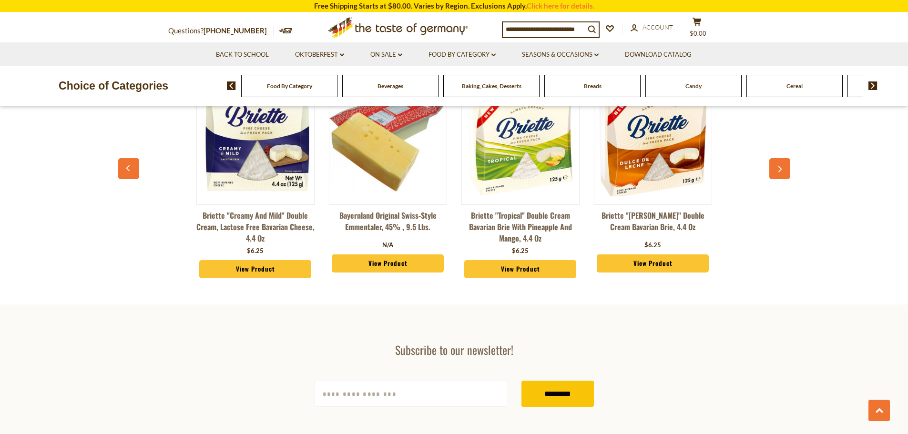
scroll to position [1334, 0]
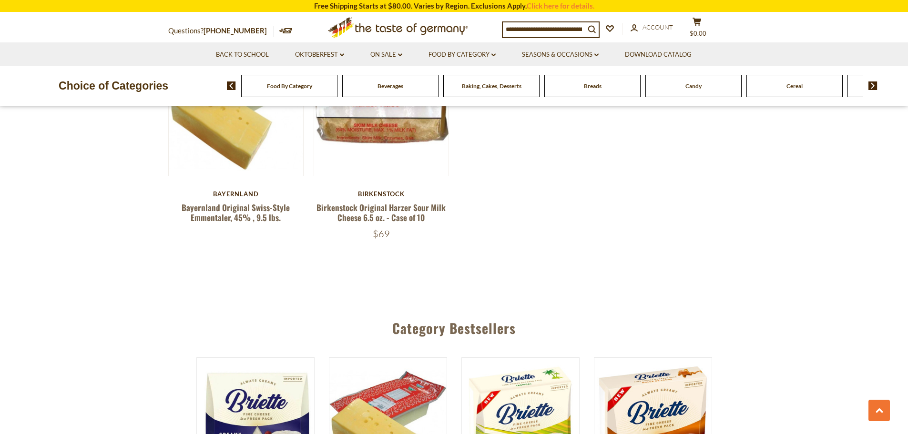
click at [873, 87] on img at bounding box center [872, 85] width 9 height 9
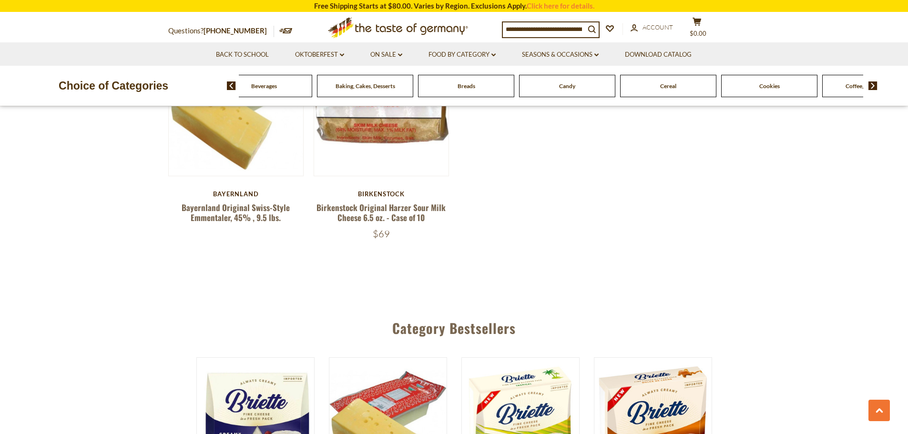
click at [873, 87] on img at bounding box center [872, 85] width 9 height 9
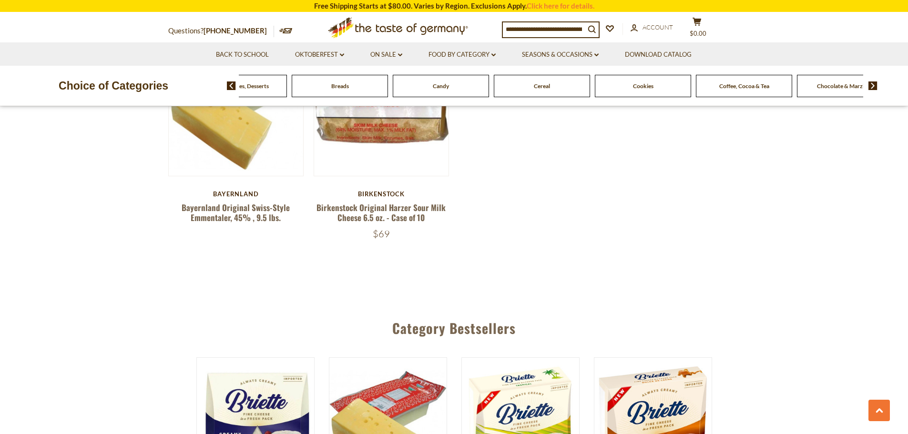
click at [873, 87] on img at bounding box center [872, 85] width 9 height 9
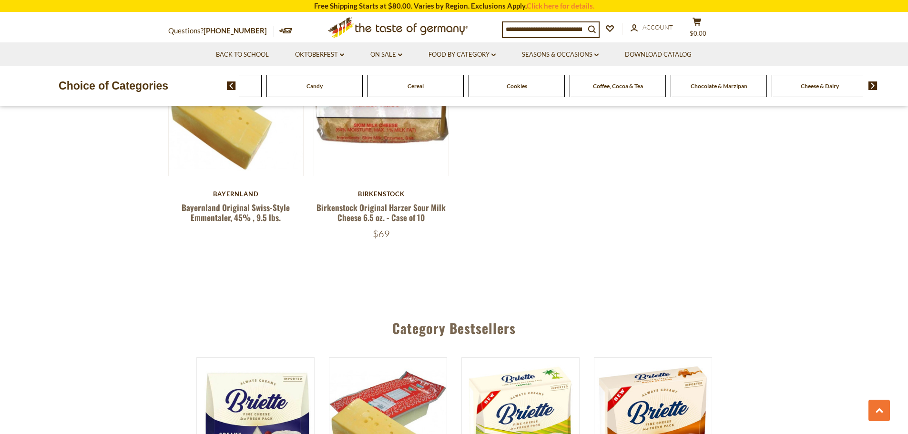
click at [873, 87] on img at bounding box center [872, 85] width 9 height 9
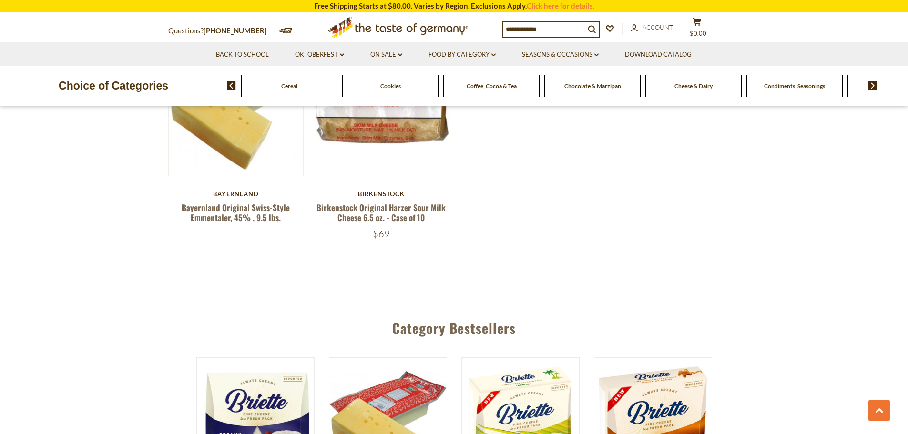
click at [803, 88] on span "Condiments, Seasonings" at bounding box center [794, 85] width 61 height 7
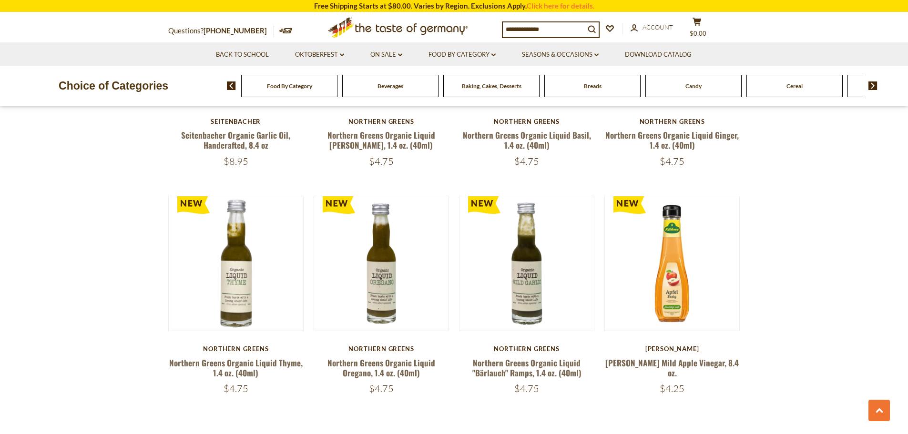
scroll to position [2144, 0]
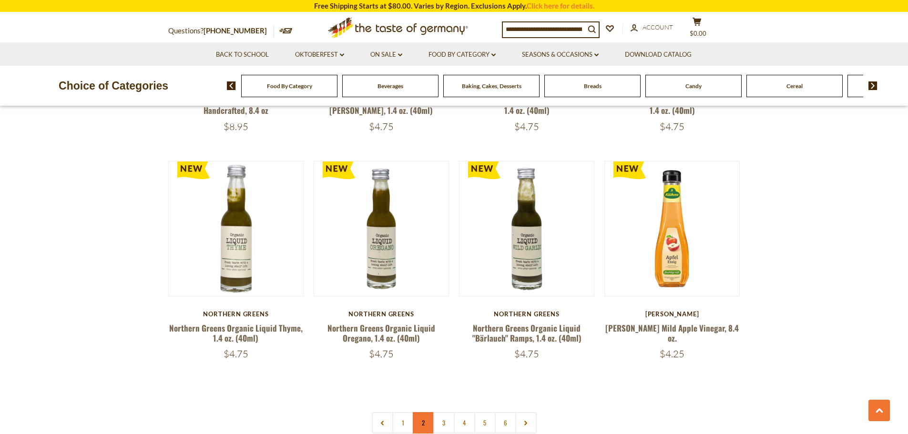
click at [424, 412] on link "2" at bounding box center [423, 422] width 21 height 21
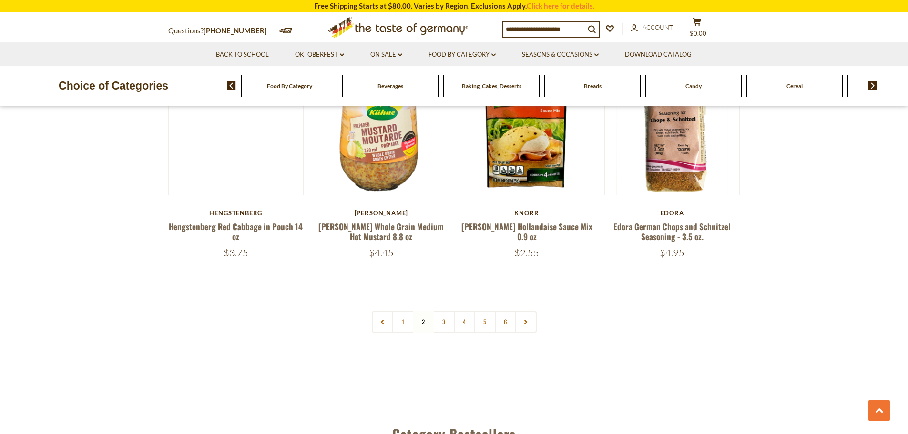
scroll to position [2259, 0]
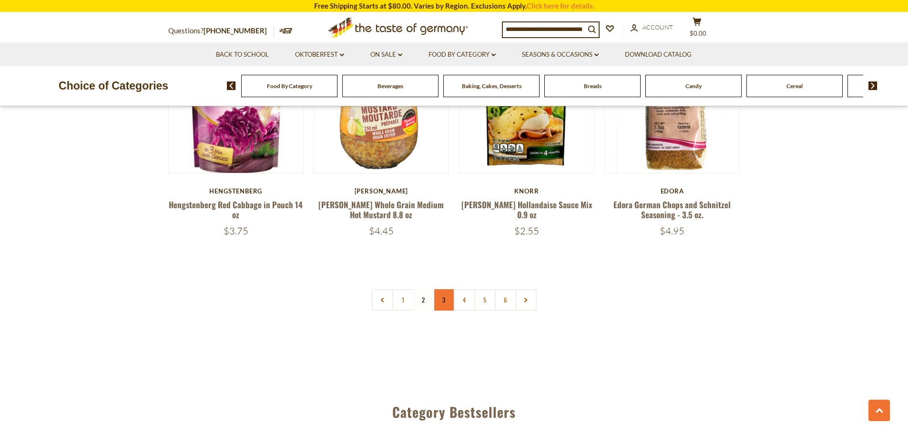
click at [443, 289] on link "3" at bounding box center [443, 299] width 21 height 21
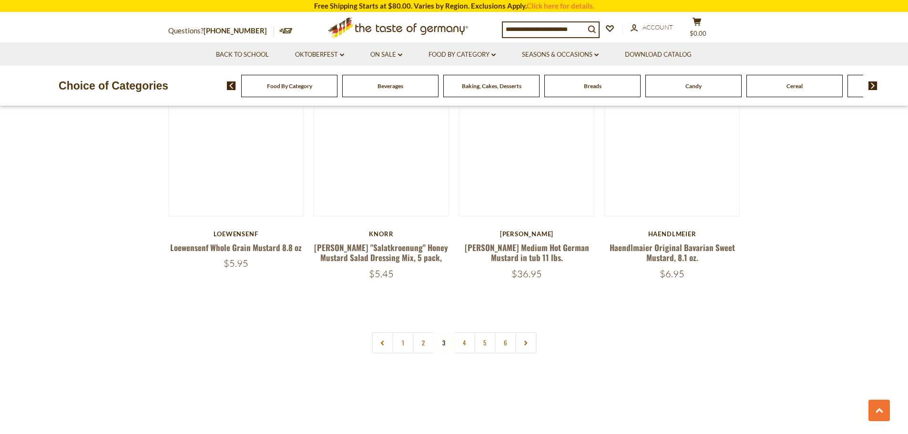
scroll to position [2211, 0]
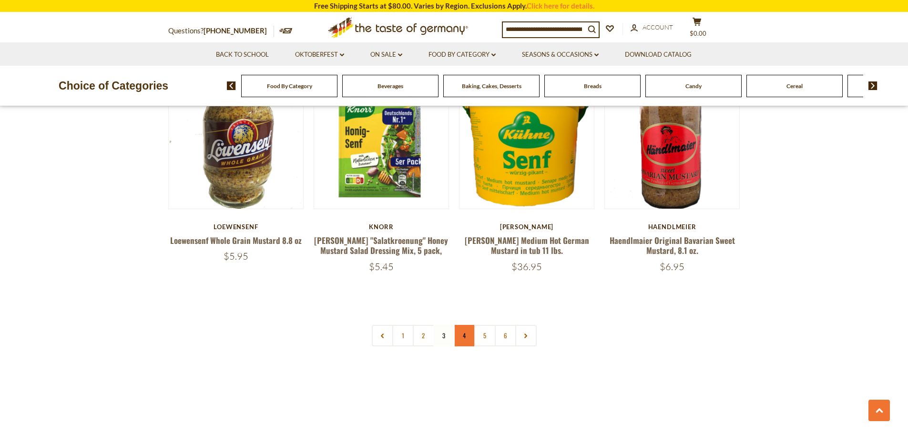
click at [463, 325] on link "4" at bounding box center [464, 335] width 21 height 21
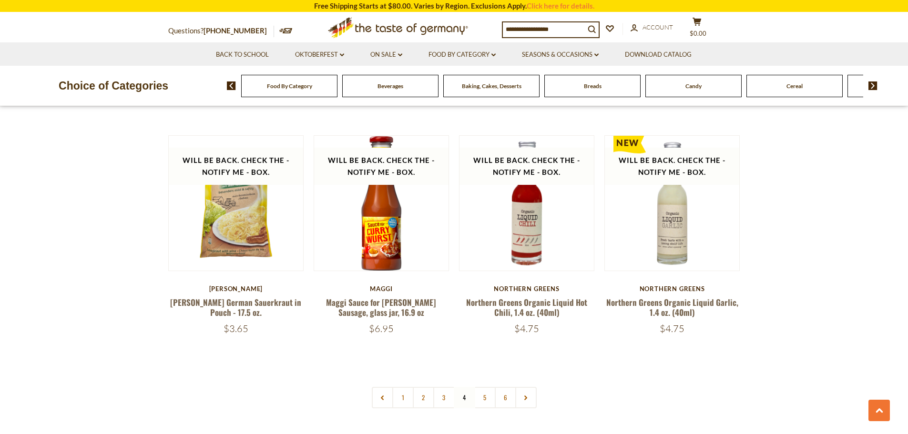
scroll to position [2163, 0]
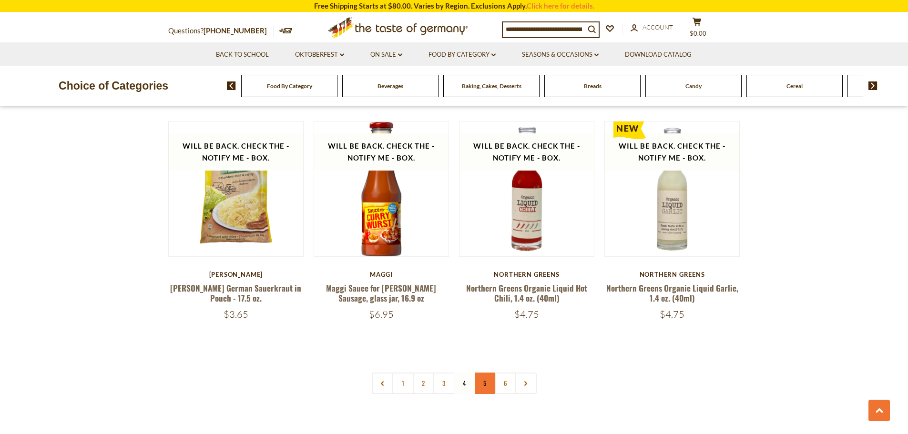
click at [488, 373] on link "5" at bounding box center [484, 383] width 21 height 21
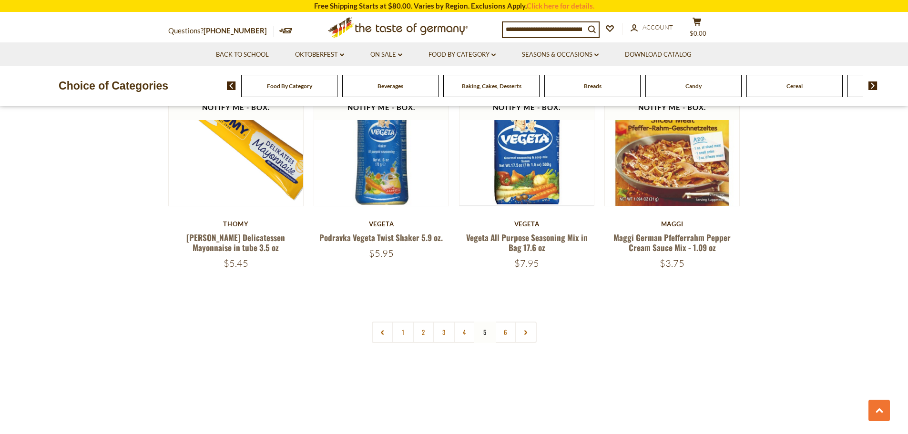
scroll to position [2259, 0]
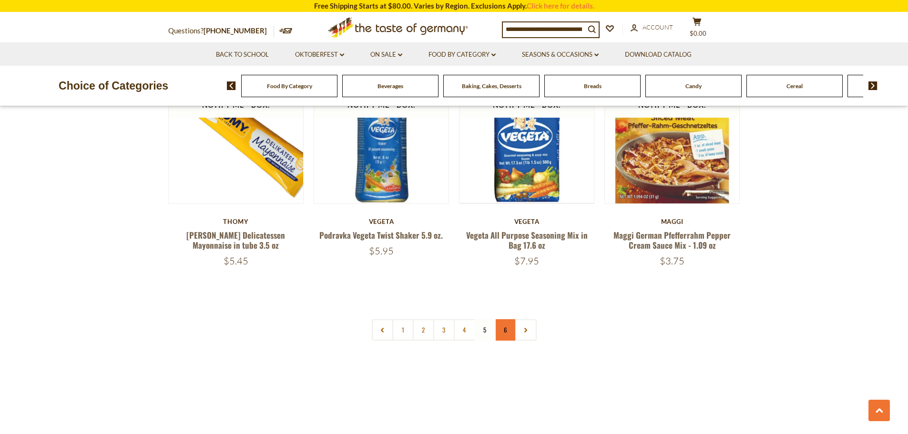
click at [509, 319] on link "6" at bounding box center [504, 329] width 21 height 21
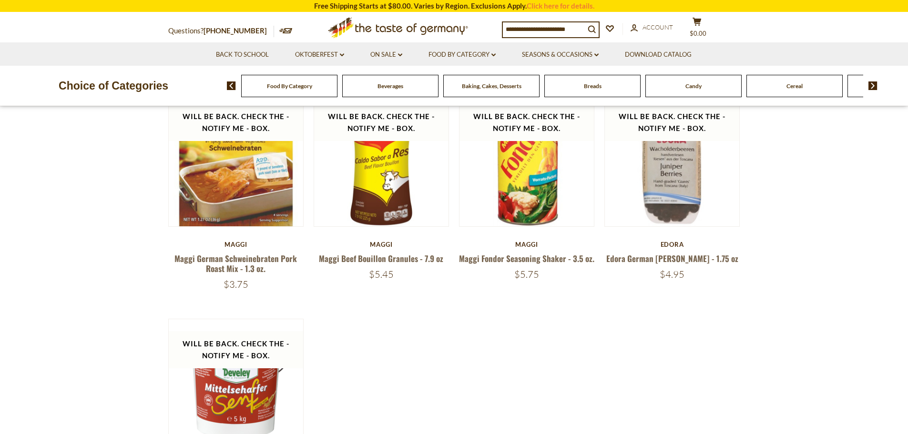
scroll to position [401, 0]
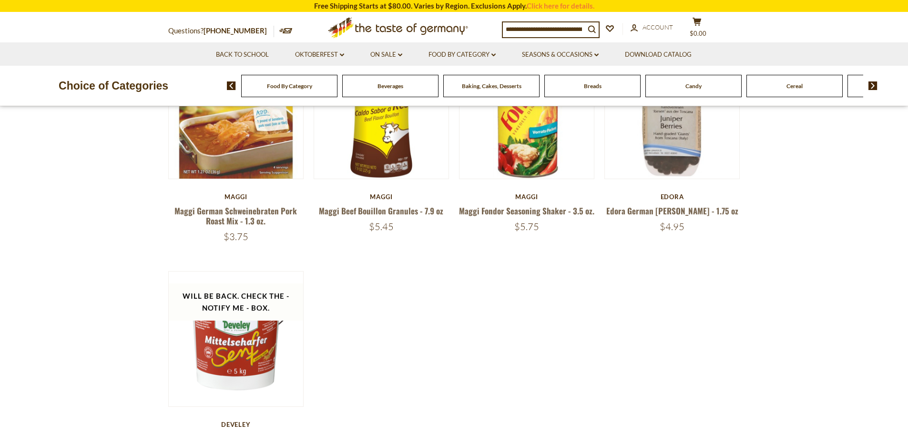
click at [870, 83] on img at bounding box center [872, 85] width 9 height 9
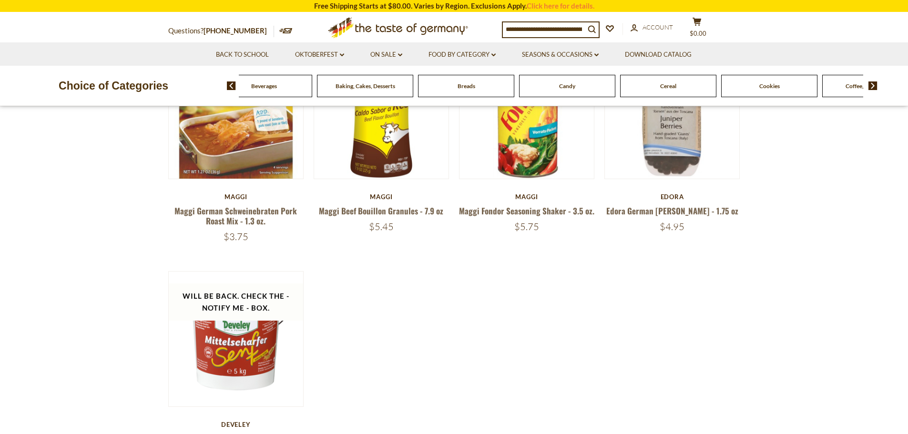
click at [870, 83] on img at bounding box center [872, 85] width 9 height 9
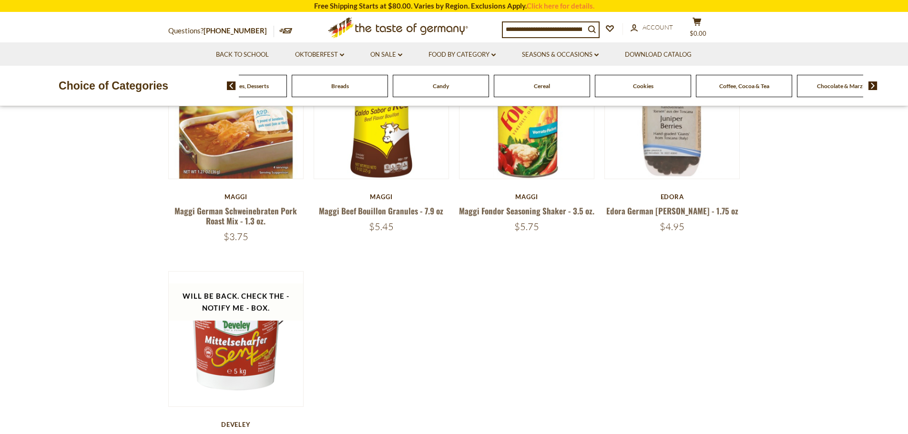
click at [870, 83] on img at bounding box center [872, 85] width 9 height 9
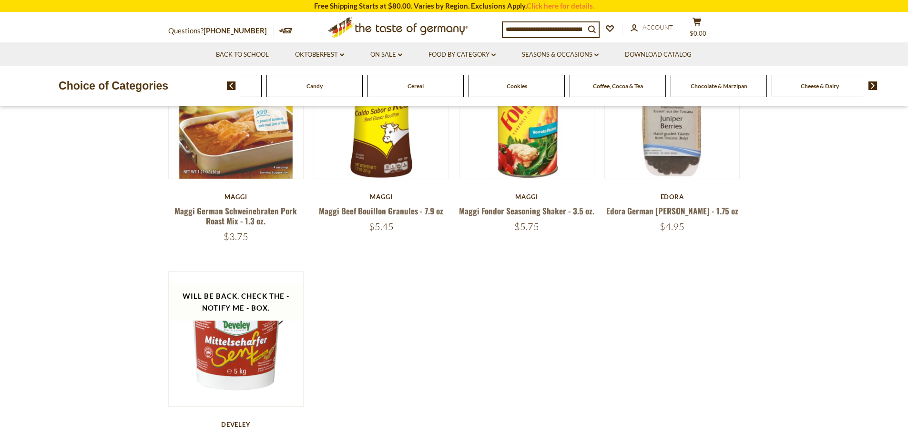
click at [870, 83] on img at bounding box center [872, 85] width 9 height 9
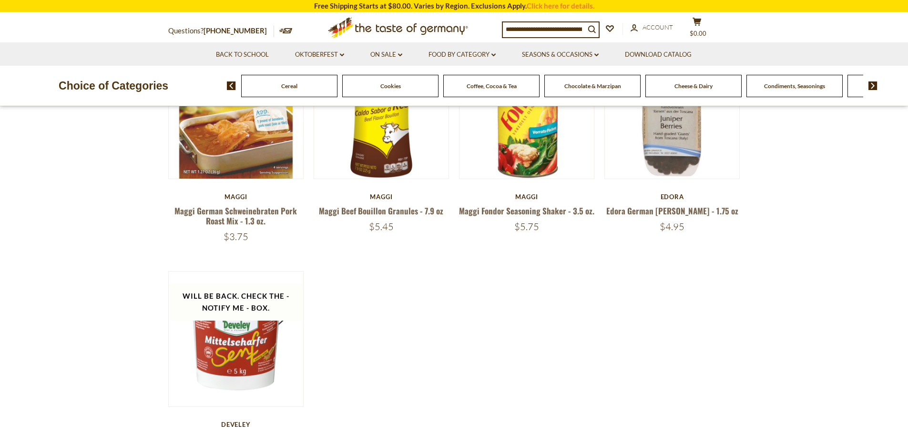
click at [870, 83] on img at bounding box center [872, 85] width 9 height 9
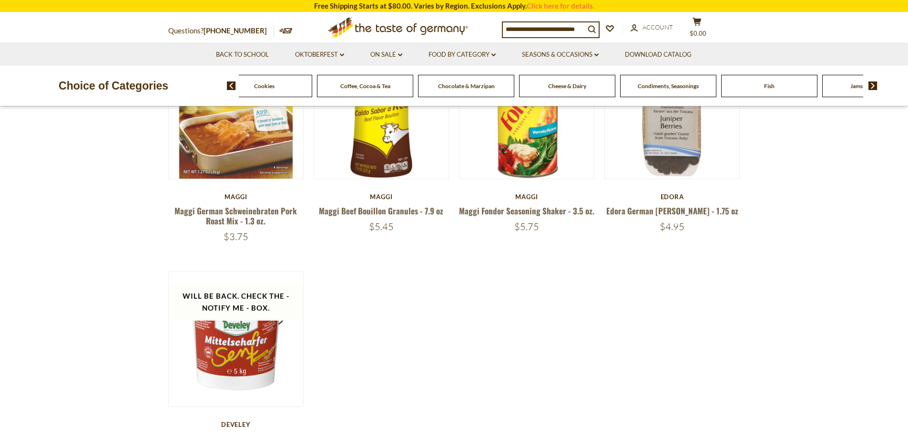
click at [769, 87] on span "Fish" at bounding box center [769, 85] width 10 height 7
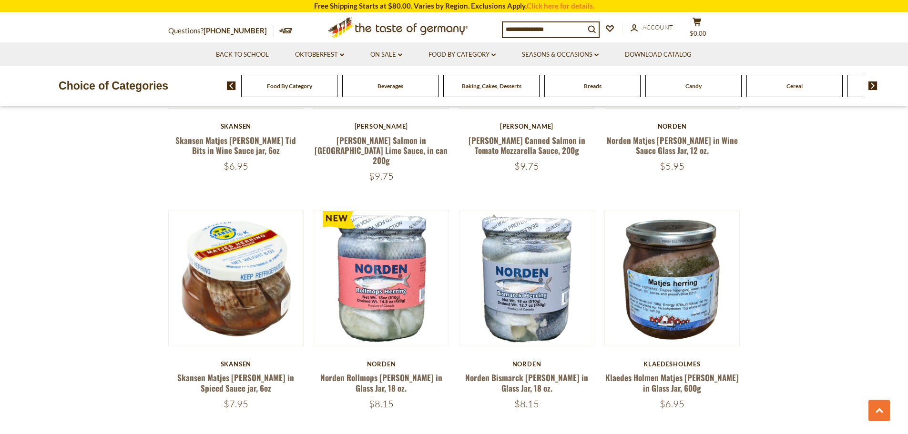
scroll to position [476, 0]
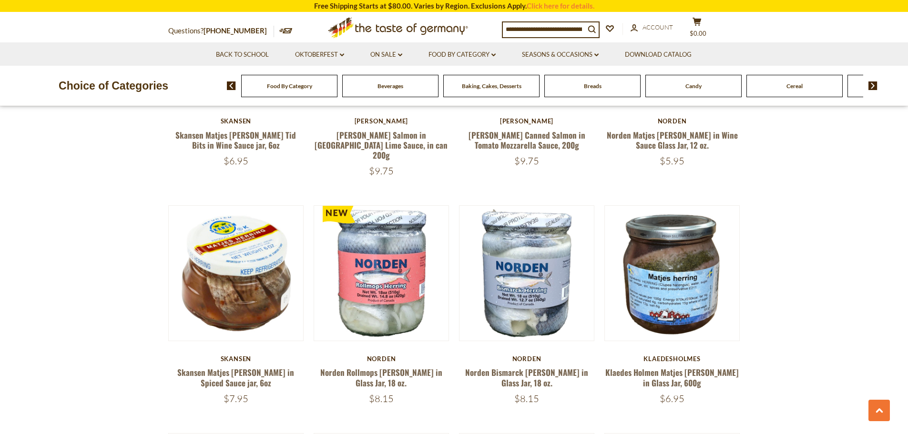
click at [871, 84] on img at bounding box center [872, 85] width 9 height 9
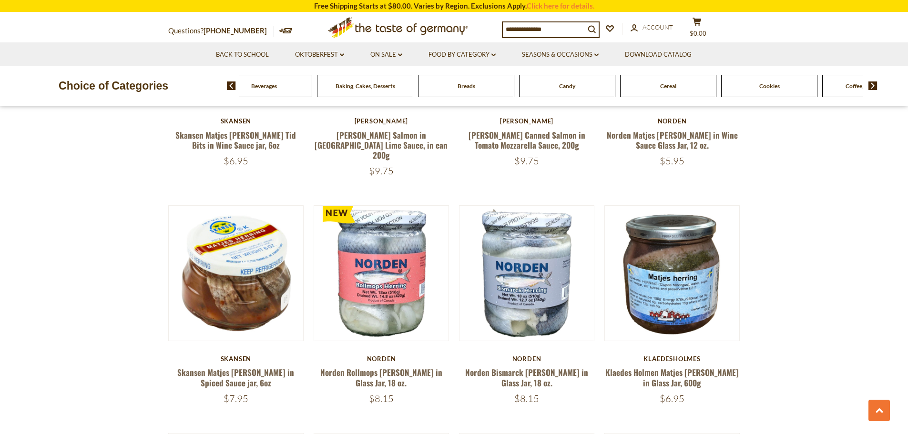
click at [871, 84] on img at bounding box center [872, 85] width 9 height 9
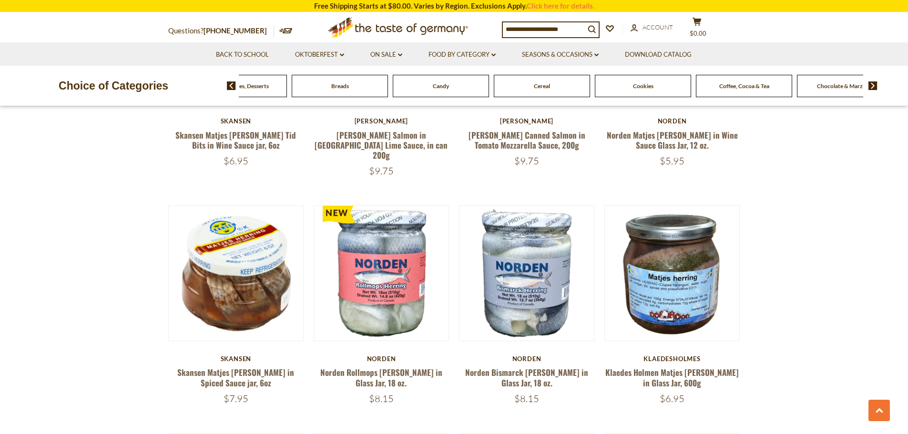
click at [871, 85] on img at bounding box center [872, 85] width 9 height 9
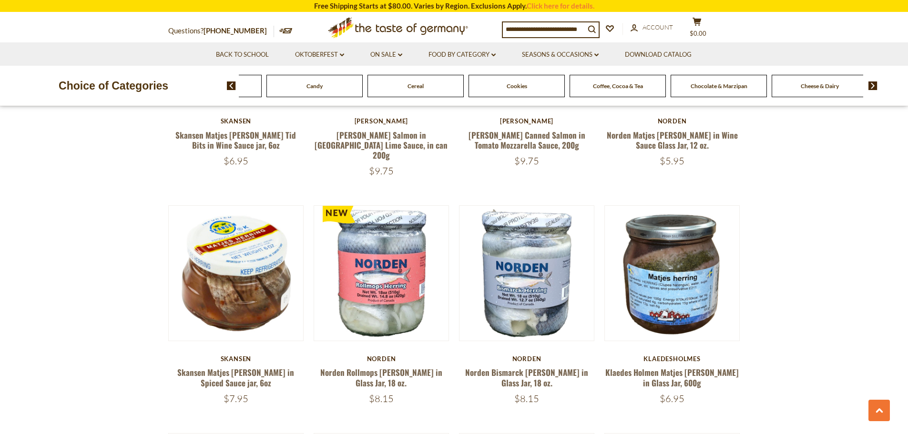
click at [871, 85] on img at bounding box center [872, 85] width 9 height 9
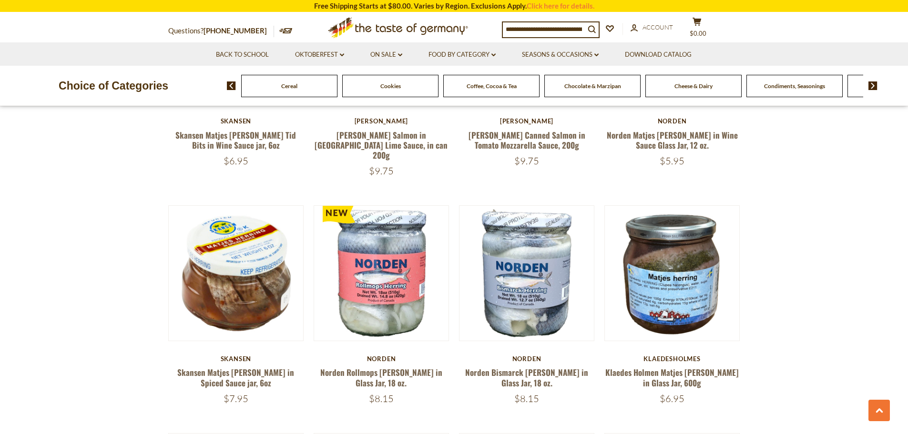
click at [871, 85] on img at bounding box center [872, 85] width 9 height 9
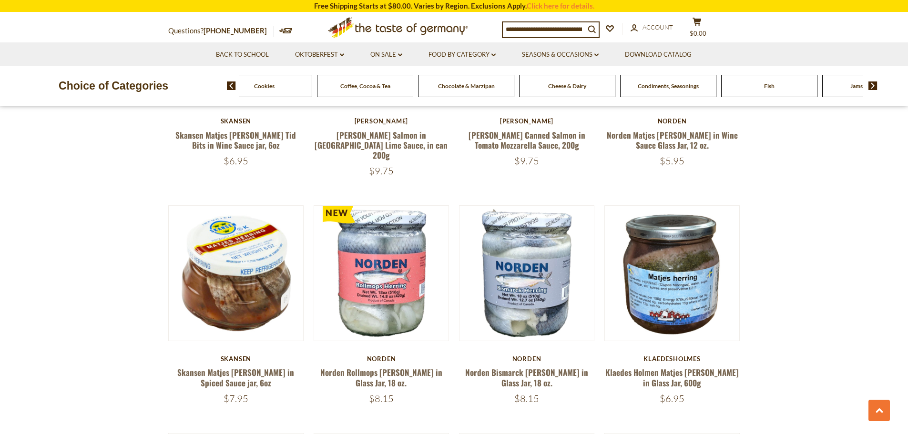
click at [871, 85] on img at bounding box center [872, 85] width 9 height 9
click at [736, 83] on span "Jams and Honey" at bounding box center [744, 85] width 40 height 7
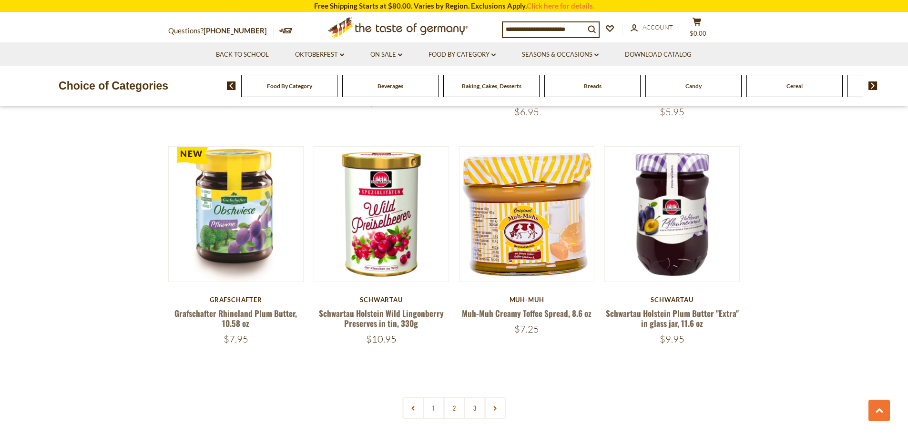
scroll to position [2239, 0]
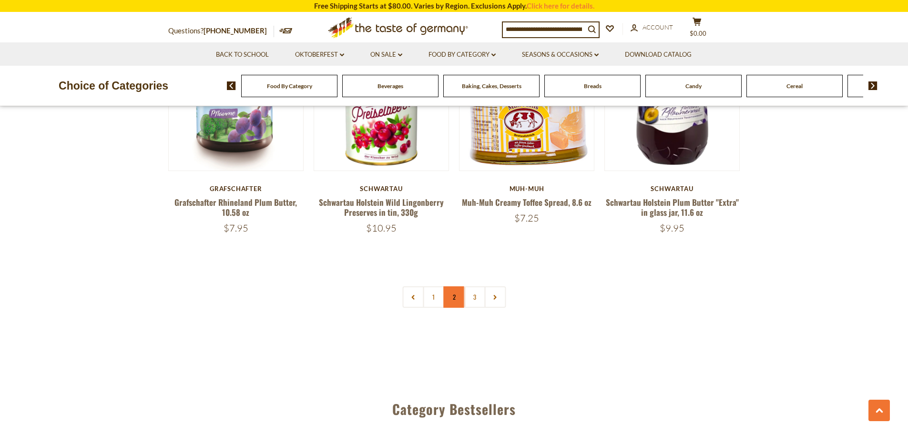
click at [453, 290] on link "2" at bounding box center [453, 296] width 21 height 21
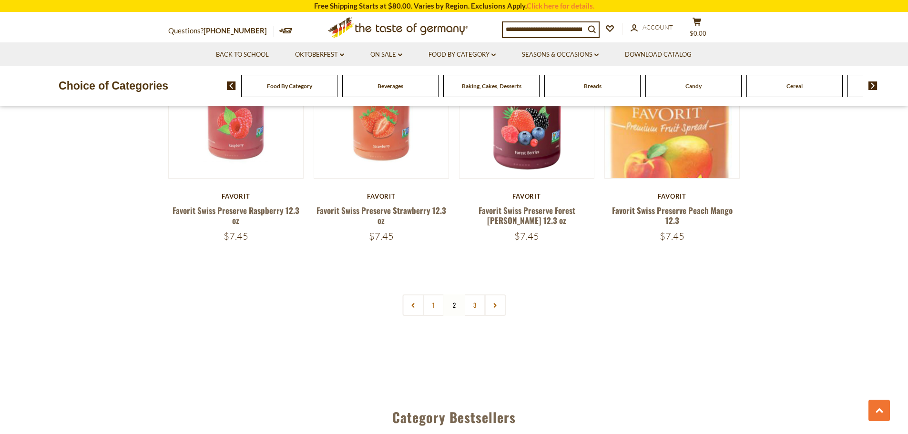
scroll to position [2259, 0]
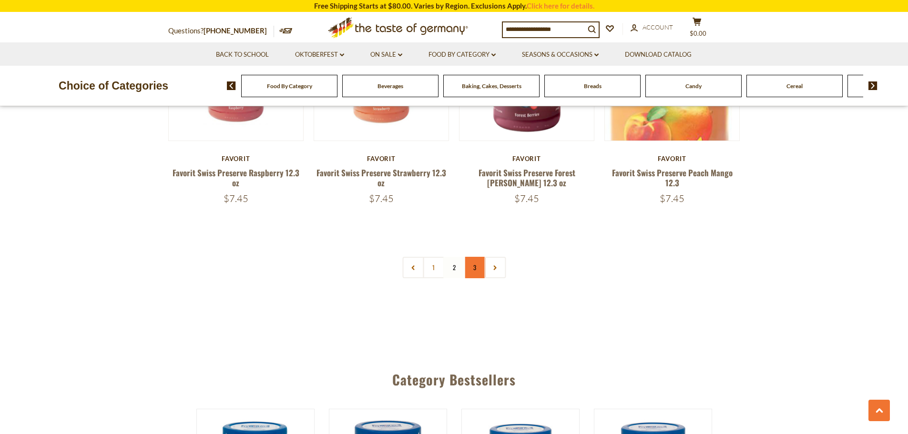
click at [477, 272] on link "3" at bounding box center [474, 267] width 21 height 21
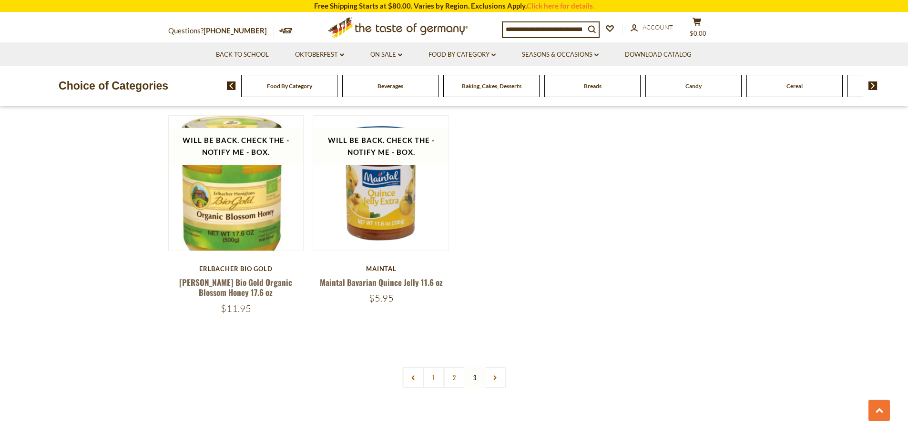
scroll to position [1973, 0]
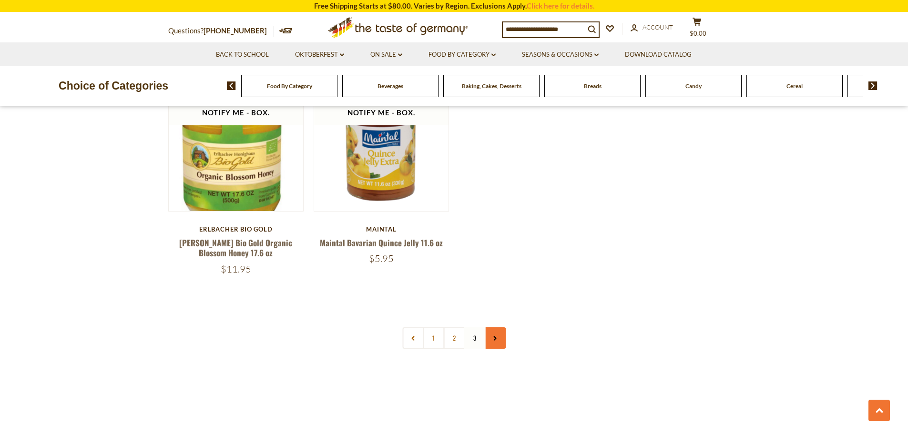
click at [497, 337] on icon at bounding box center [495, 338] width 6 height 5
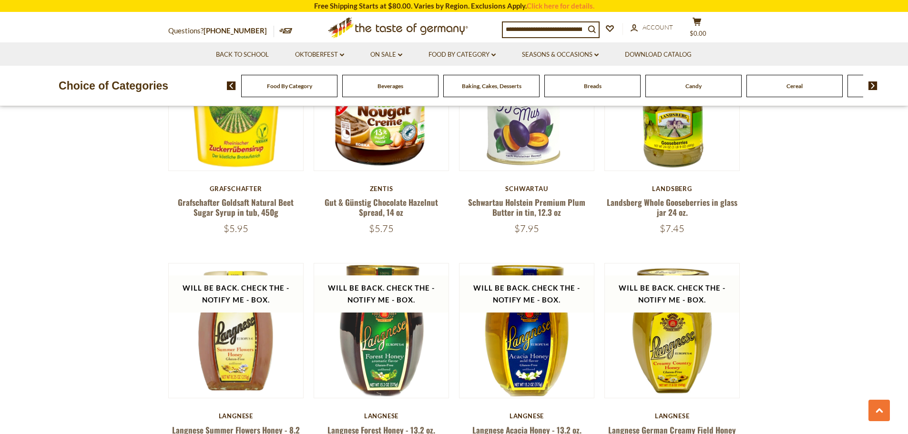
scroll to position [1524, 0]
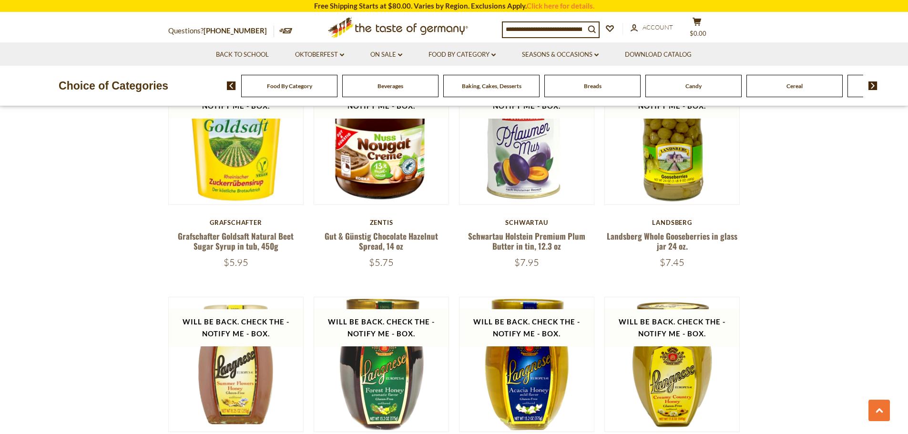
click at [875, 88] on img at bounding box center [872, 85] width 9 height 9
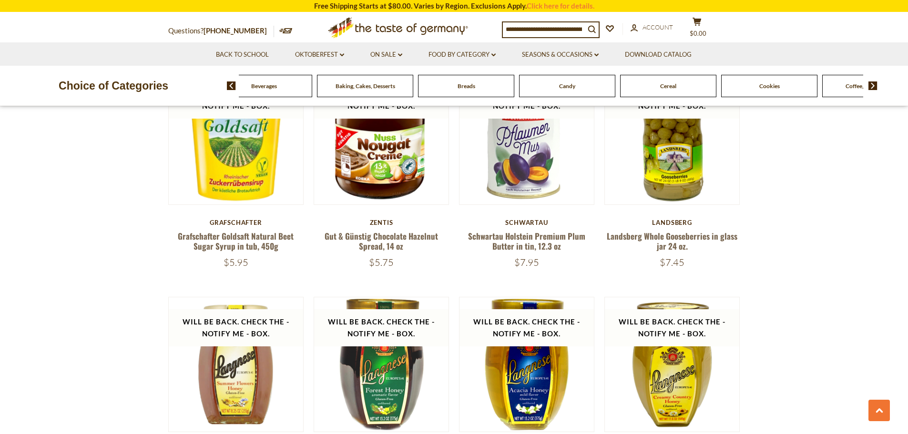
click at [875, 88] on img at bounding box center [872, 85] width 9 height 9
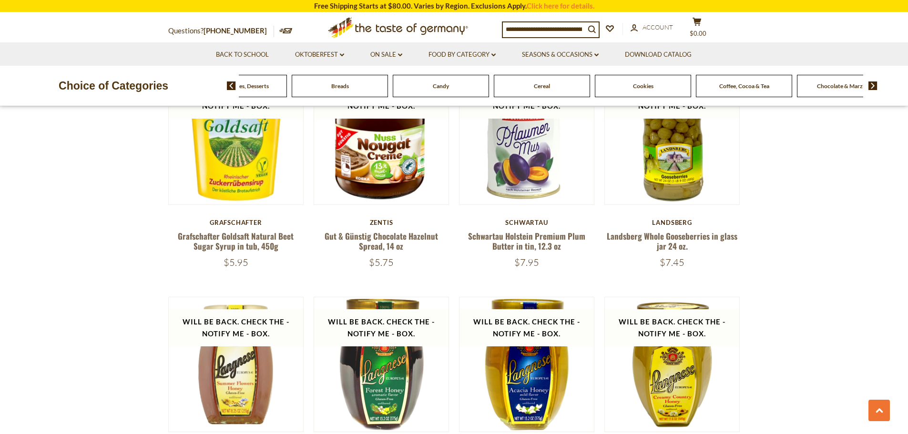
click at [875, 88] on img at bounding box center [872, 85] width 9 height 9
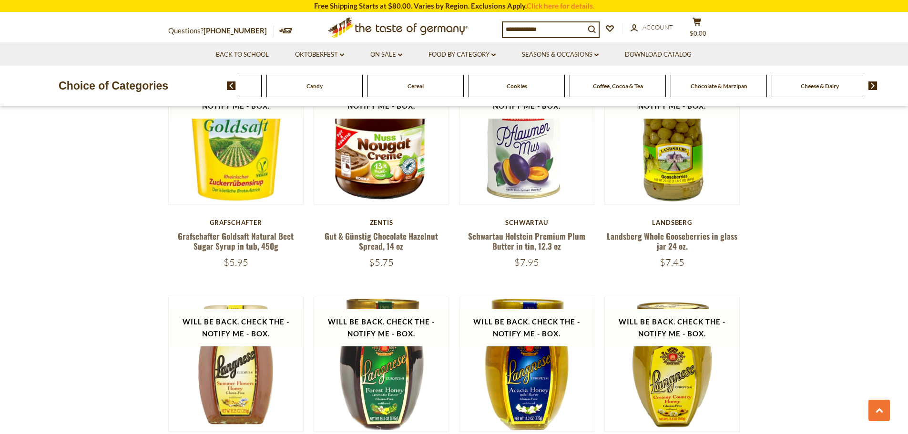
click at [874, 88] on img at bounding box center [872, 85] width 9 height 9
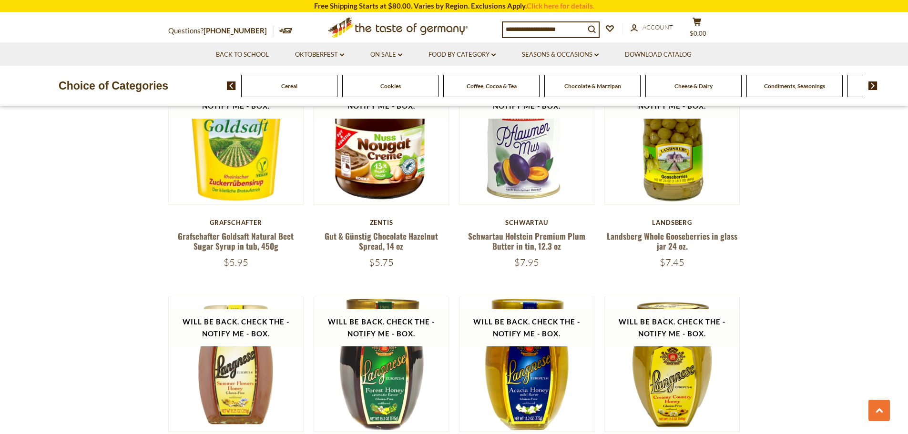
click at [874, 88] on img at bounding box center [872, 85] width 9 height 9
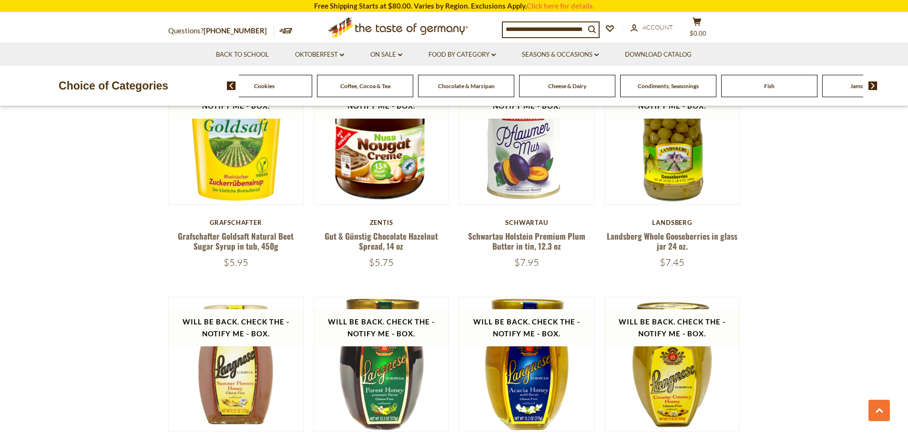
click at [874, 88] on img at bounding box center [872, 85] width 9 height 9
click at [837, 84] on span "Kosher" at bounding box center [845, 85] width 18 height 7
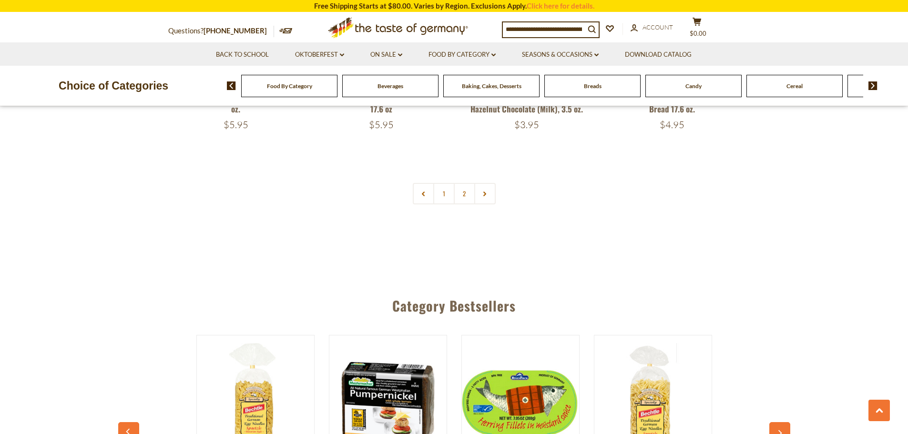
scroll to position [2334, 0]
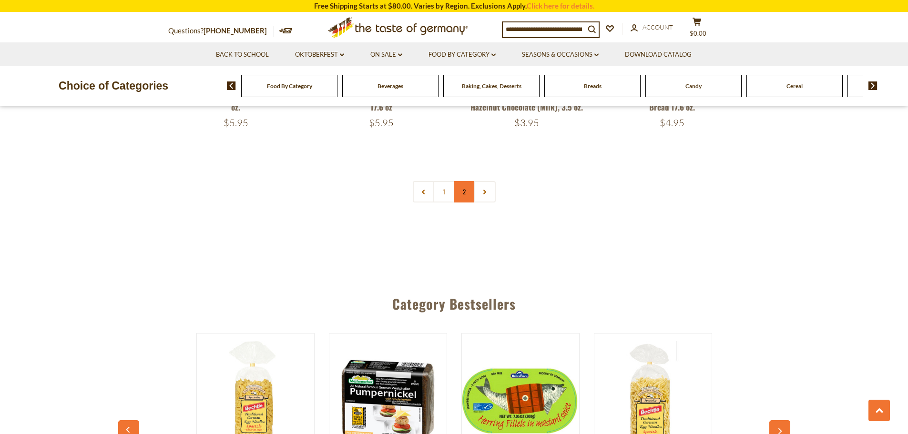
click at [468, 194] on link "2" at bounding box center [464, 191] width 21 height 21
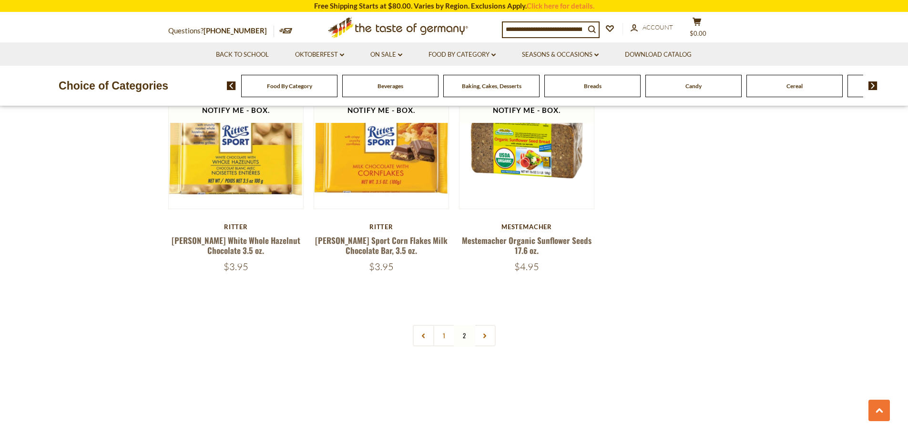
scroll to position [1925, 0]
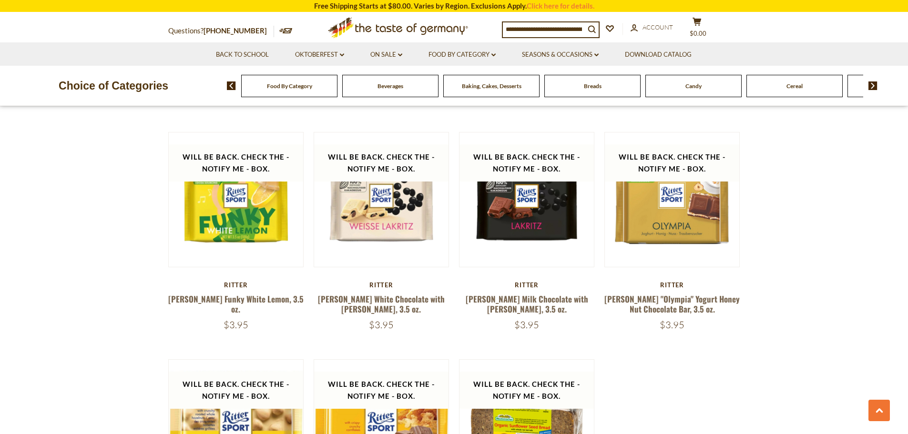
click at [874, 84] on img at bounding box center [872, 85] width 9 height 9
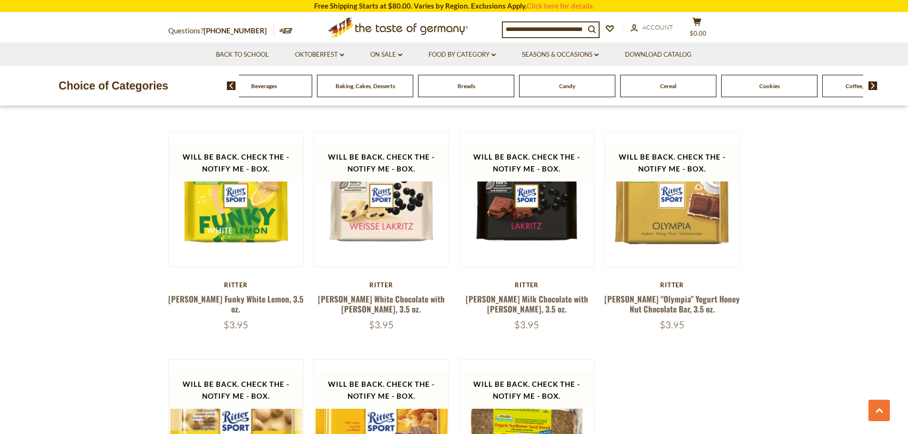
click at [874, 84] on img at bounding box center [872, 85] width 9 height 9
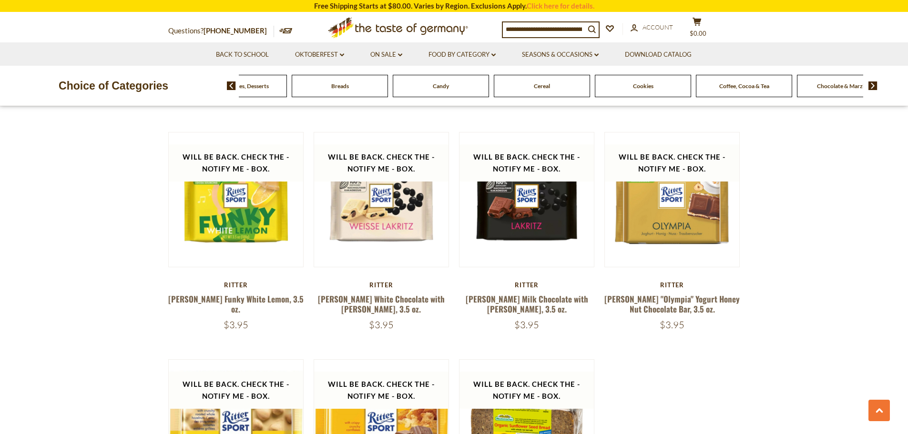
click at [874, 84] on img at bounding box center [872, 85] width 9 height 9
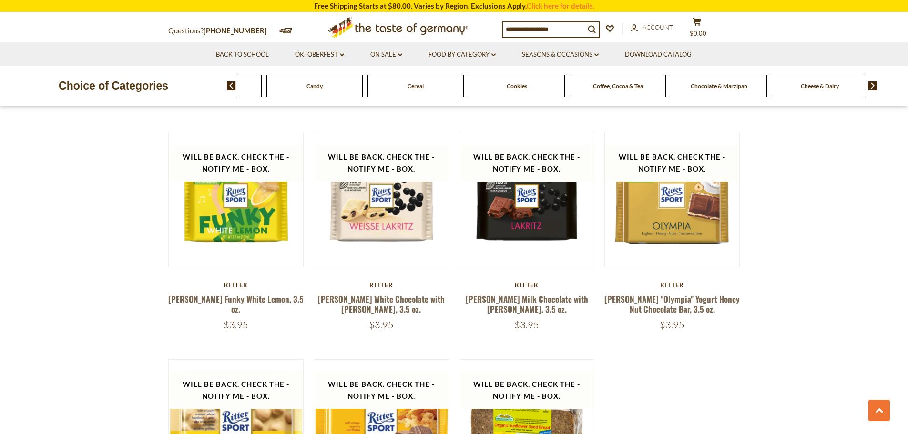
click at [874, 84] on img at bounding box center [872, 85] width 9 height 9
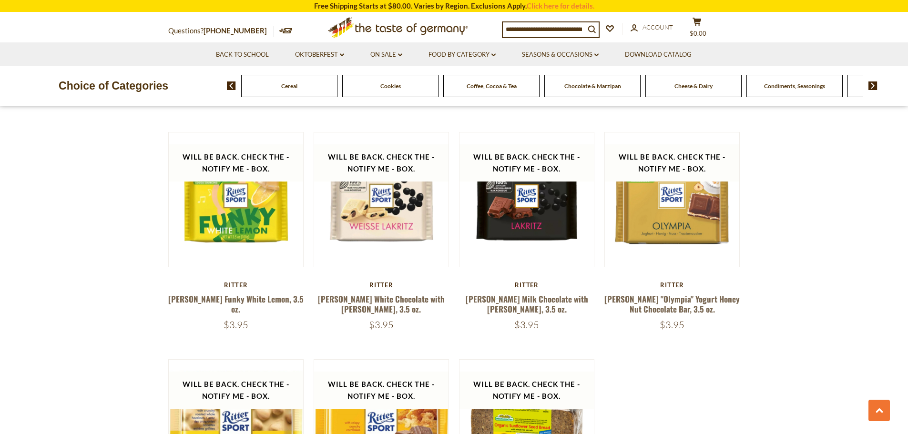
click at [874, 84] on img at bounding box center [872, 85] width 9 height 9
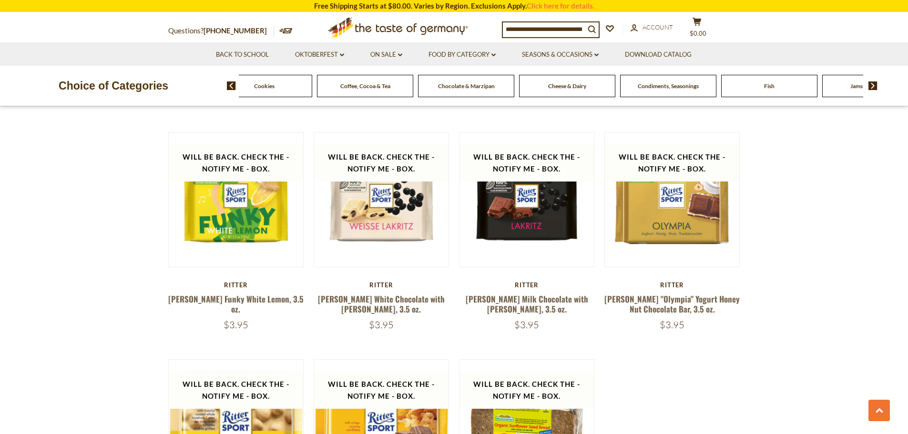
click at [874, 84] on img at bounding box center [872, 85] width 9 height 9
click at [819, 88] on span "Pasta and Potato" at bounding box center [819, 85] width 44 height 7
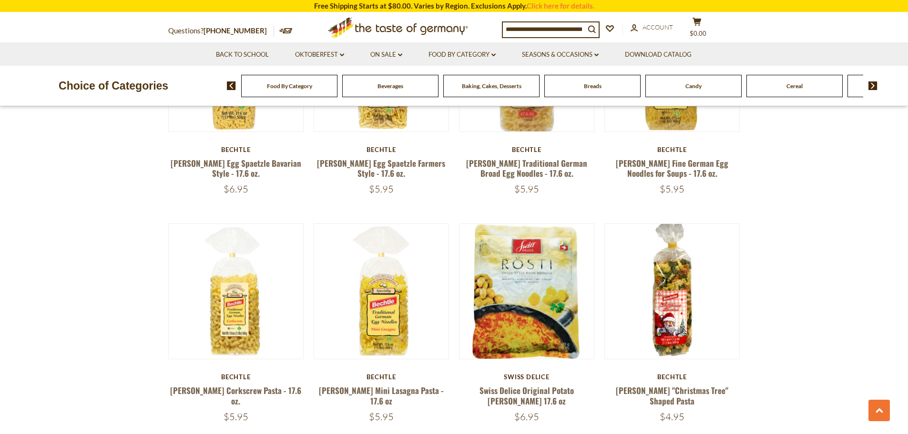
scroll to position [2191, 0]
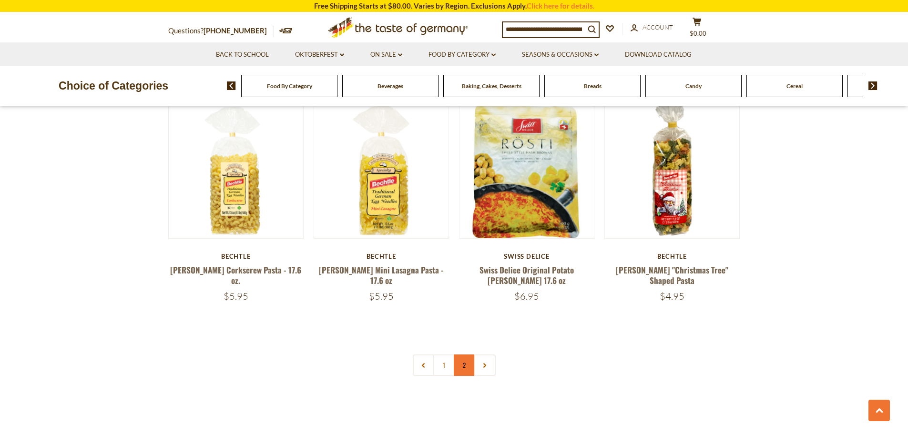
click at [467, 354] on link "2" at bounding box center [464, 364] width 21 height 21
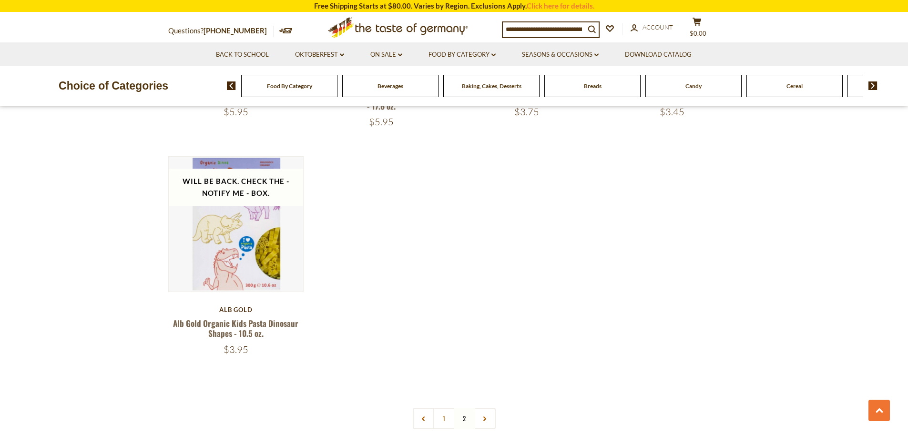
scroll to position [1496, 0]
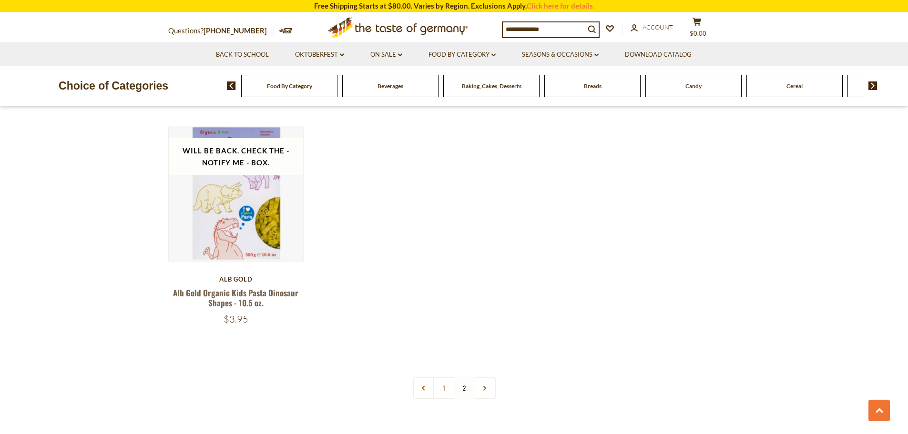
click at [871, 88] on img at bounding box center [872, 85] width 9 height 9
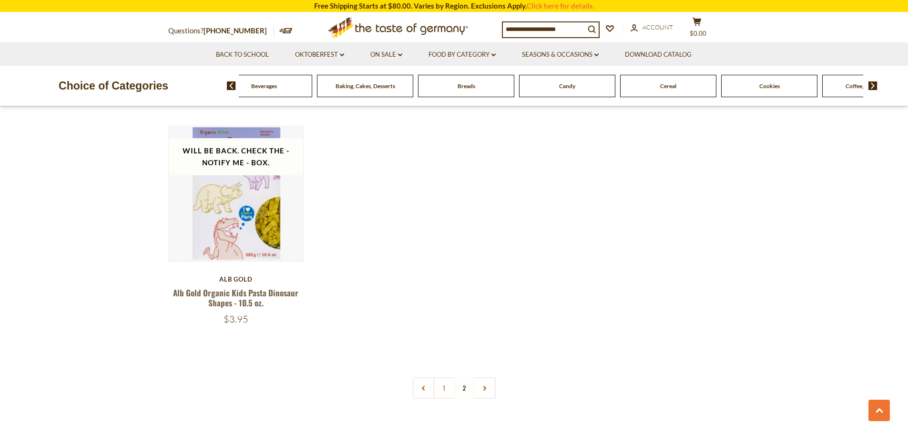
click at [871, 88] on img at bounding box center [872, 85] width 9 height 9
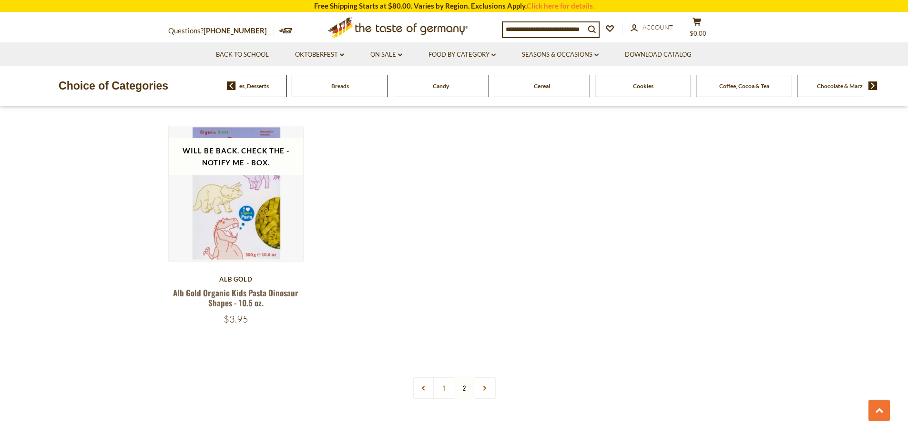
click at [871, 88] on img at bounding box center [872, 85] width 9 height 9
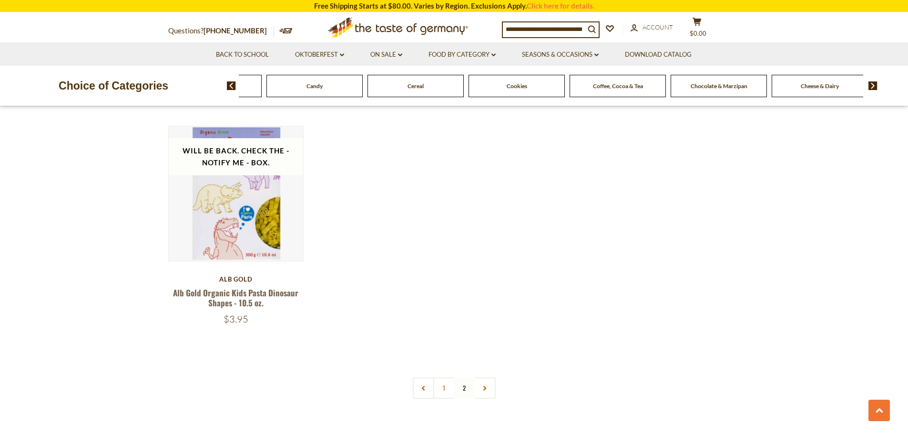
click at [871, 88] on img at bounding box center [872, 85] width 9 height 9
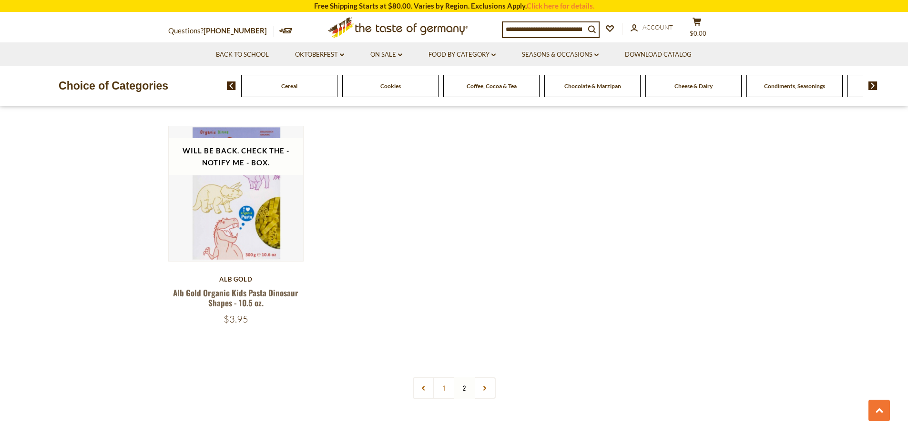
click at [871, 88] on img at bounding box center [872, 85] width 9 height 9
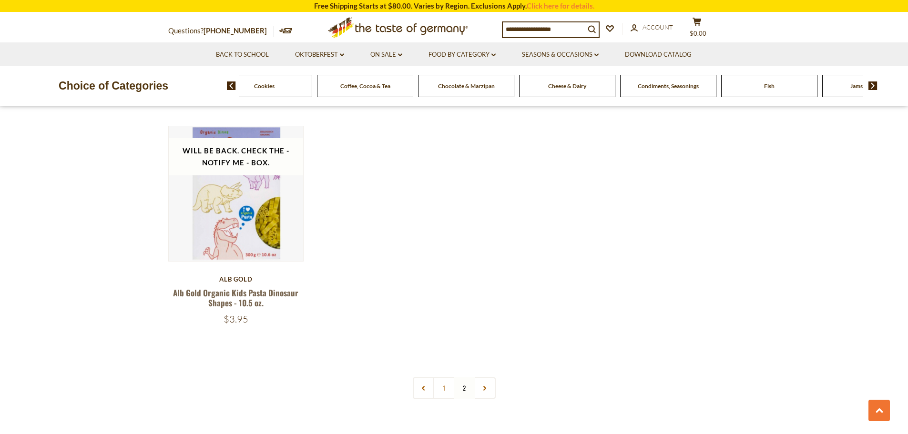
click at [871, 88] on img at bounding box center [872, 85] width 9 height 9
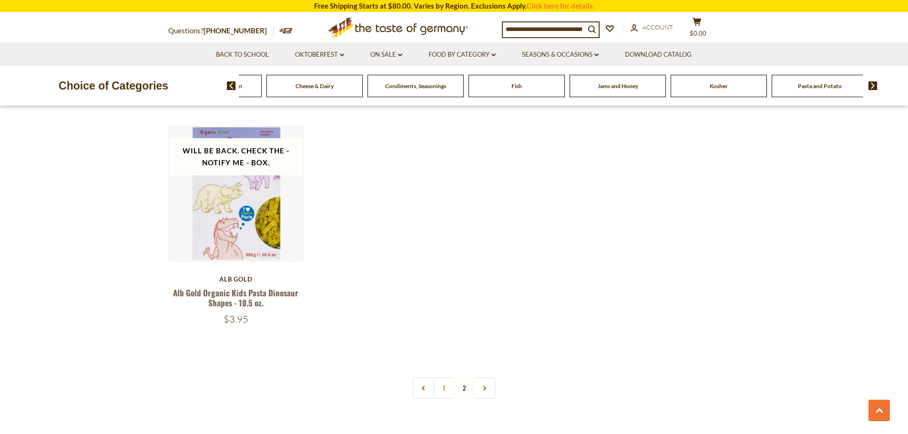
click at [871, 88] on img at bounding box center [872, 85] width 9 height 9
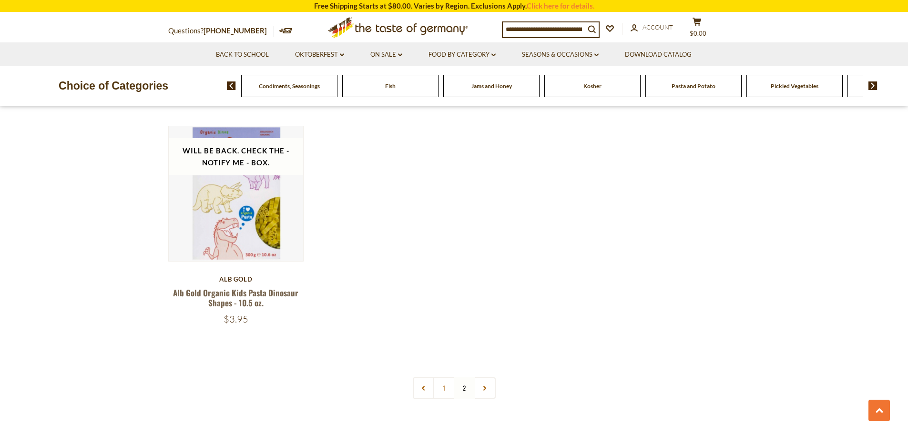
click at [792, 89] on span "Pickled Vegetables" at bounding box center [794, 85] width 48 height 7
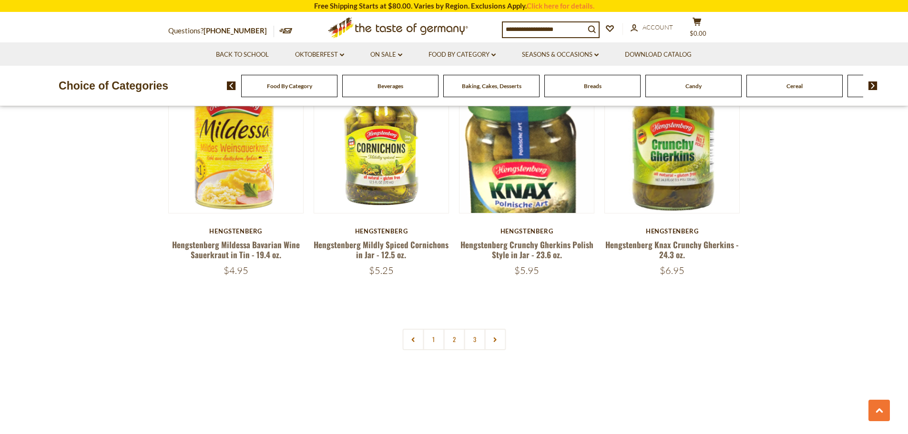
scroll to position [2239, 0]
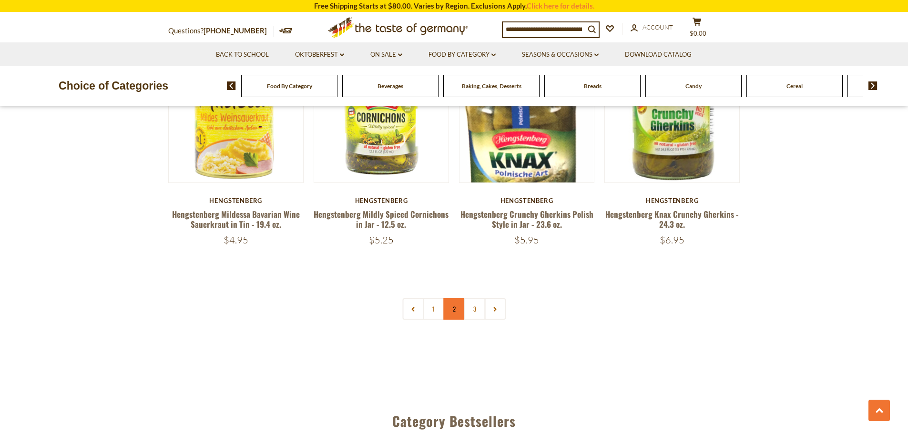
click at [457, 315] on link "2" at bounding box center [453, 308] width 21 height 21
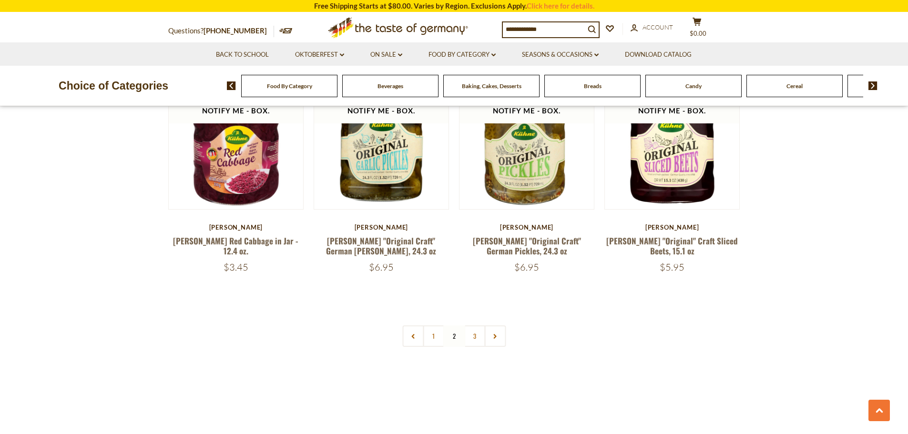
scroll to position [2211, 0]
click at [477, 325] on link "3" at bounding box center [474, 335] width 21 height 21
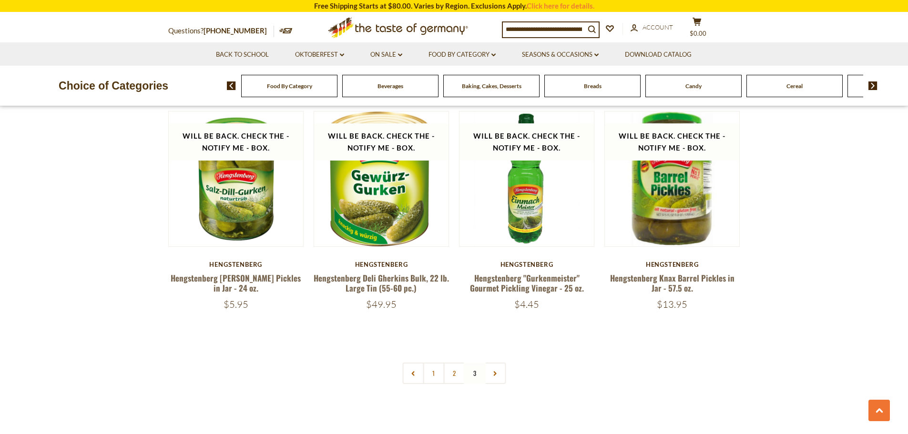
scroll to position [1020, 0]
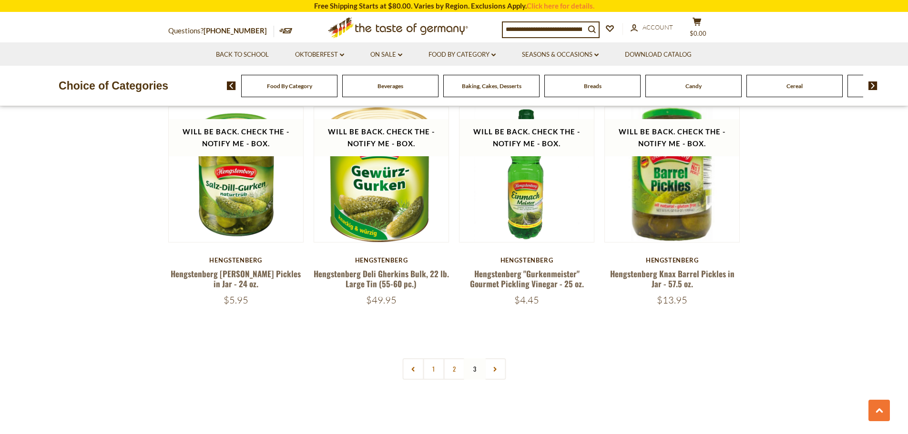
click at [871, 84] on img at bounding box center [872, 85] width 9 height 9
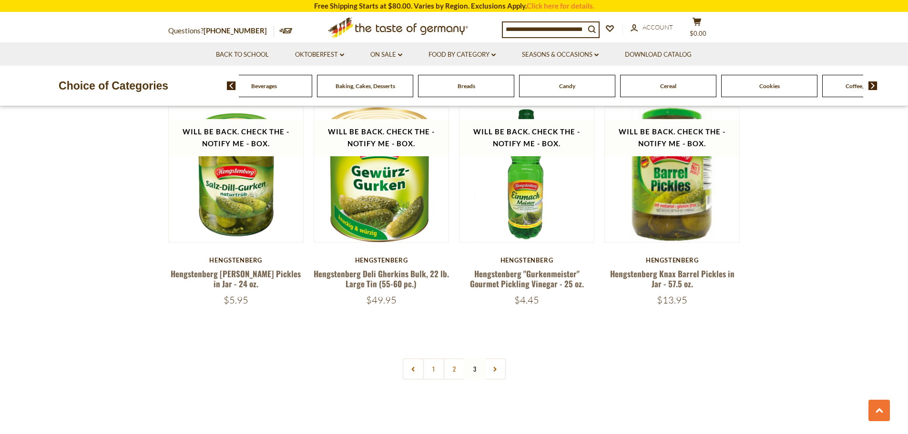
click at [871, 84] on img at bounding box center [872, 85] width 9 height 9
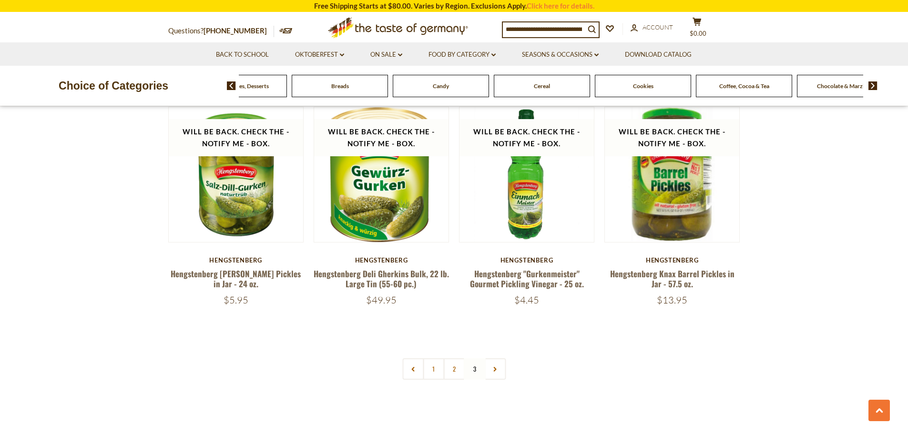
click at [871, 84] on img at bounding box center [872, 85] width 9 height 9
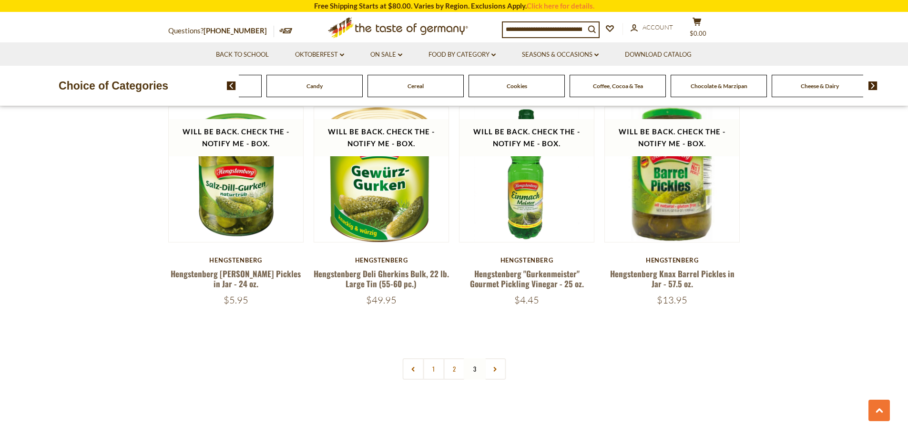
click at [871, 84] on img at bounding box center [872, 85] width 9 height 9
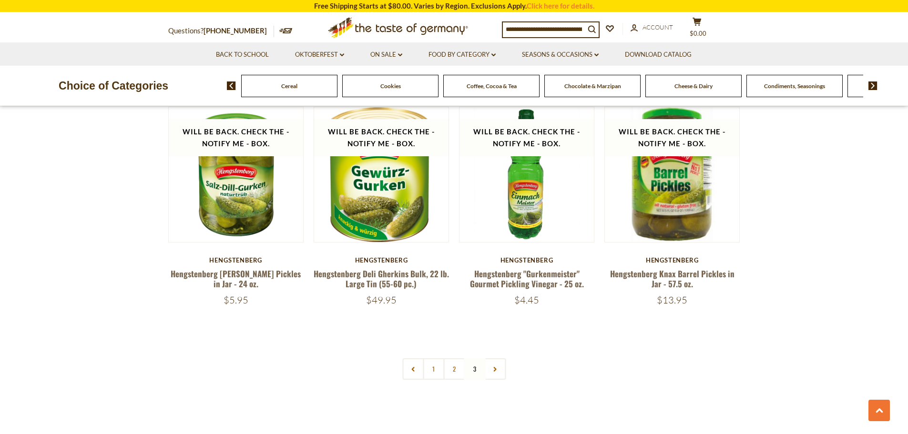
click at [871, 84] on img at bounding box center [872, 85] width 9 height 9
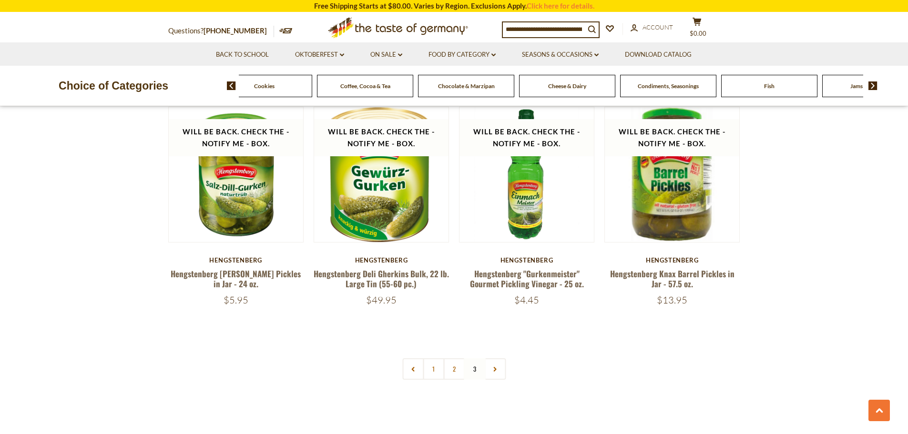
click at [871, 84] on img at bounding box center [872, 85] width 9 height 9
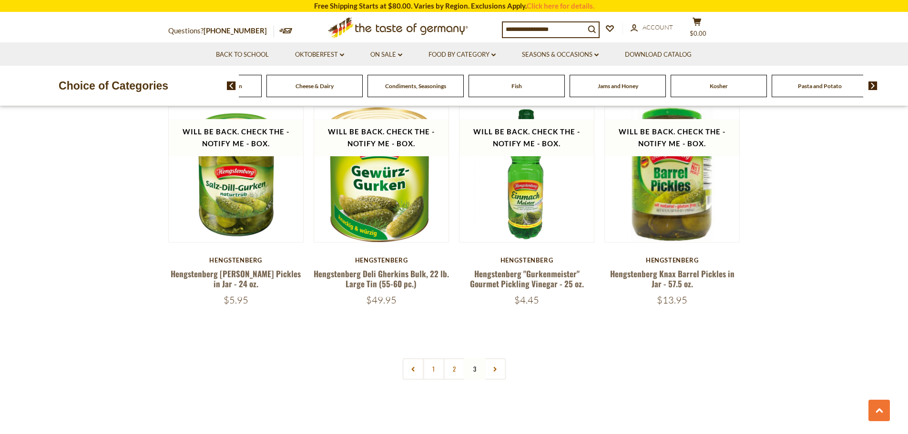
click at [871, 84] on img at bounding box center [872, 85] width 9 height 9
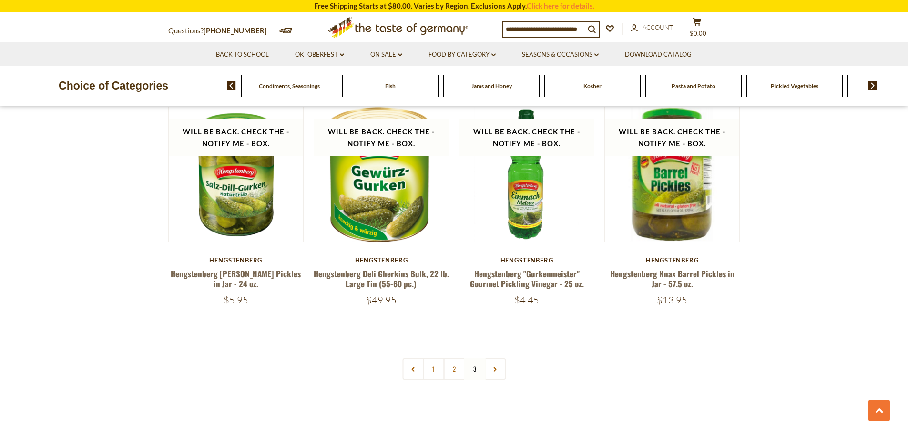
click at [871, 84] on img at bounding box center [872, 85] width 9 height 9
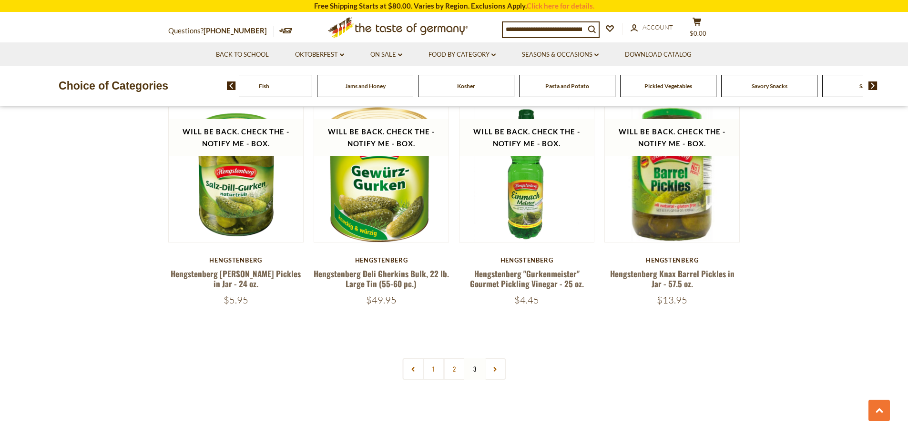
click at [773, 89] on span "Savory Snacks" at bounding box center [769, 85] width 36 height 7
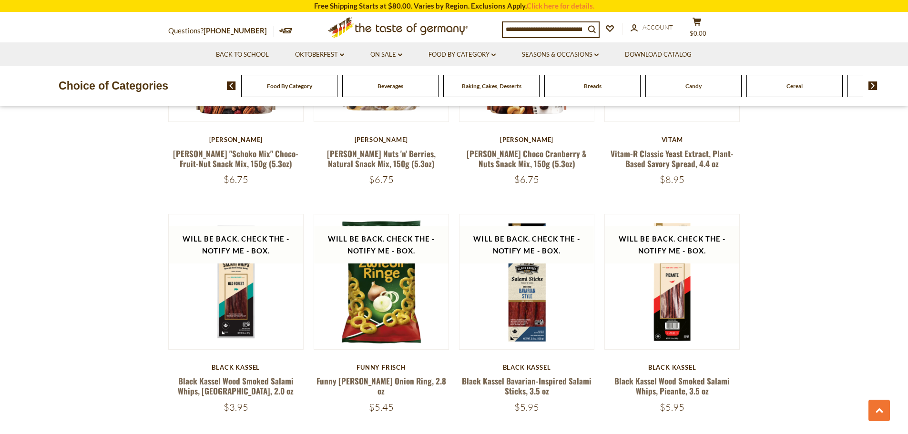
scroll to position [2144, 0]
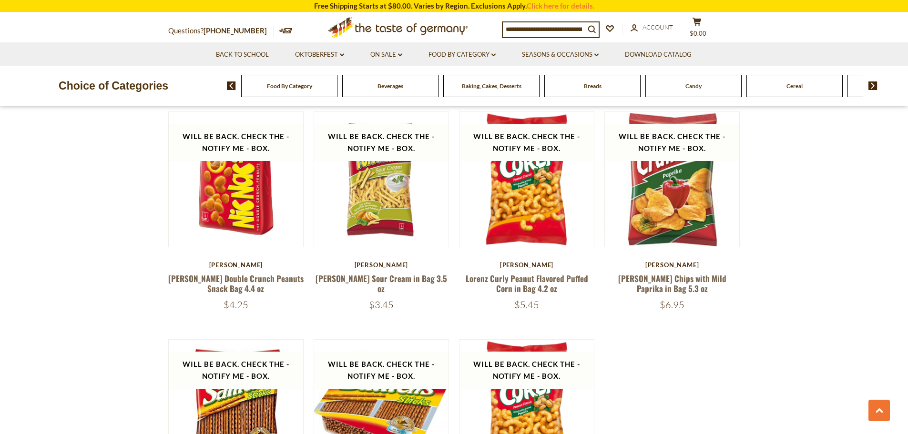
scroll to position [544, 0]
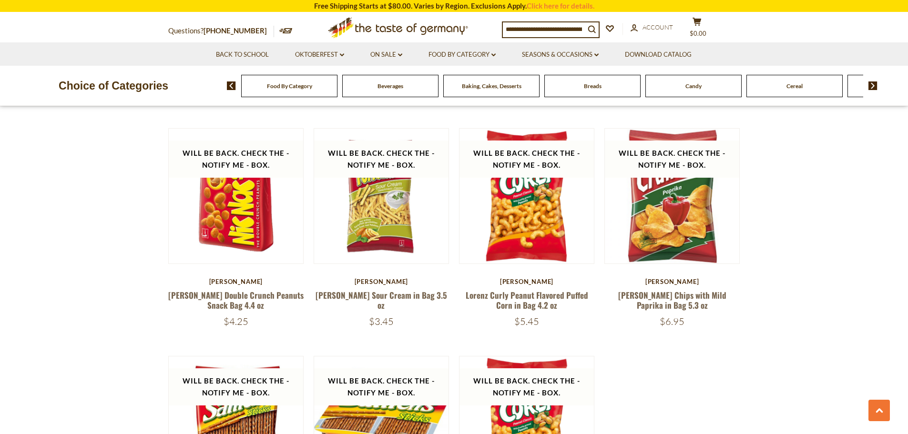
click at [874, 83] on img at bounding box center [872, 85] width 9 height 9
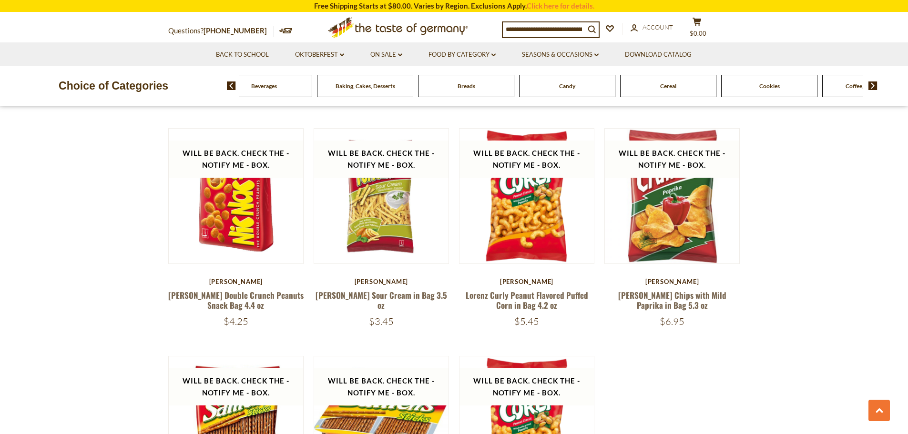
click at [874, 83] on img at bounding box center [872, 85] width 9 height 9
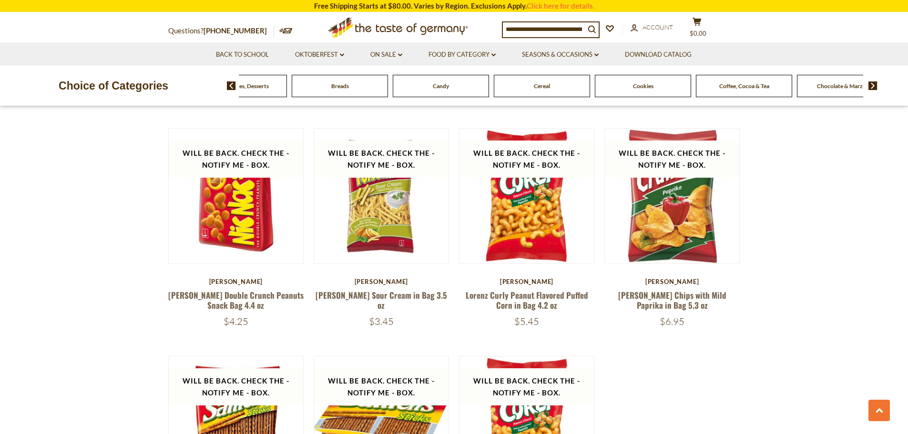
click at [874, 83] on img at bounding box center [872, 85] width 9 height 9
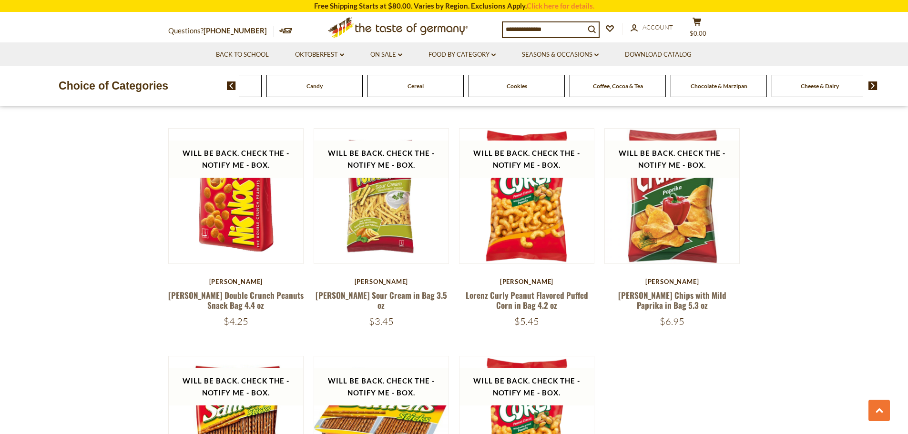
click at [874, 83] on img at bounding box center [872, 85] width 9 height 9
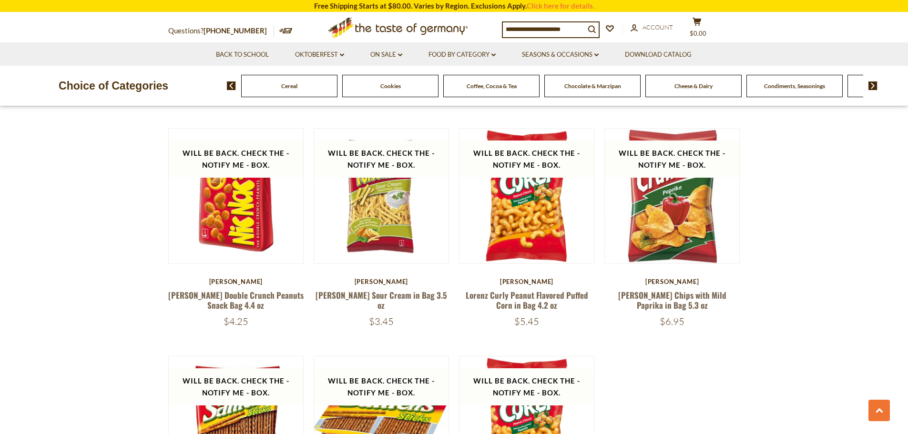
click at [874, 83] on img at bounding box center [872, 85] width 9 height 9
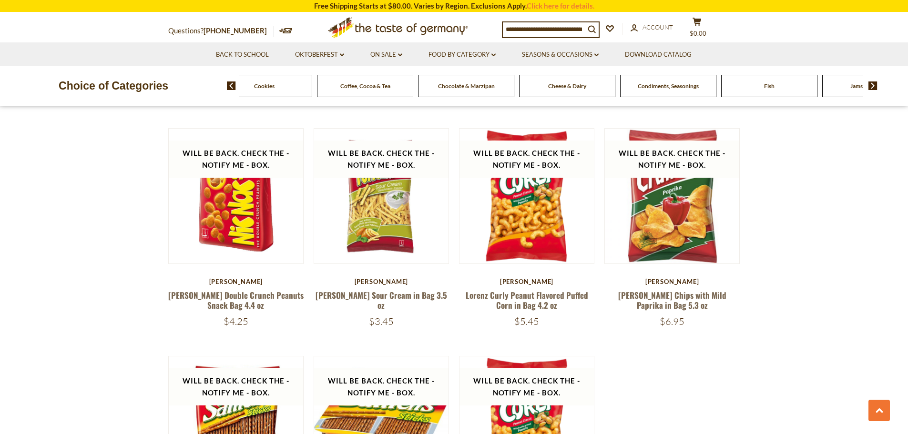
click at [874, 83] on img at bounding box center [872, 85] width 9 height 9
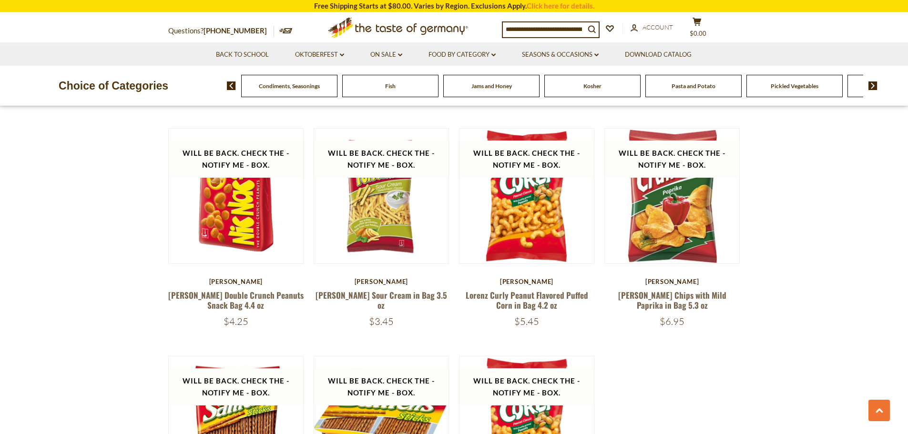
click at [874, 83] on img at bounding box center [872, 85] width 9 height 9
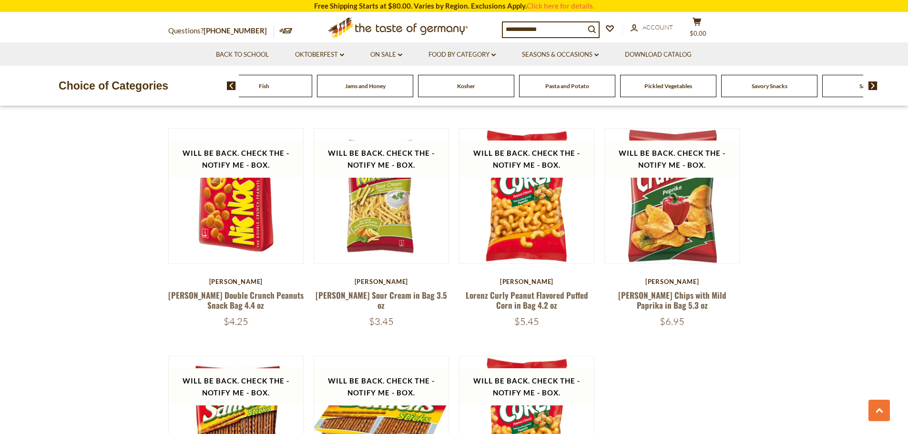
click at [874, 83] on img at bounding box center [872, 85] width 9 height 9
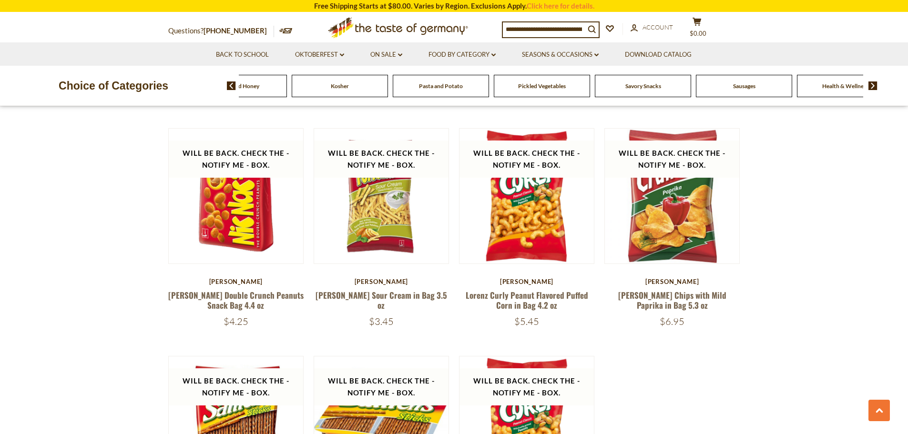
click at [742, 87] on span "Sausages" at bounding box center [744, 85] width 22 height 7
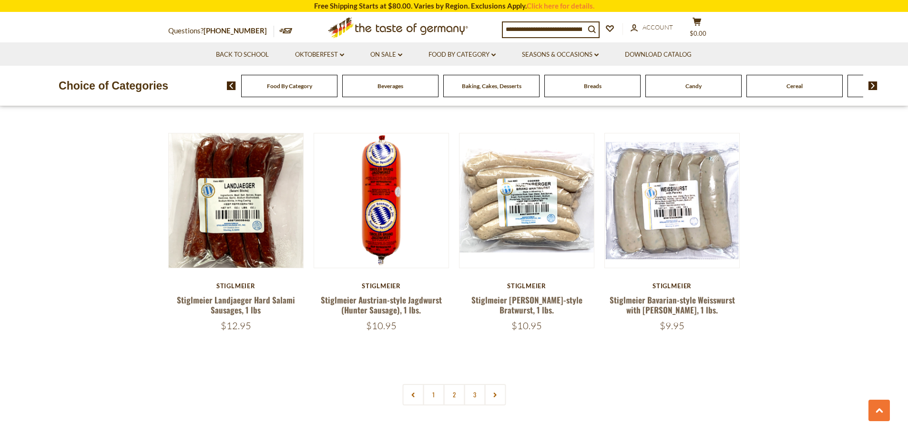
scroll to position [2191, 0]
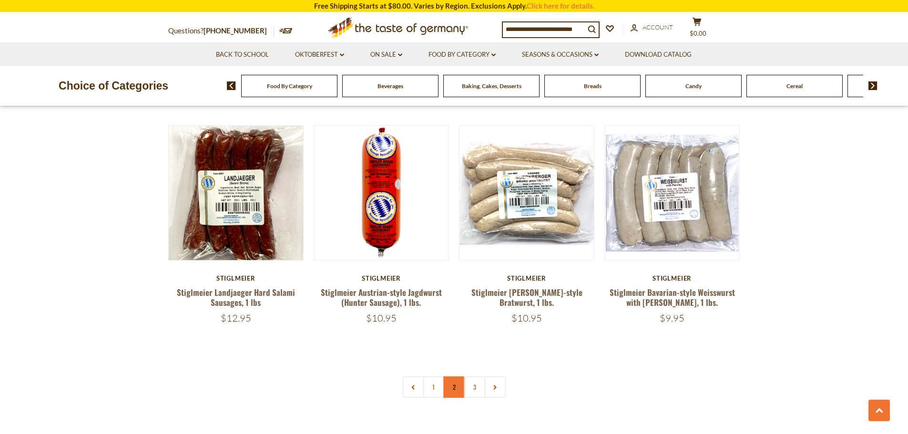
click at [450, 376] on link "2" at bounding box center [453, 386] width 21 height 21
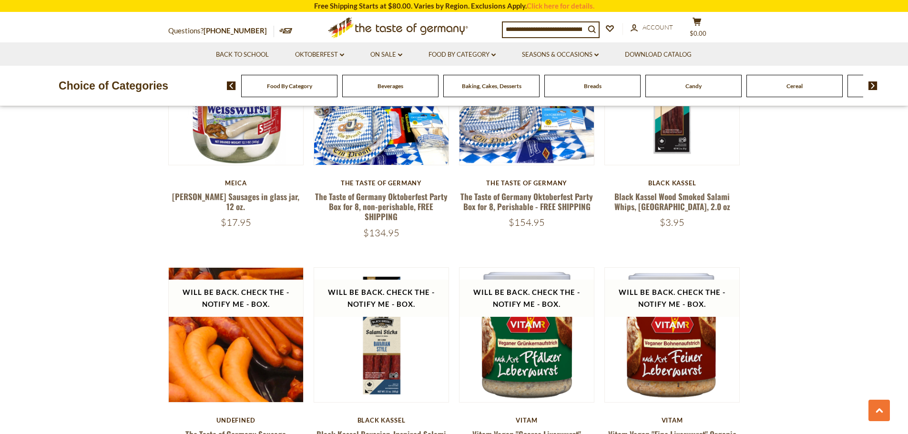
scroll to position [1353, 0]
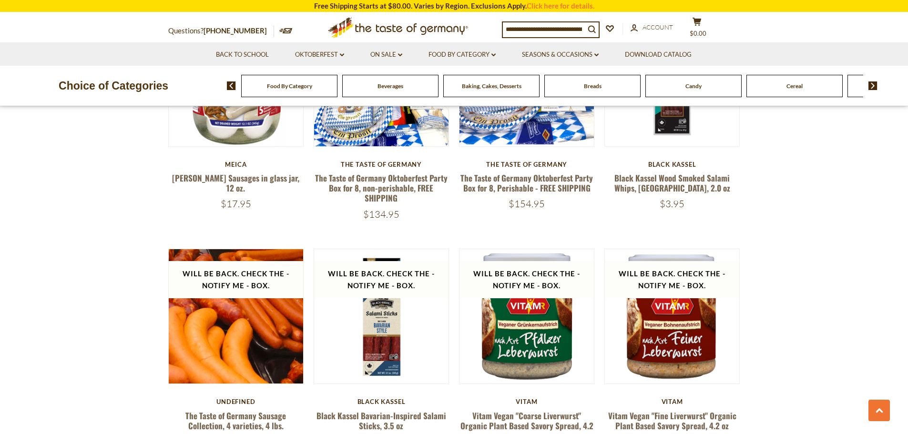
click at [873, 85] on img at bounding box center [872, 85] width 9 height 9
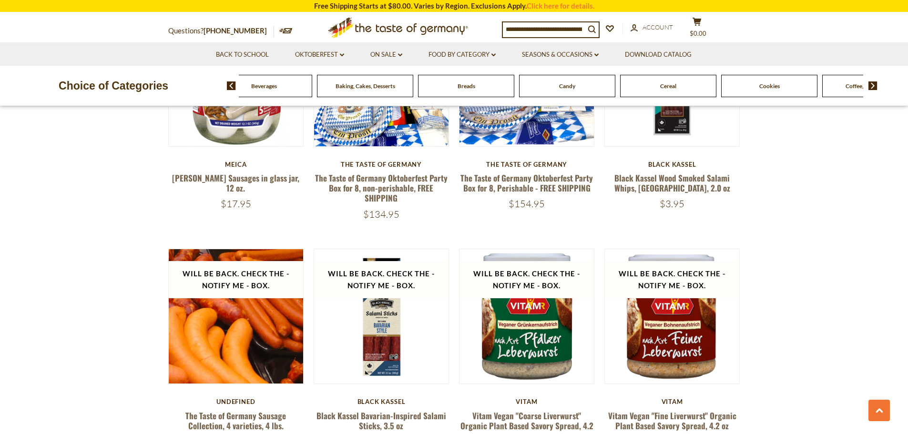
click at [873, 85] on img at bounding box center [872, 85] width 9 height 9
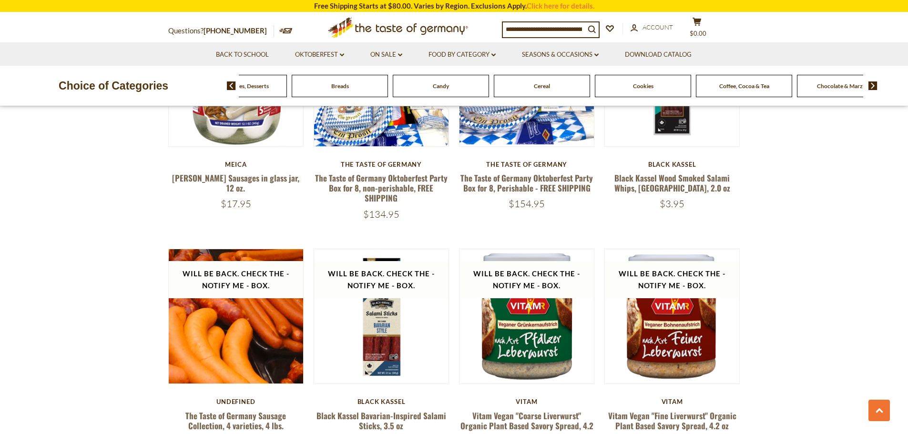
click at [873, 85] on img at bounding box center [872, 85] width 9 height 9
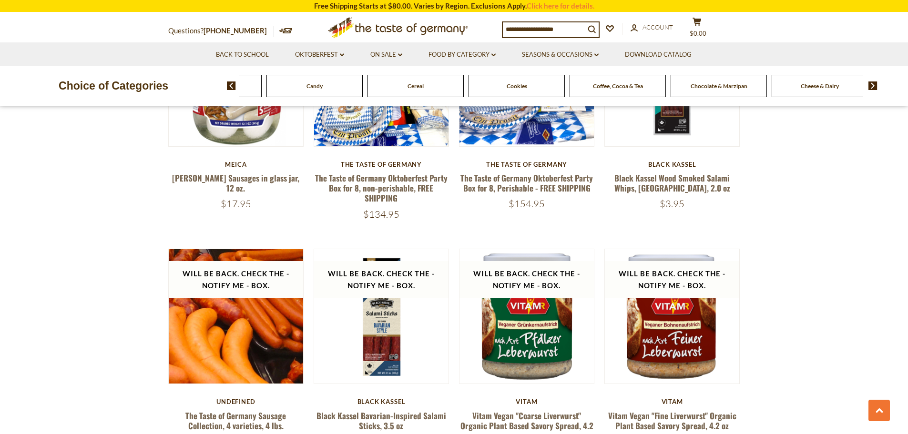
click at [873, 85] on img at bounding box center [872, 85] width 9 height 9
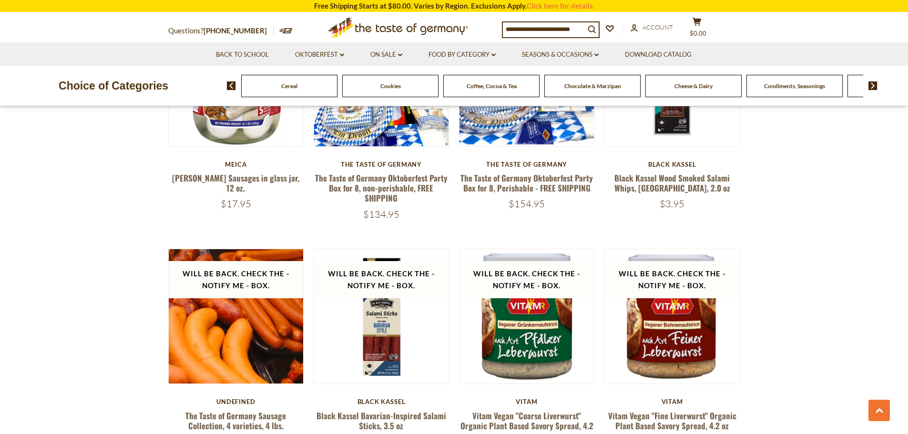
click at [873, 85] on img at bounding box center [872, 85] width 9 height 9
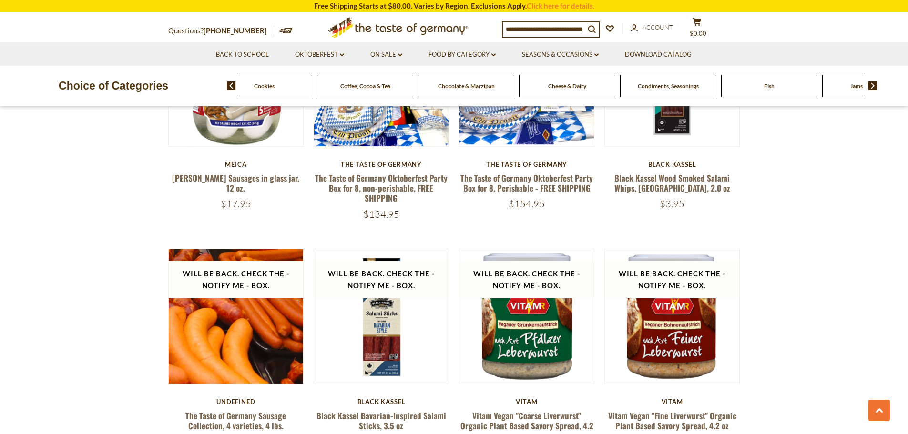
click at [873, 85] on img at bounding box center [872, 85] width 9 height 9
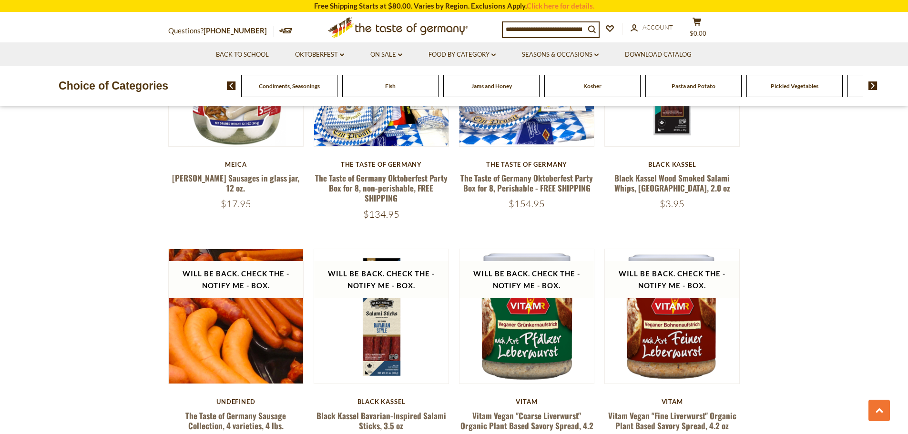
click at [873, 85] on img at bounding box center [872, 85] width 9 height 9
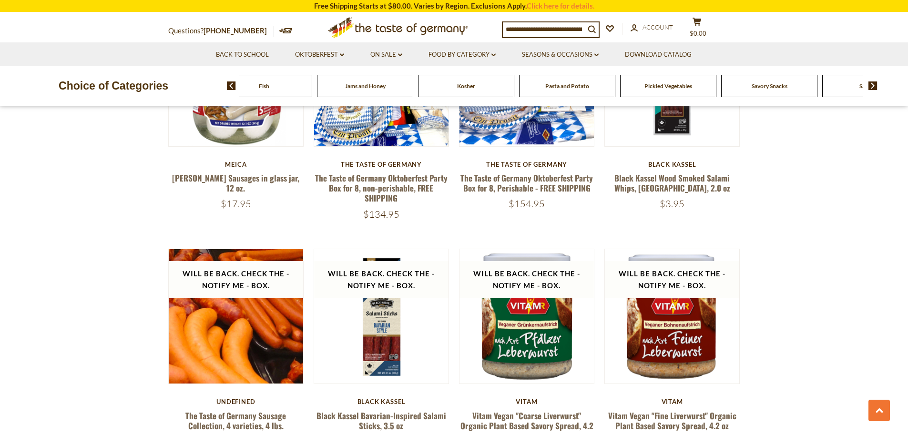
click at [873, 85] on img at bounding box center [872, 85] width 9 height 9
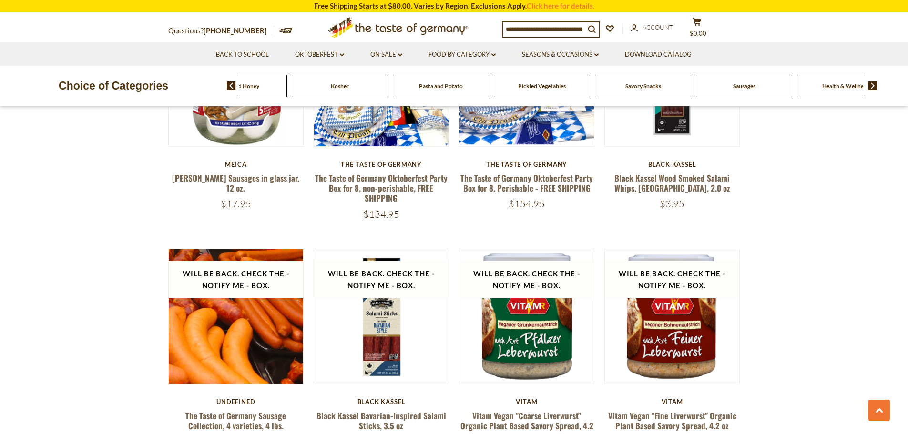
click at [873, 85] on img at bounding box center [872, 85] width 9 height 9
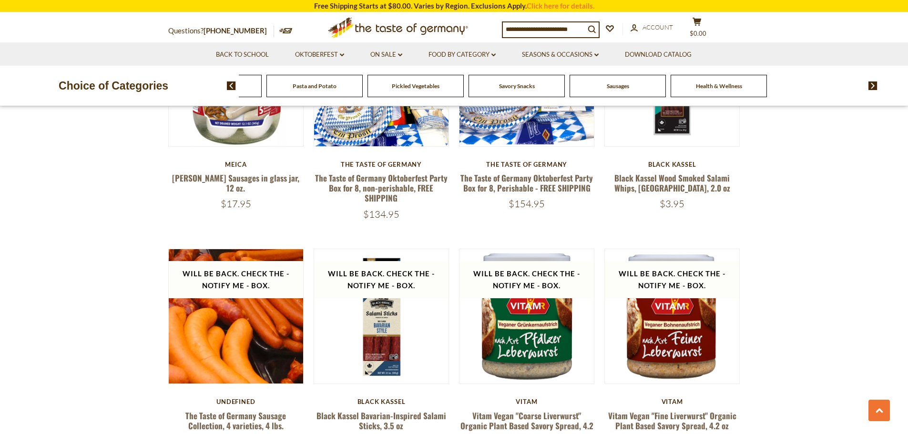
click at [803, 86] on span "Health & Wellness" at bounding box center [817, 85] width 46 height 7
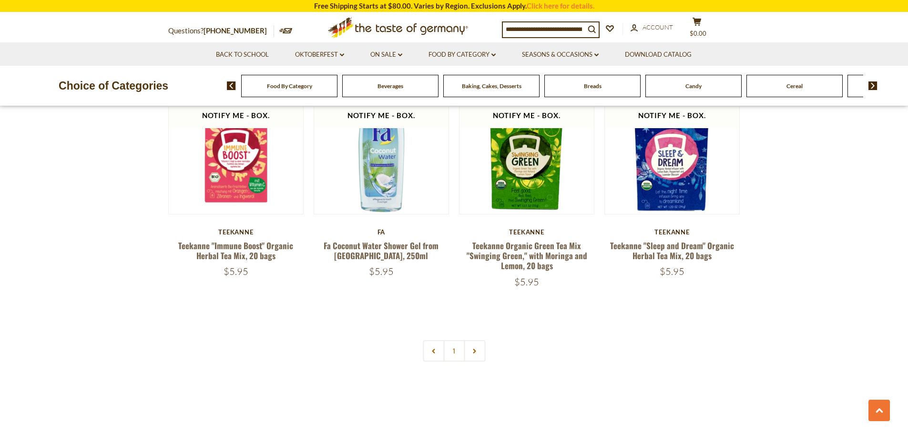
scroll to position [2239, 0]
